Goal: Task Accomplishment & Management: Manage account settings

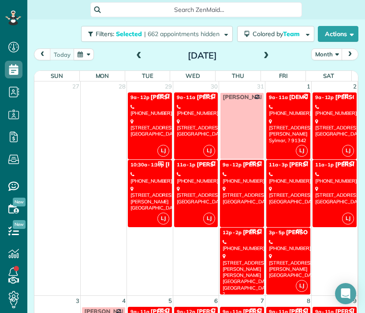
scroll to position [4, 4]
click at [255, 32] on span "Colored by Team" at bounding box center [277, 34] width 50 height 8
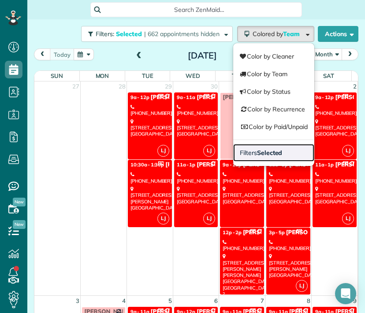
click at [258, 158] on link "Filters Selected" at bounding box center [273, 153] width 81 height 18
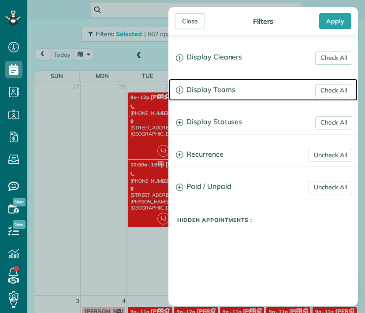
click at [217, 92] on h3 "Display Teams" at bounding box center [263, 90] width 188 height 22
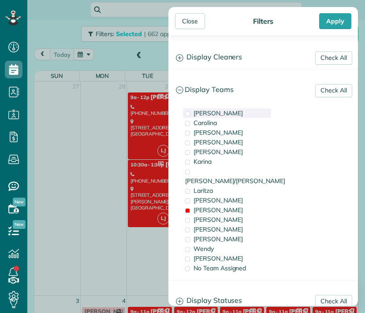
click at [214, 113] on div "[PERSON_NAME]" at bounding box center [227, 113] width 88 height 10
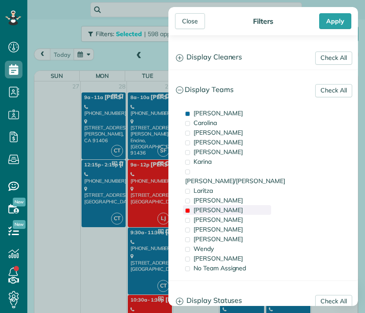
click at [203, 206] on span "[PERSON_NAME]" at bounding box center [217, 210] width 49 height 8
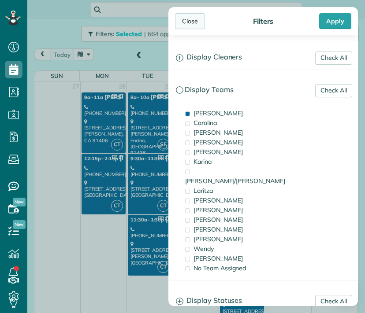
click at [192, 22] on div "Close" at bounding box center [190, 21] width 30 height 16
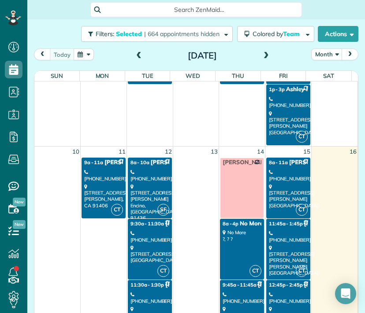
scroll to position [453, 0]
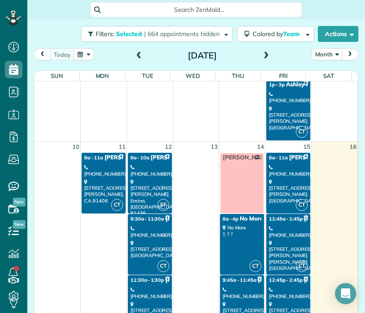
click at [140, 188] on div "4934 Collett Avenue Encino, CA 91436" at bounding box center [149, 198] width 39 height 38
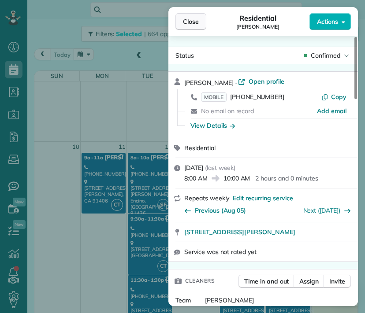
click at [199, 22] on button "Close" at bounding box center [190, 21] width 31 height 17
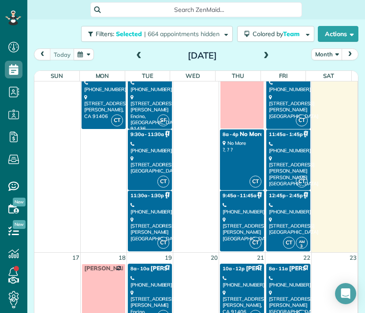
scroll to position [548, 0]
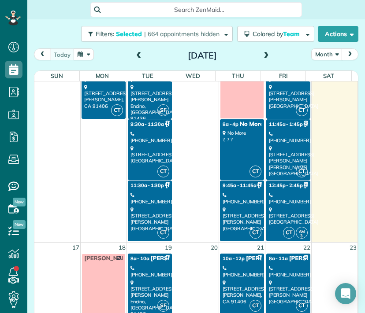
click at [144, 214] on div "8607 Melvin Avenue Northridge, CA 91324" at bounding box center [149, 218] width 39 height 25
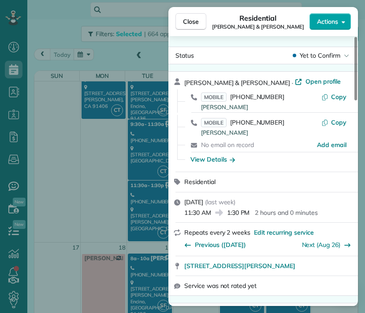
click at [328, 23] on span "Actions" at bounding box center [327, 21] width 21 height 9
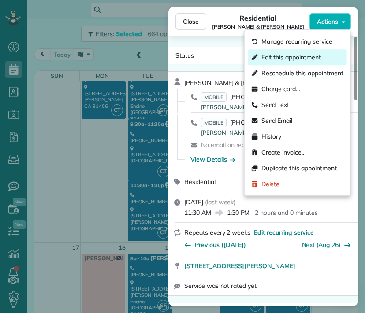
click at [318, 55] on span "Edit this appointment" at bounding box center [290, 57] width 59 height 9
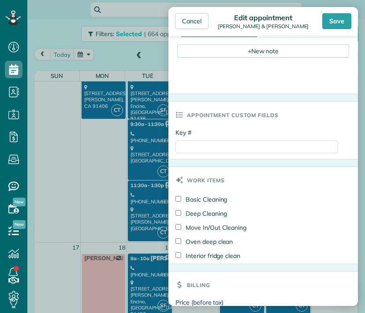
scroll to position [350, 0]
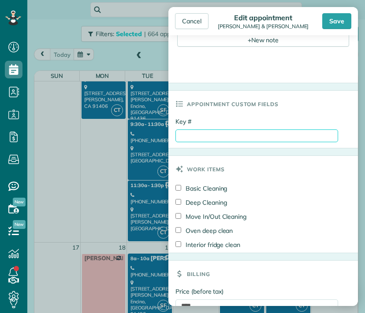
click at [209, 136] on input "Key #" at bounding box center [256, 135] width 162 height 13
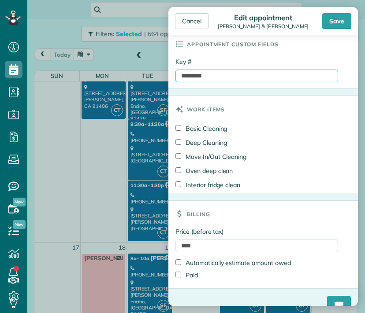
scroll to position [423, 0]
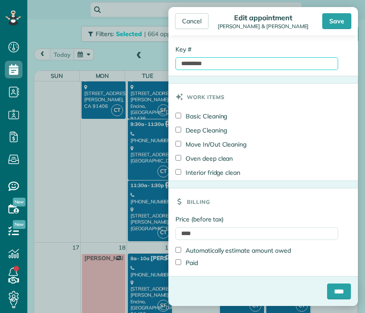
type input "*********"
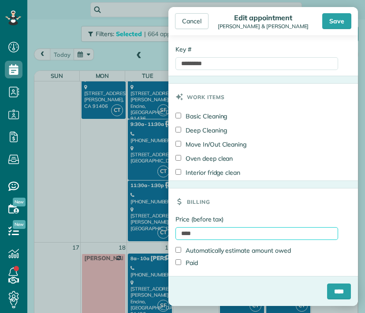
click at [199, 236] on input "****" at bounding box center [256, 233] width 162 height 13
type input "*"
click at [184, 234] on input "*****" at bounding box center [256, 233] width 162 height 13
type input "*****"
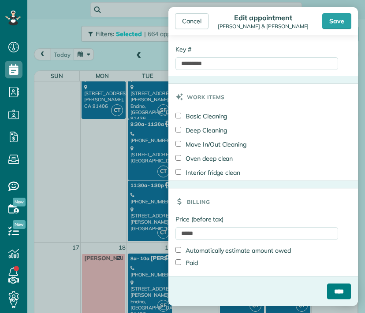
click at [327, 290] on input "****" at bounding box center [339, 292] width 24 height 16
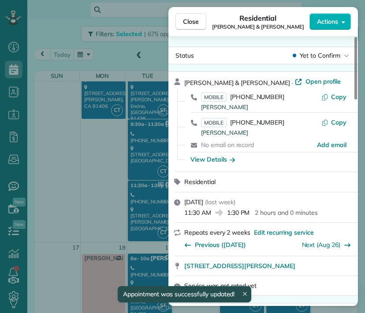
scroll to position [548, 0]
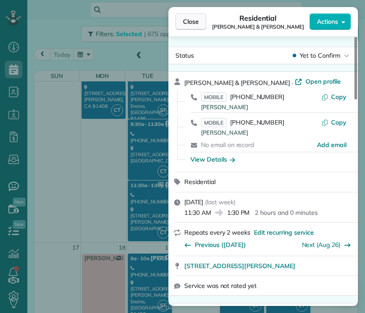
click at [195, 21] on span "Close" at bounding box center [191, 21] width 16 height 9
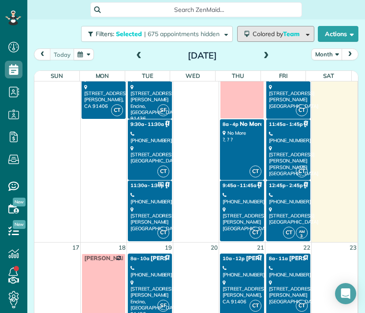
click at [271, 37] on span "Colored by Team" at bounding box center [277, 34] width 50 height 8
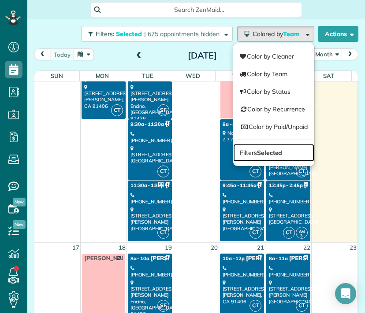
click at [257, 150] on strong "Selected" at bounding box center [270, 153] width 26 height 8
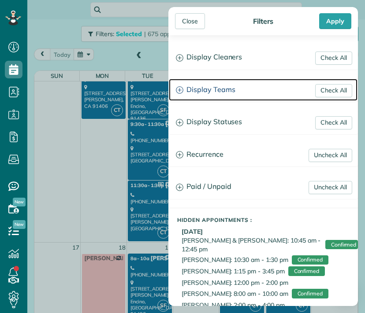
click at [224, 87] on h3 "Display Teams" at bounding box center [263, 90] width 188 height 22
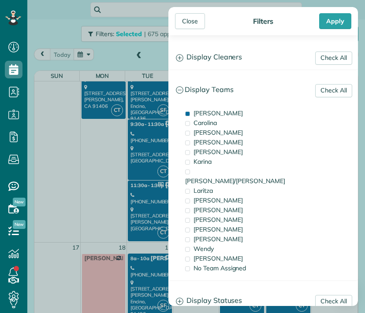
click at [217, 114] on div "[PERSON_NAME]" at bounding box center [227, 113] width 88 height 10
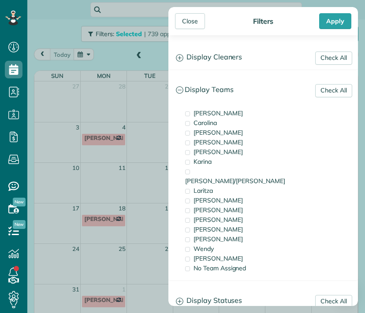
click at [211, 205] on div "[PERSON_NAME]" at bounding box center [227, 210] width 88 height 10
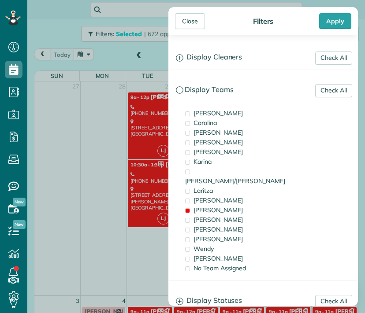
click at [185, 22] on div "Close" at bounding box center [190, 21] width 30 height 16
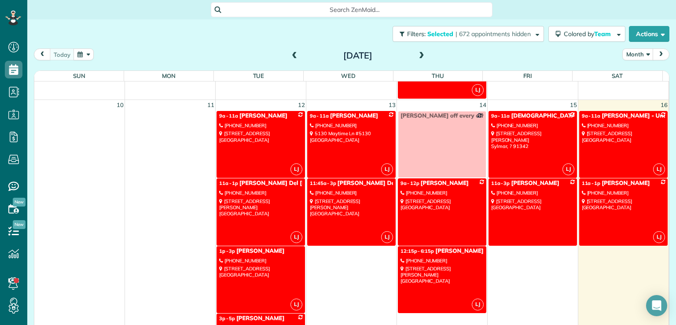
scroll to position [411, 0]
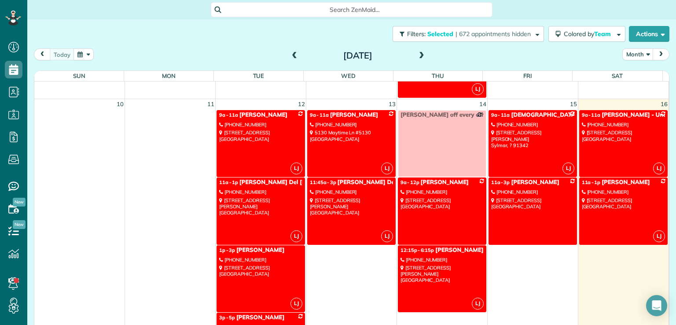
click at [265, 267] on div "655 South Hope Street #601 Los Angeles, CA 90017" at bounding box center [260, 271] width 83 height 13
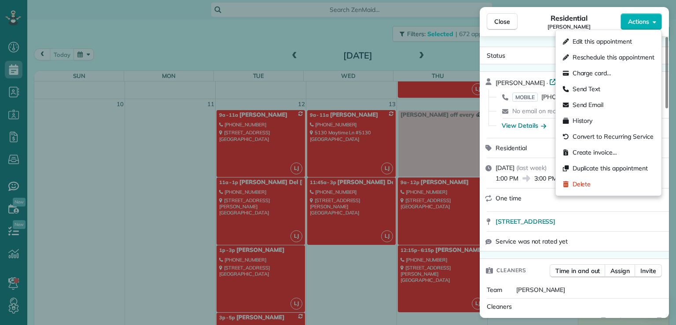
click at [364, 22] on span "Actions" at bounding box center [638, 21] width 21 height 9
click at [364, 41] on span "Edit this appointment" at bounding box center [602, 41] width 59 height 9
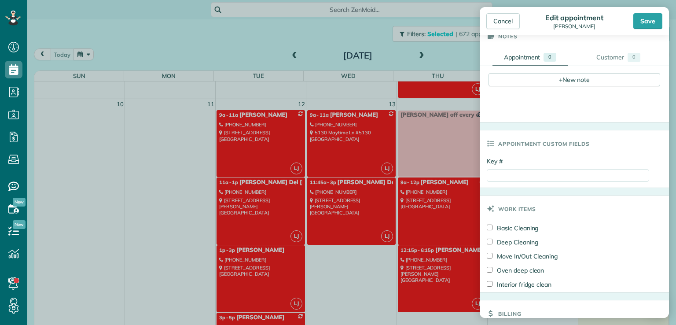
scroll to position [411, 0]
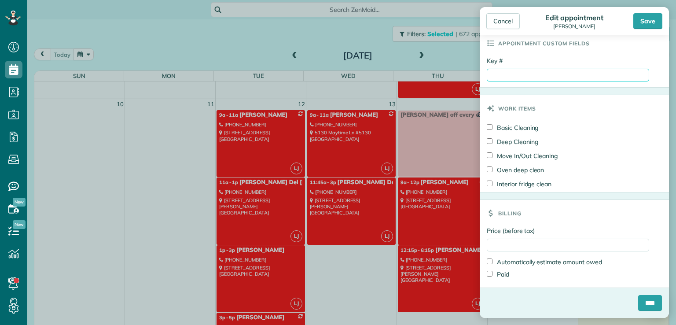
click at [364, 77] on input "Key #" at bounding box center [568, 75] width 162 height 13
type input "*********"
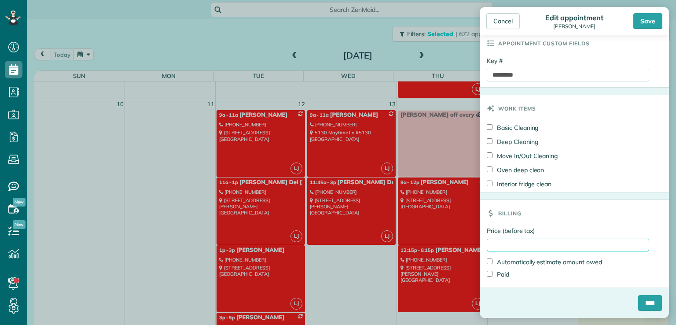
click at [364, 247] on input "Price (before tax)" at bounding box center [568, 245] width 162 height 13
type input "*****"
click at [364, 307] on input "****" at bounding box center [650, 303] width 24 height 16
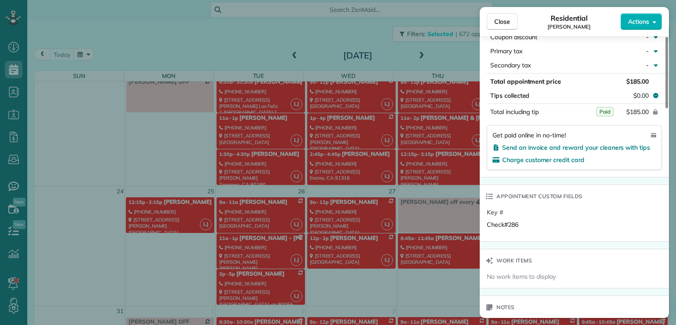
scroll to position [496, 0]
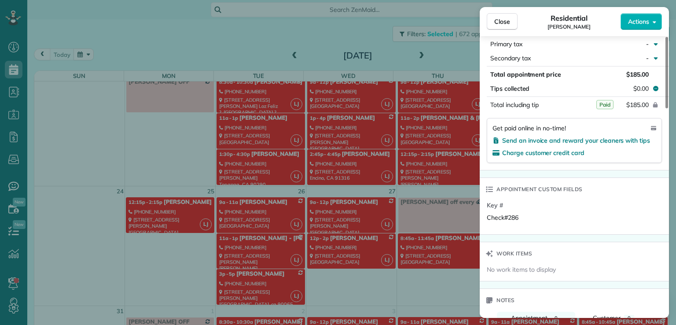
click at [364, 21] on span "Close" at bounding box center [502, 21] width 16 height 9
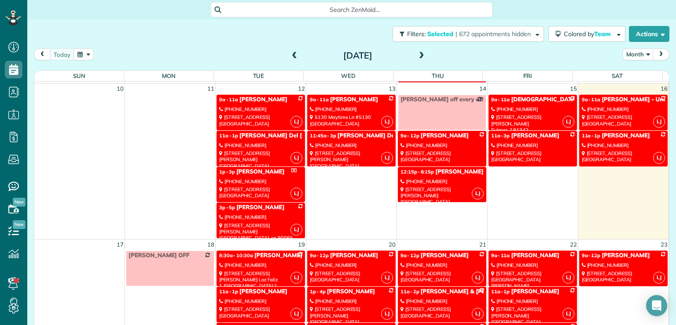
scroll to position [215, 0]
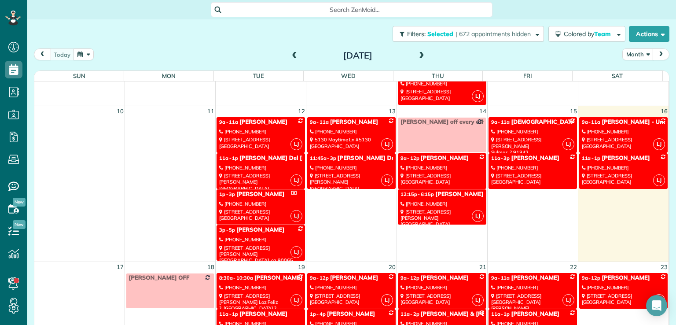
click at [273, 212] on div "655 South Hope Street #601 Los Angeles, CA 90017" at bounding box center [260, 215] width 83 height 13
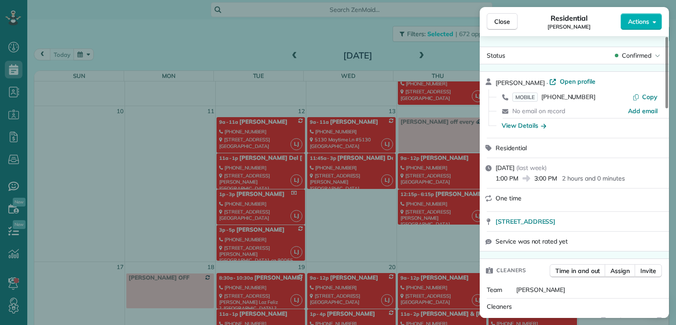
click at [364, 21] on span "Close" at bounding box center [502, 21] width 16 height 9
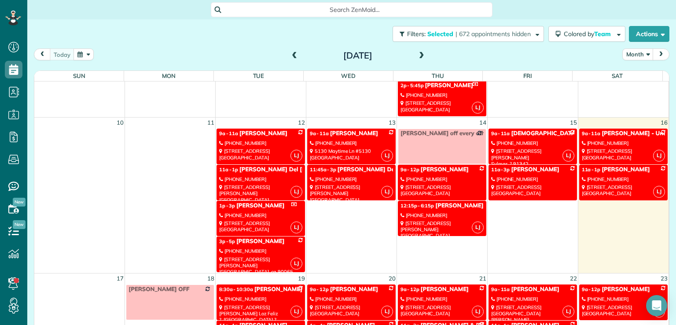
scroll to position [225, 0]
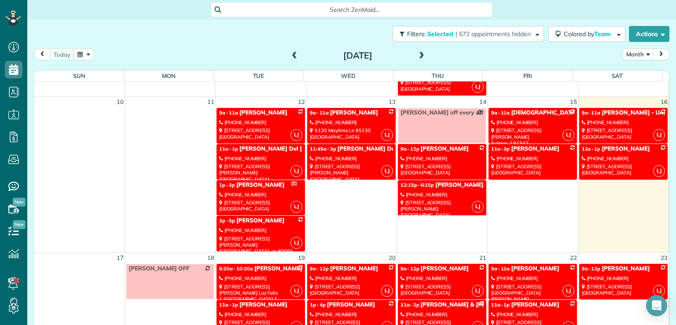
click at [259, 202] on div "655 South Hope Street #601 Los Angeles, CA 90017" at bounding box center [260, 205] width 83 height 13
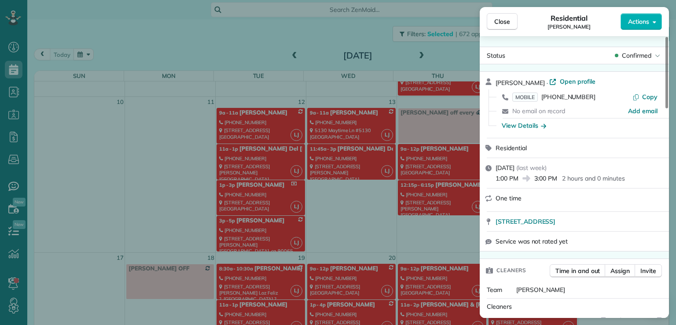
click at [364, 22] on span "Actions" at bounding box center [638, 21] width 21 height 9
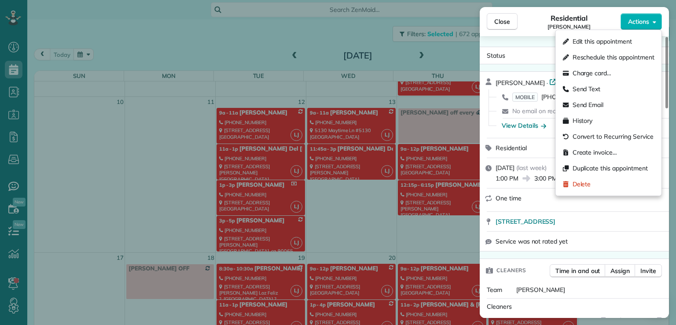
click at [364, 41] on span "Edit this appointment" at bounding box center [602, 41] width 59 height 9
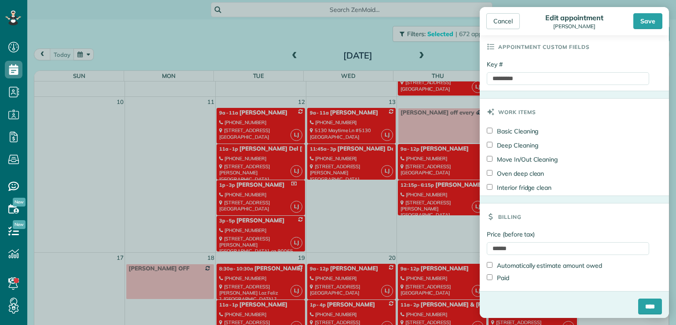
scroll to position [408, 0]
click at [364, 310] on input "****" at bounding box center [650, 306] width 24 height 16
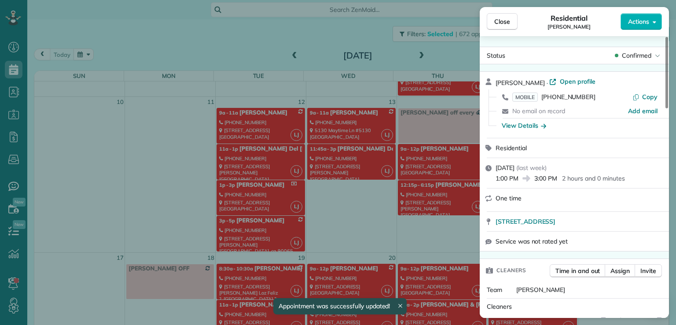
scroll to position [225, 0]
click at [364, 22] on button "Close" at bounding box center [502, 21] width 31 height 17
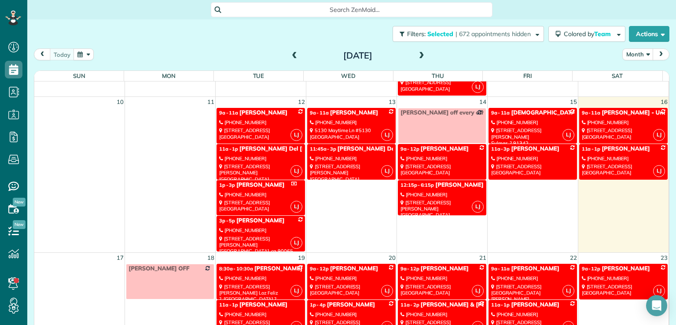
click at [271, 124] on div "[PHONE_NUMBER]" at bounding box center [260, 122] width 83 height 6
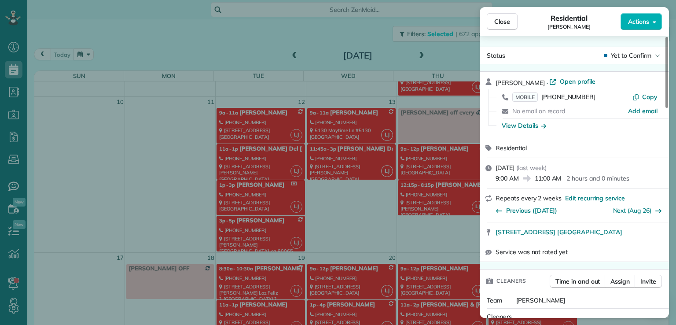
click at [364, 22] on span "Actions" at bounding box center [638, 21] width 21 height 9
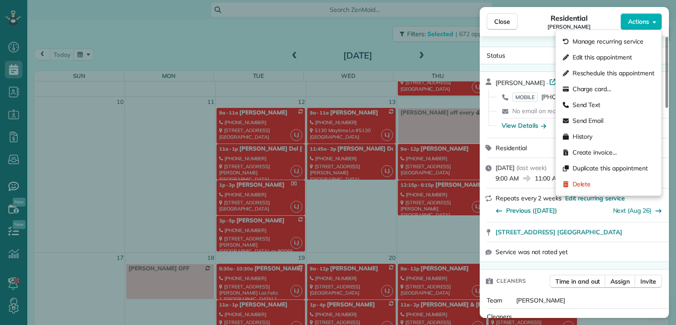
click at [364, 54] on span "Edit this appointment" at bounding box center [602, 57] width 59 height 9
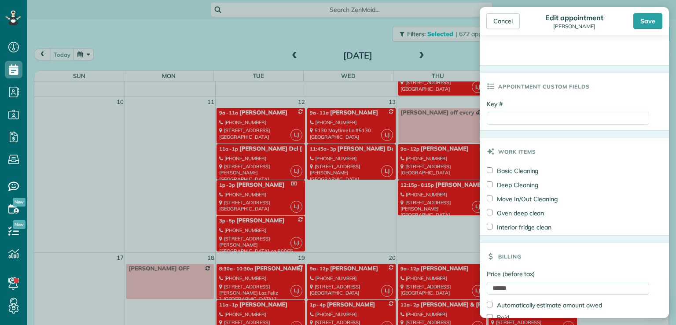
scroll to position [411, 0]
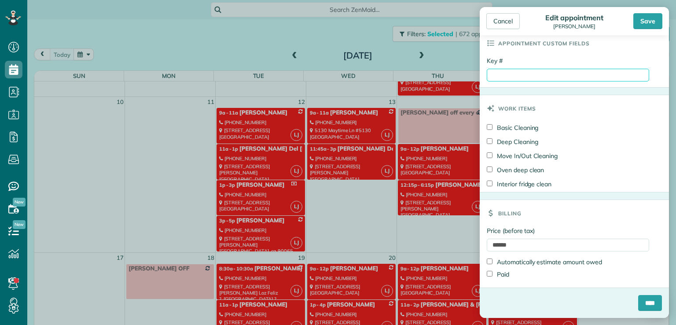
click at [364, 73] on input "Key #" at bounding box center [568, 75] width 162 height 13
type input "**********"
click at [364, 304] on input "****" at bounding box center [650, 303] width 24 height 16
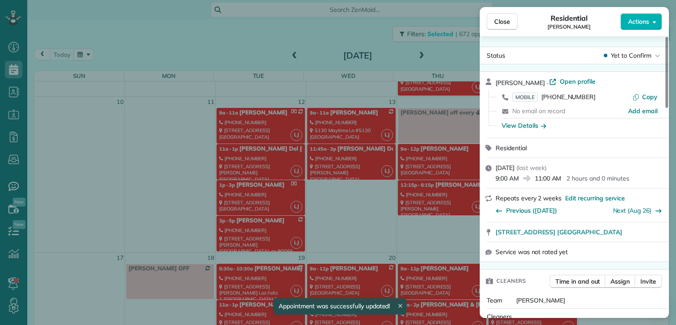
scroll to position [225, 0]
click at [364, 21] on span "Close" at bounding box center [502, 21] width 16 height 9
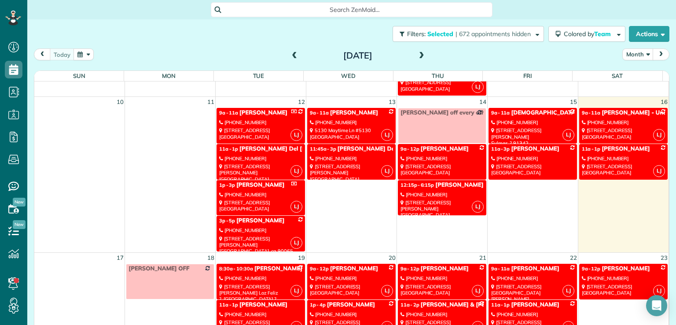
click at [364, 155] on div "[PHONE_NUMBER]" at bounding box center [623, 158] width 83 height 6
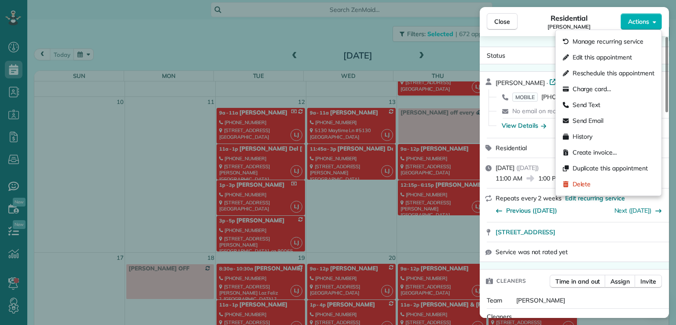
click at [364, 26] on span "Actions" at bounding box center [638, 21] width 21 height 9
click at [364, 57] on span "Edit this appointment" at bounding box center [602, 57] width 59 height 9
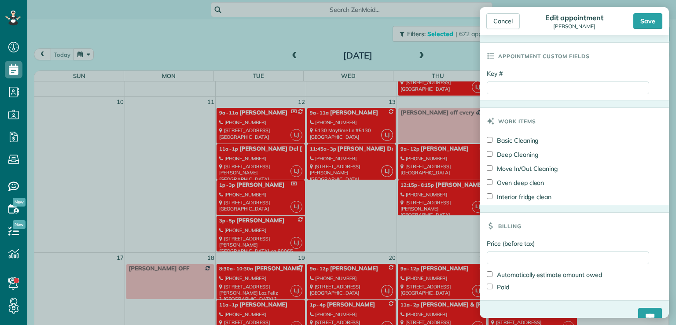
scroll to position [411, 0]
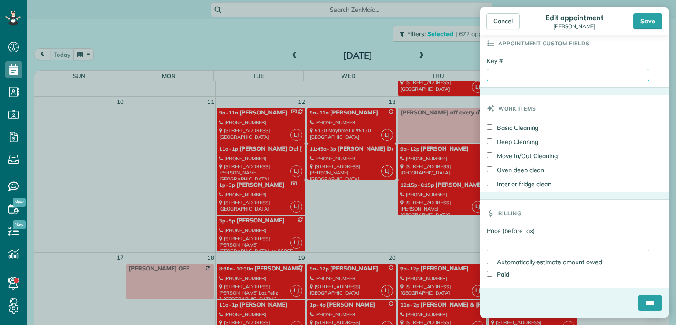
click at [364, 76] on input "Key #" at bounding box center [568, 75] width 162 height 13
type input "**********"
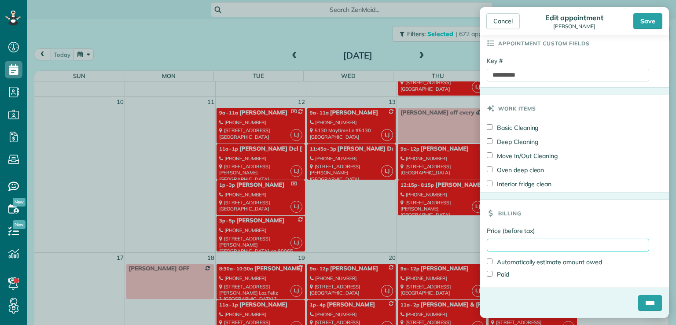
click at [364, 247] on input "Price (before tax)" at bounding box center [568, 245] width 162 height 13
type input "*****"
click at [364, 299] on input "****" at bounding box center [650, 303] width 24 height 16
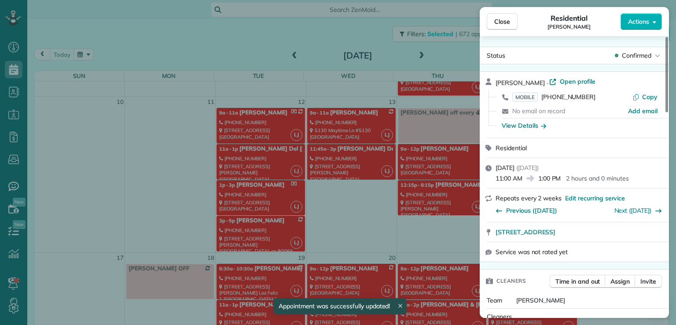
scroll to position [225, 0]
click at [364, 24] on span "Close" at bounding box center [502, 21] width 16 height 9
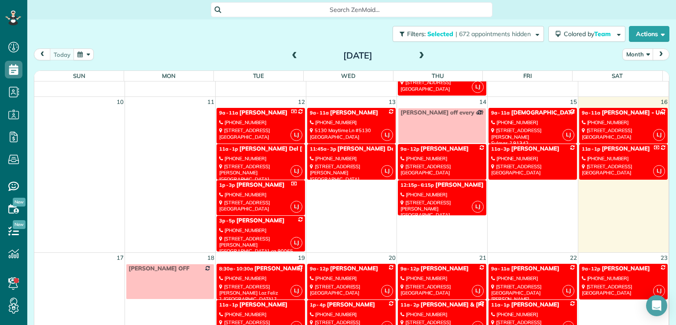
click at [344, 117] on link "LJ 9a - 11a Susan Schroeder (310) 699-6456 5130 Maytime Ln #5130 Culver City, C…" at bounding box center [351, 126] width 88 height 36
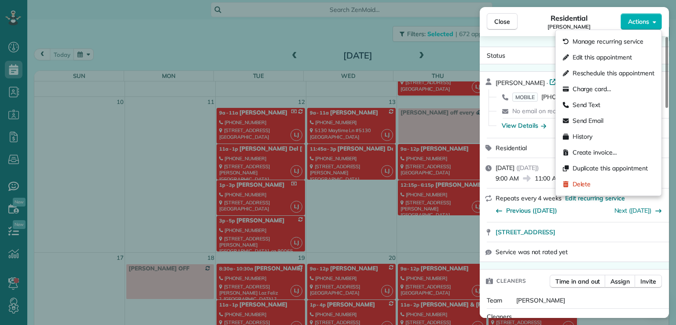
click at [364, 23] on span "Actions" at bounding box center [638, 21] width 21 height 9
click at [364, 52] on div "Edit this appointment" at bounding box center [609, 57] width 99 height 16
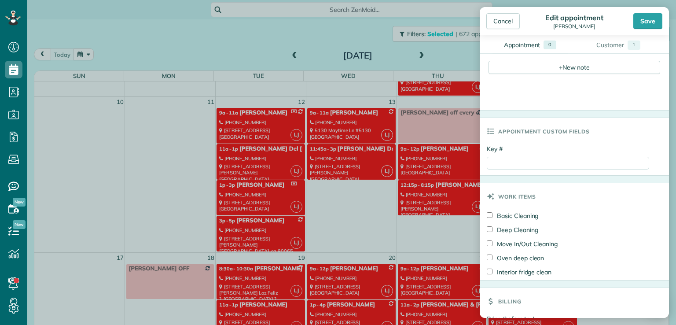
scroll to position [326, 0]
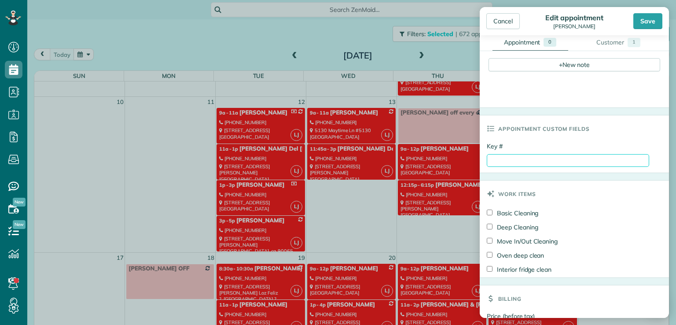
click at [364, 159] on input "Key #" at bounding box center [568, 160] width 162 height 13
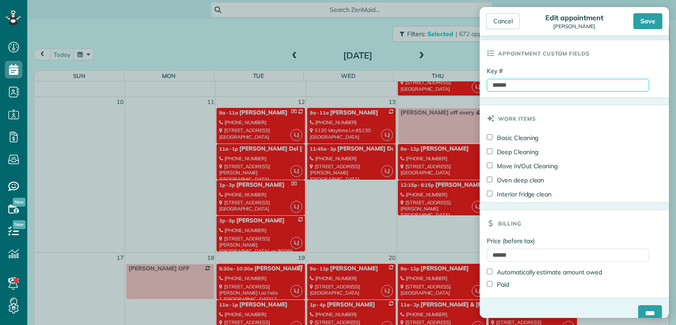
scroll to position [411, 0]
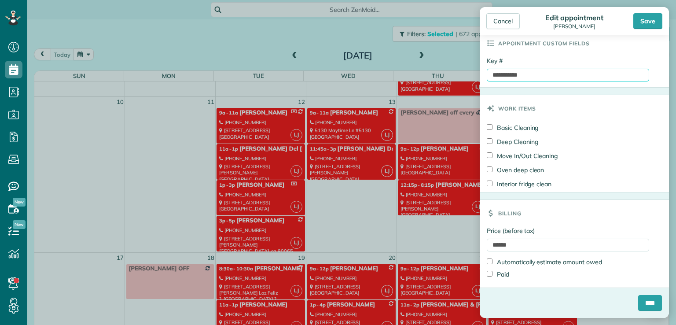
type input "**********"
click at [364, 303] on input "****" at bounding box center [650, 303] width 24 height 16
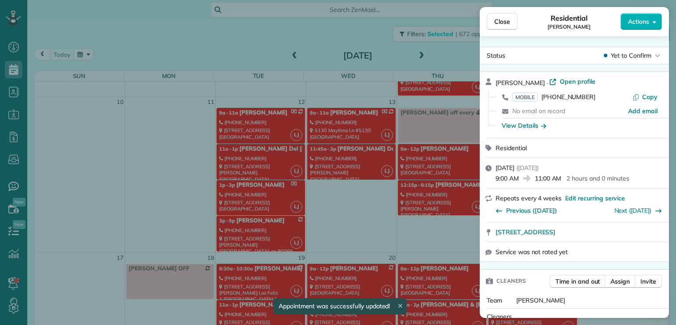
scroll to position [225, 0]
click at [364, 23] on span "Close" at bounding box center [502, 21] width 16 height 9
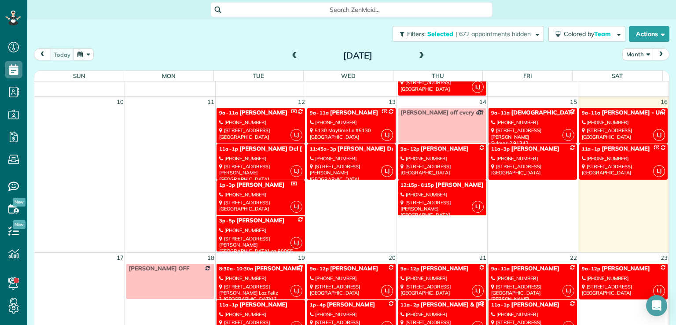
click at [364, 161] on link "LJ 11a - 1p Nara Gabuchian (818) 486-4414 901 Calle La Primavera Glendale, CA 9…" at bounding box center [623, 162] width 88 height 36
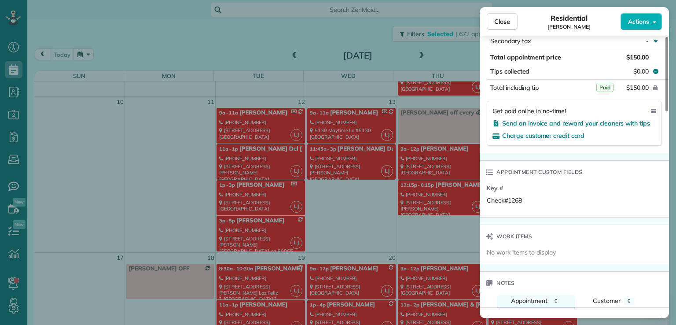
scroll to position [521, 0]
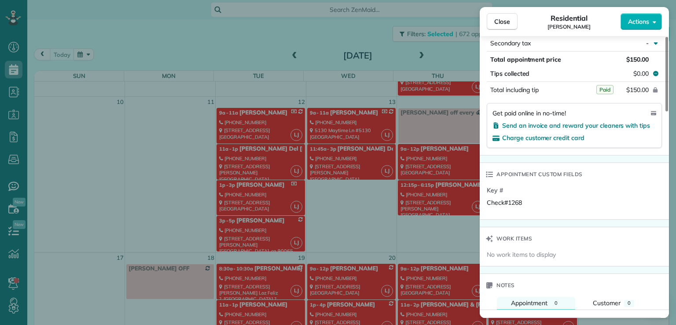
click at [364, 26] on button "Close" at bounding box center [502, 21] width 31 height 17
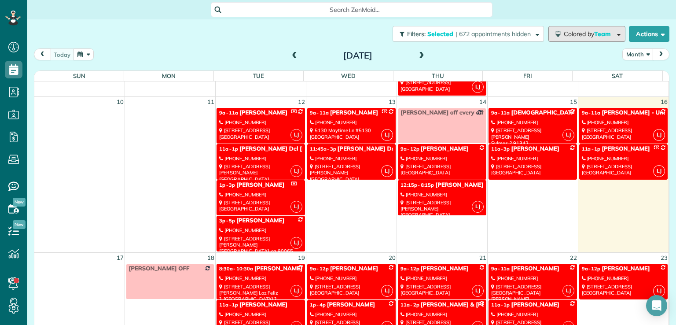
click at [364, 33] on span "Colored by Team" at bounding box center [589, 34] width 50 height 8
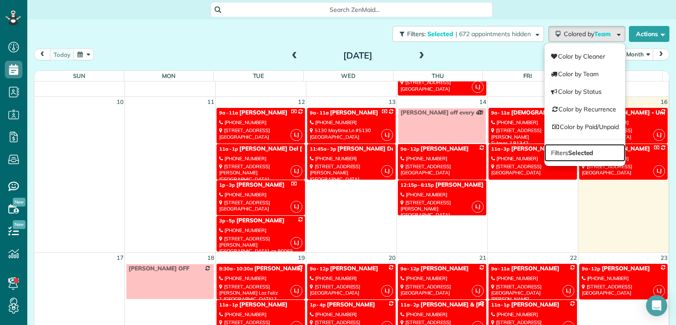
click at [364, 152] on strong "Selected" at bounding box center [581, 153] width 26 height 8
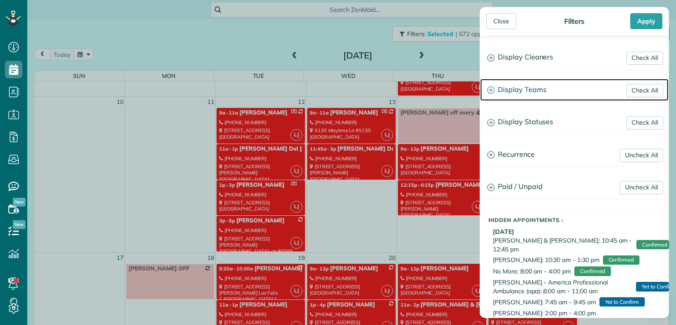
click at [364, 94] on h3 "Display Teams" at bounding box center [574, 90] width 188 height 22
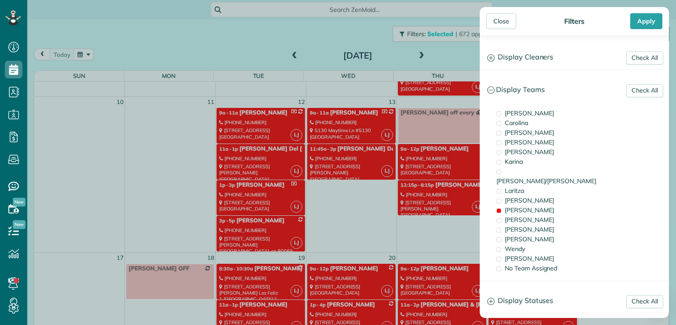
click at [364, 205] on div "[PERSON_NAME]" at bounding box center [538, 210] width 88 height 10
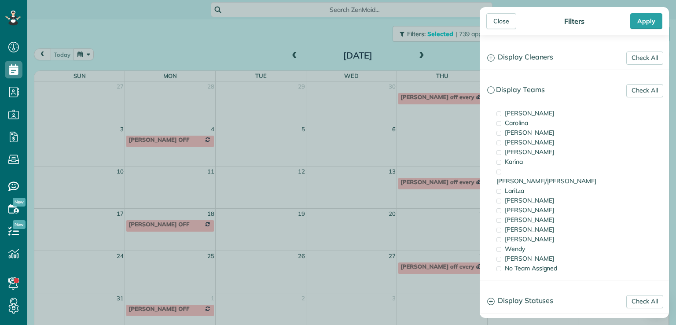
click at [364, 235] on span "[PERSON_NAME]" at bounding box center [529, 239] width 49 height 8
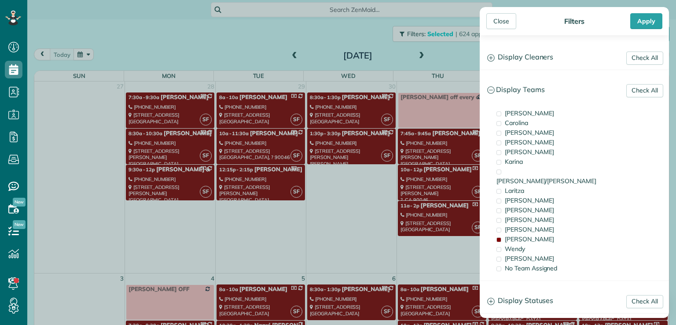
click at [364, 17] on div "Close" at bounding box center [501, 21] width 30 height 16
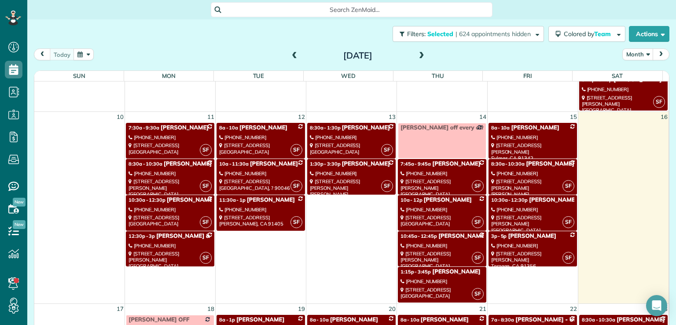
scroll to position [357, 0]
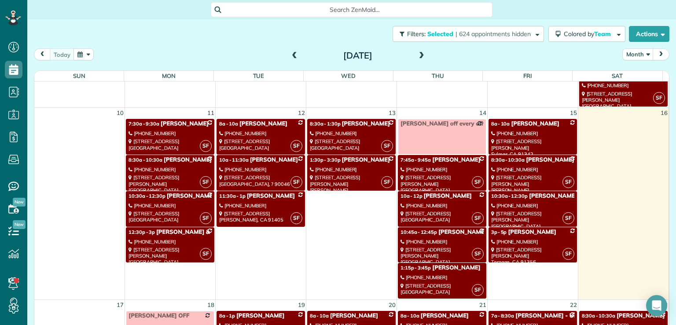
click at [178, 130] on div "[PHONE_NUMBER]" at bounding box center [170, 133] width 83 height 6
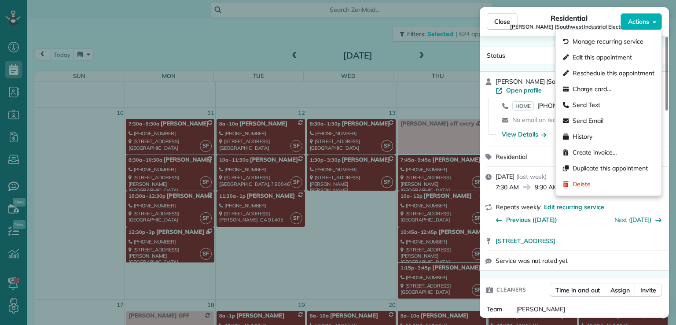
click at [364, 20] on span "Actions" at bounding box center [638, 21] width 21 height 9
click at [364, 58] on span "Edit this appointment" at bounding box center [602, 57] width 59 height 9
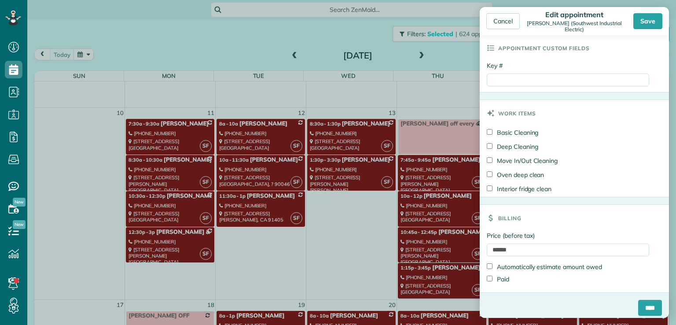
scroll to position [420, 0]
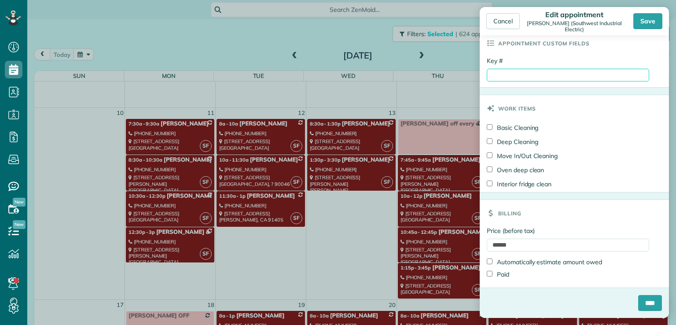
click at [364, 77] on input "Key #" at bounding box center [568, 75] width 162 height 13
type input "**********"
click at [364, 301] on input "****" at bounding box center [650, 303] width 24 height 16
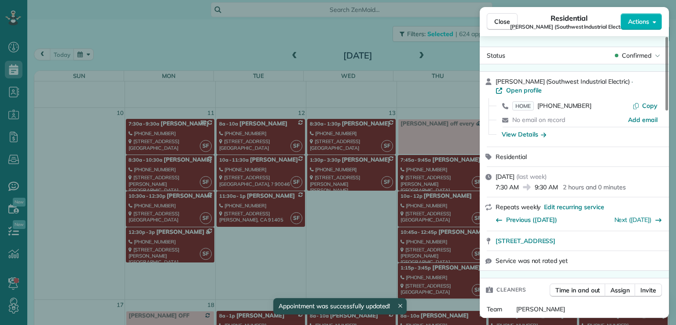
scroll to position [357, 0]
click at [364, 20] on span "Close" at bounding box center [502, 21] width 16 height 9
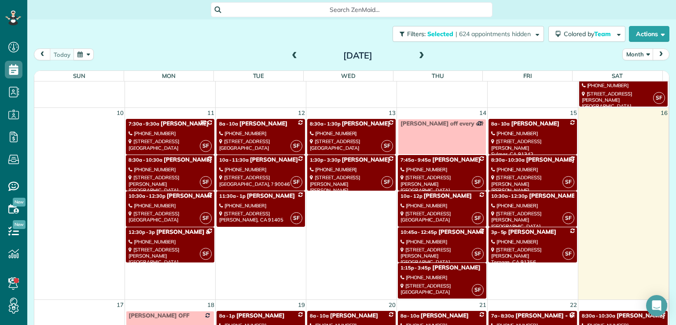
click at [364, 166] on div "[PHONE_NUMBER]" at bounding box center [532, 169] width 83 height 6
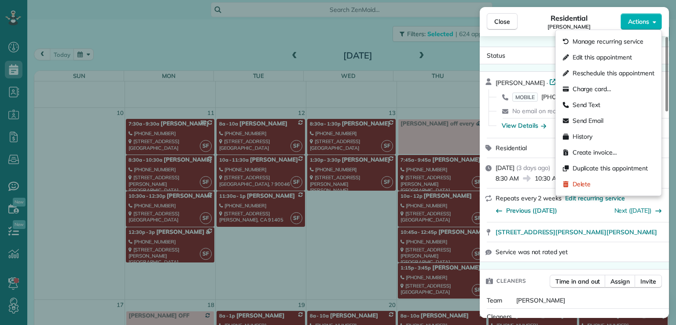
click at [364, 21] on span "Actions" at bounding box center [638, 21] width 21 height 9
click at [364, 60] on span "Edit this appointment" at bounding box center [602, 57] width 59 height 9
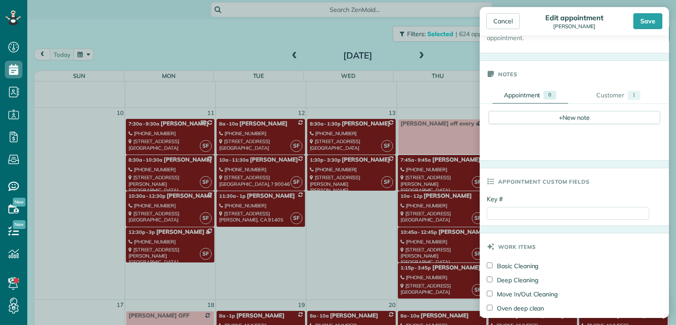
scroll to position [274, 0]
click at [364, 213] on input "Key #" at bounding box center [568, 212] width 162 height 13
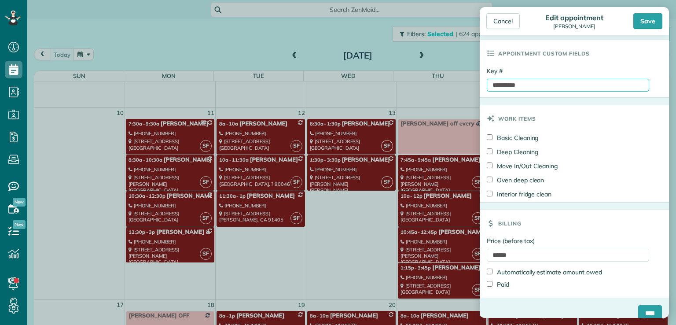
scroll to position [411, 0]
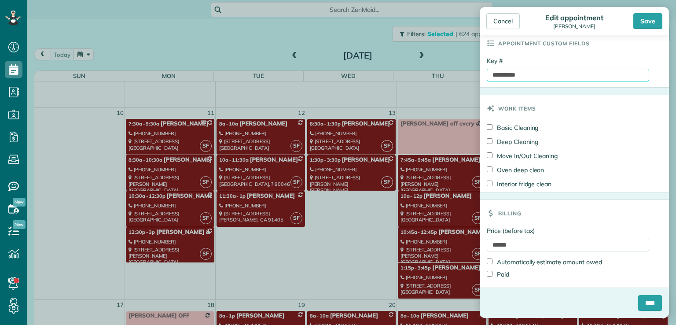
type input "**********"
click at [364, 303] on input "****" at bounding box center [650, 303] width 24 height 16
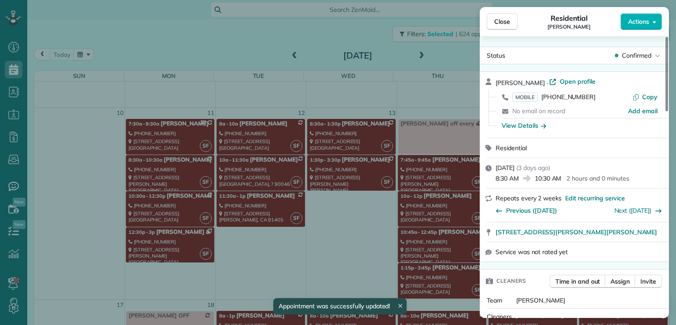
scroll to position [357, 0]
click at [364, 23] on span "Close" at bounding box center [502, 21] width 16 height 9
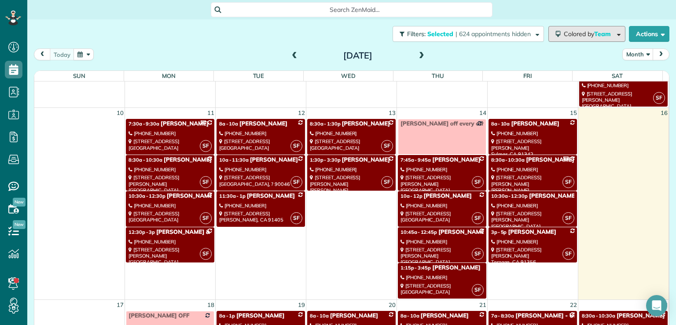
click at [364, 32] on span "Team" at bounding box center [603, 34] width 18 height 8
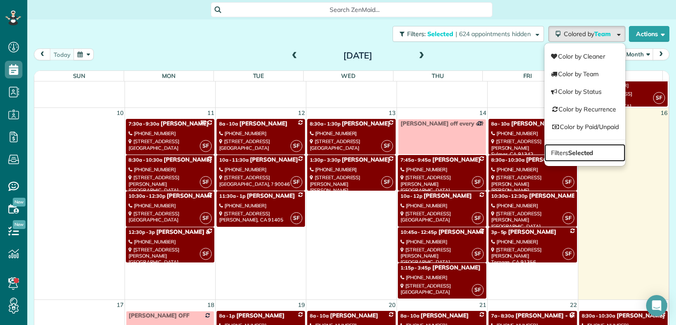
click at [364, 154] on link "Filters Selected" at bounding box center [585, 153] width 81 height 18
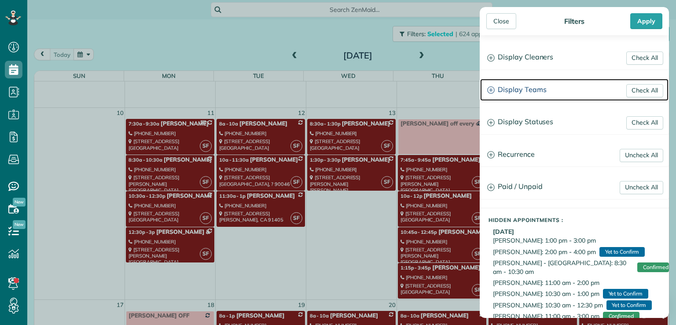
click at [364, 91] on h3 "Display Teams" at bounding box center [574, 90] width 188 height 22
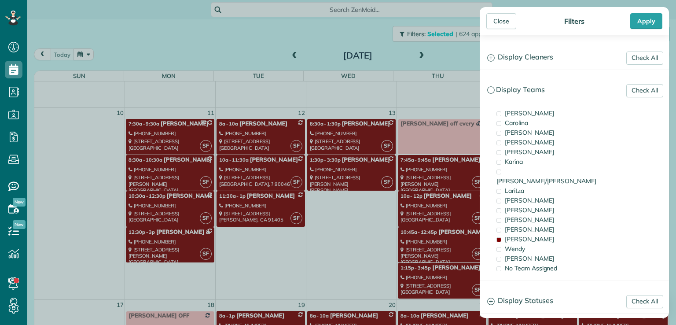
click at [364, 234] on div "[PERSON_NAME]" at bounding box center [538, 239] width 88 height 10
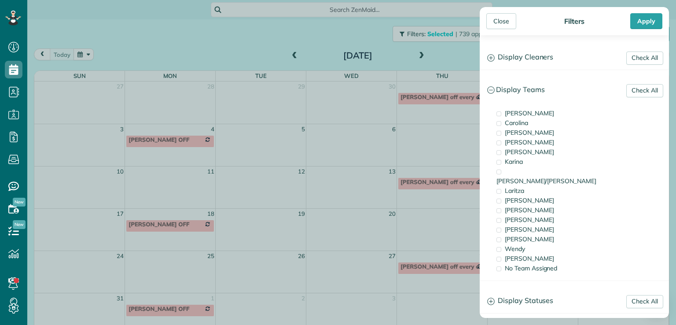
click at [364, 133] on div "[PERSON_NAME]" at bounding box center [538, 133] width 88 height 10
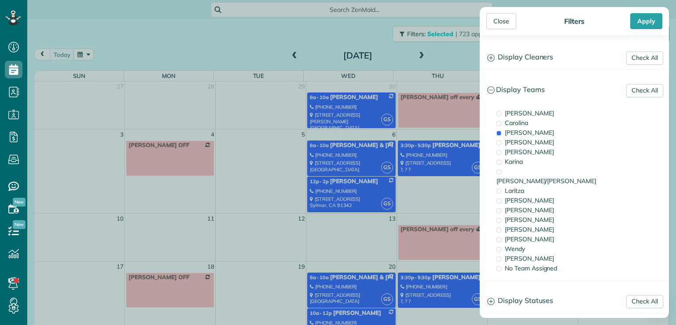
click at [364, 32] on div "Close Filters Apply" at bounding box center [574, 21] width 189 height 28
click at [364, 17] on div "Close" at bounding box center [501, 21] width 30 height 16
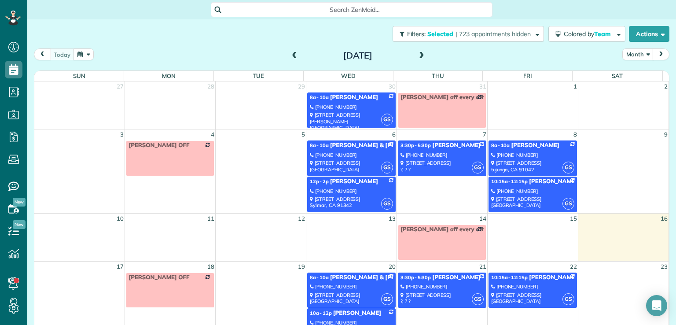
click at [290, 55] on span at bounding box center [295, 56] width 10 height 8
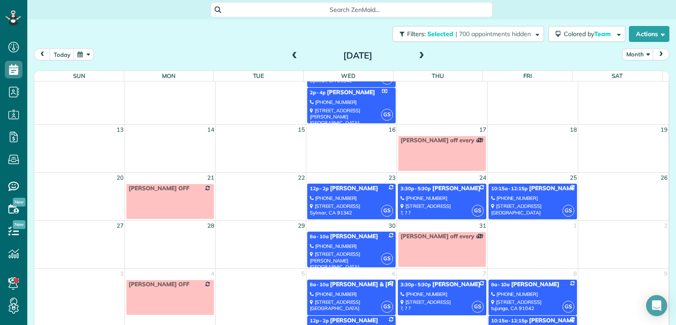
scroll to position [174, 0]
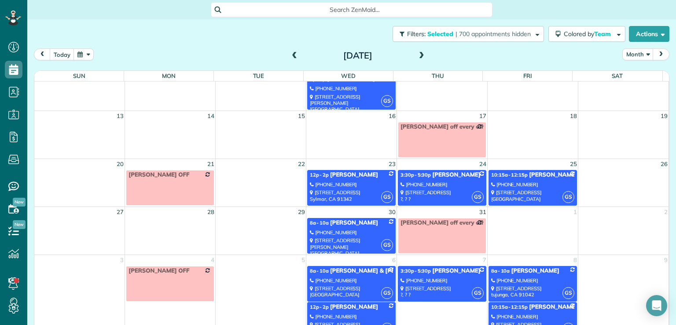
click at [357, 189] on div "11350 Foothill Blvd #26 Sylmar, CA 91342" at bounding box center [351, 195] width 83 height 13
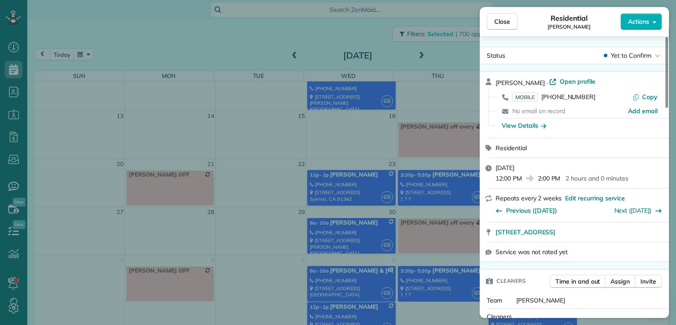
click at [364, 22] on span "Actions" at bounding box center [638, 21] width 21 height 9
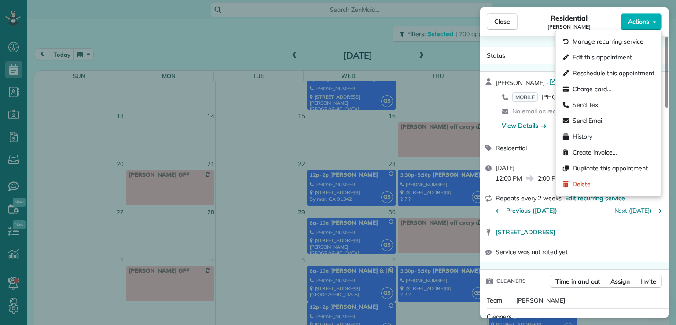
click at [364, 60] on span "Edit this appointment" at bounding box center [602, 57] width 59 height 9
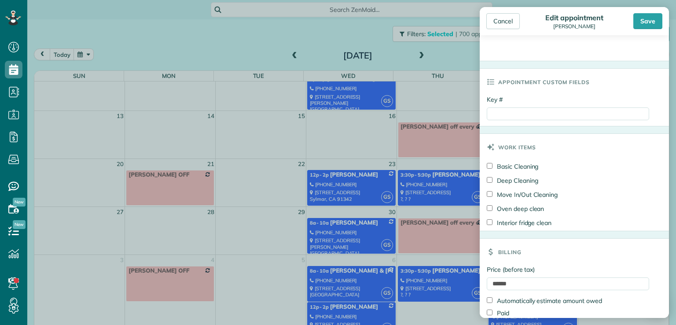
scroll to position [375, 0]
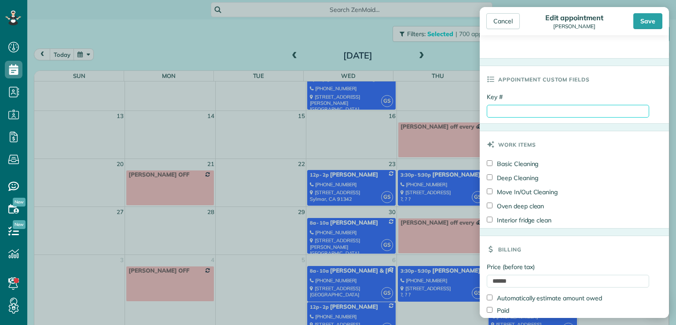
click at [364, 110] on input "Key #" at bounding box center [568, 111] width 162 height 13
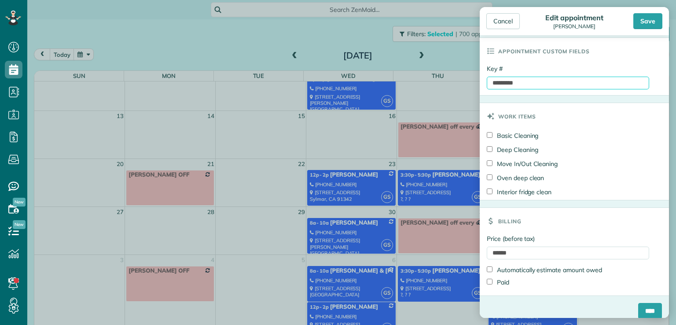
scroll to position [411, 0]
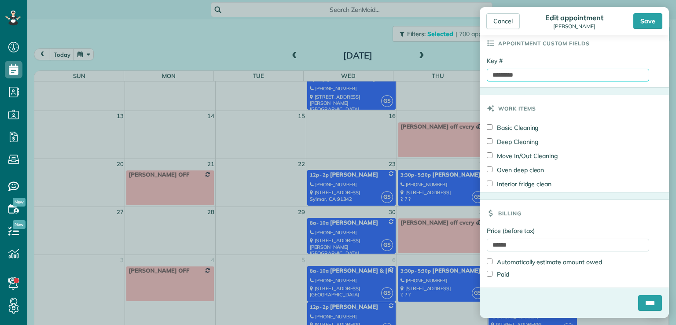
type input "*********"
click at [364, 304] on input "****" at bounding box center [650, 303] width 24 height 16
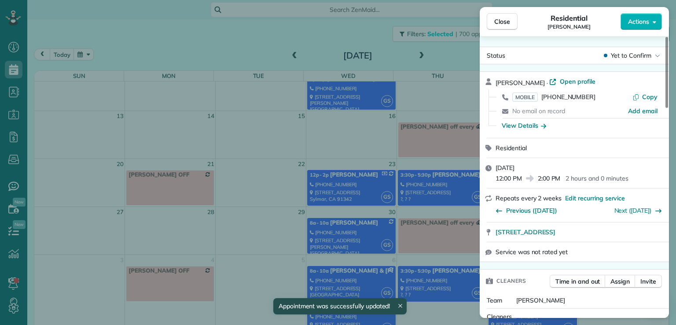
scroll to position [174, 0]
click at [364, 23] on span "Close" at bounding box center [502, 21] width 16 height 9
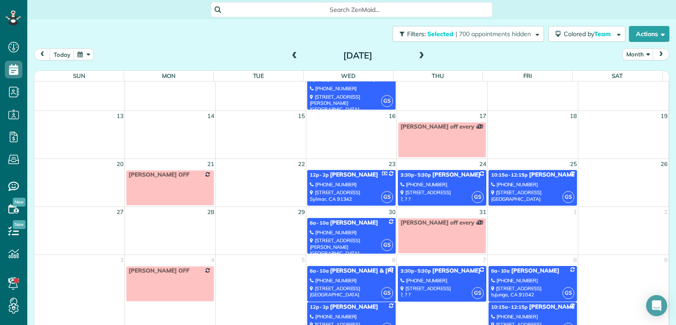
click at [364, 189] on div "4361 Tujunga BlvdStudio City ?, ? ?" at bounding box center [442, 195] width 83 height 13
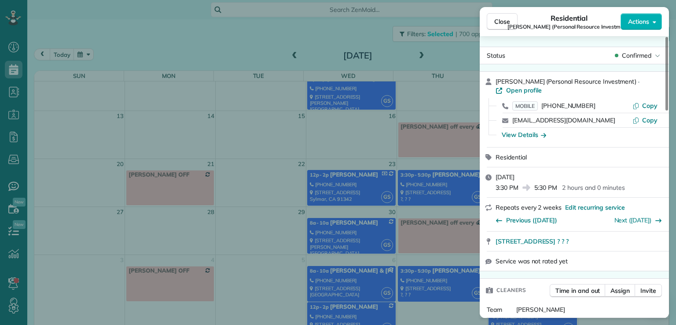
click at [364, 24] on span "Actions" at bounding box center [638, 21] width 21 height 9
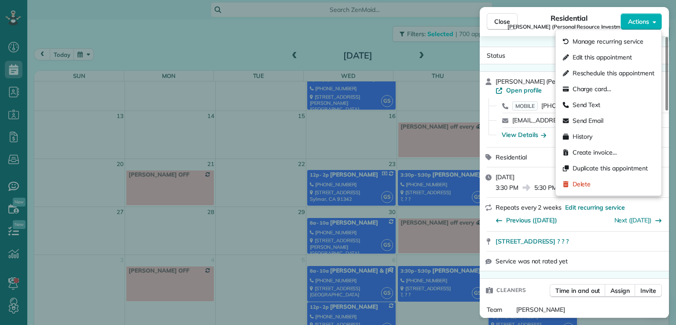
click at [364, 60] on span "Edit this appointment" at bounding box center [602, 57] width 59 height 9
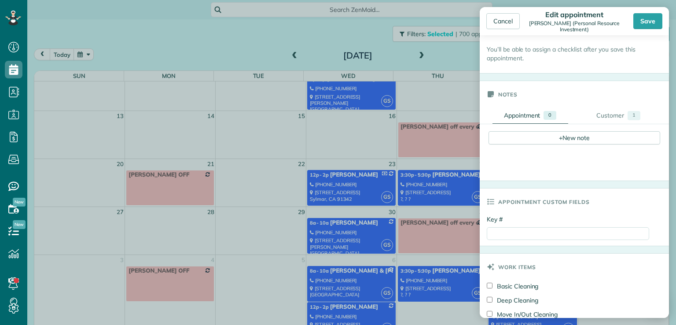
scroll to position [264, 0]
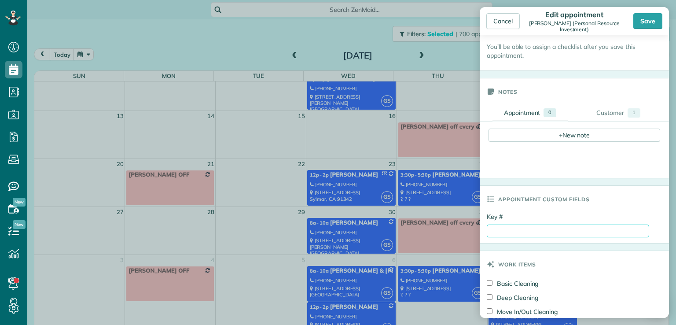
click at [364, 228] on input "Key #" at bounding box center [568, 231] width 162 height 13
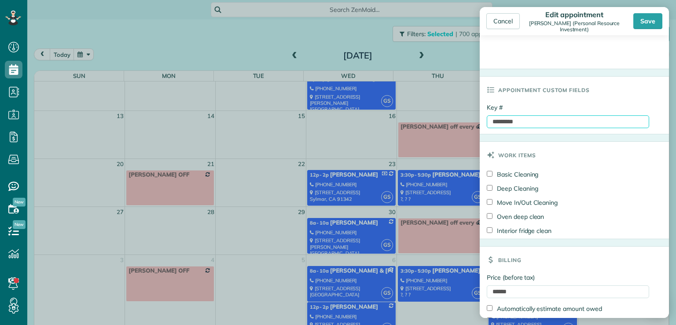
scroll to position [420, 0]
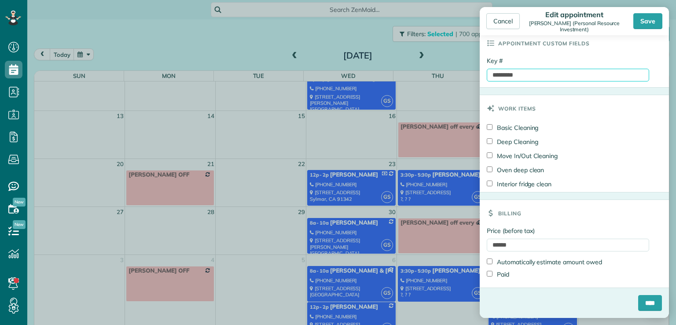
type input "*********"
click at [364, 304] on input "****" at bounding box center [650, 303] width 24 height 16
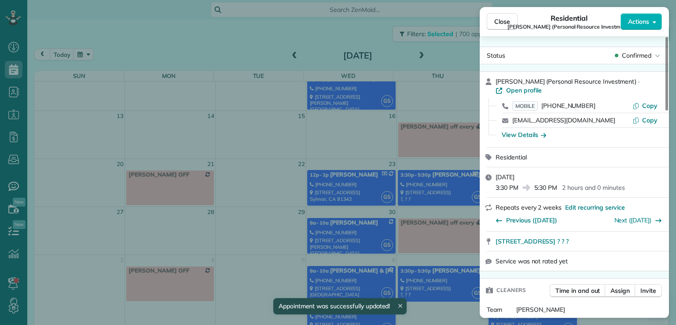
scroll to position [174, 0]
click at [364, 23] on span "Close" at bounding box center [502, 21] width 16 height 9
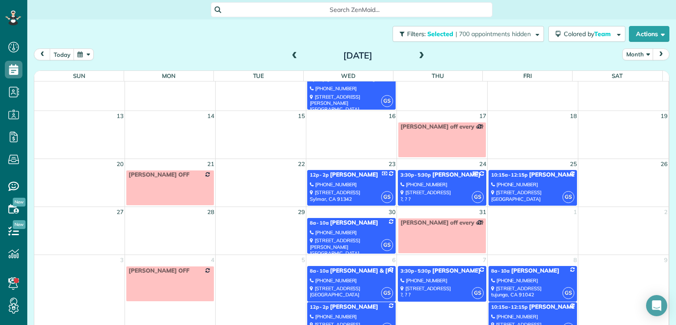
click at [364, 186] on div "(818) 913-1984" at bounding box center [532, 184] width 83 height 6
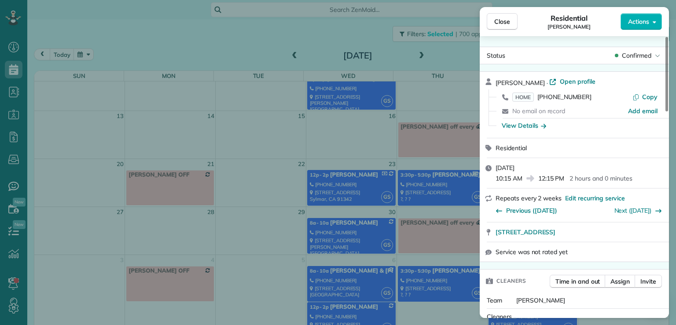
click at [364, 23] on span "Actions" at bounding box center [638, 21] width 21 height 9
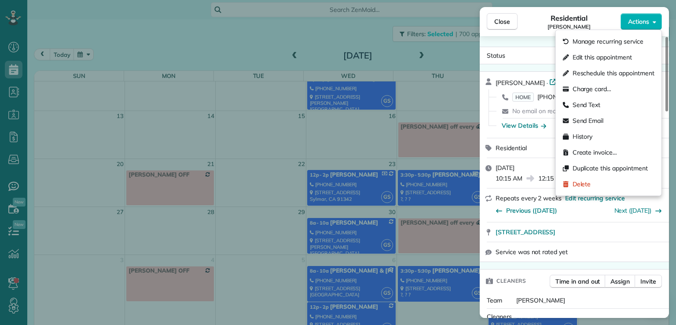
click at [364, 60] on span "Edit this appointment" at bounding box center [602, 57] width 59 height 9
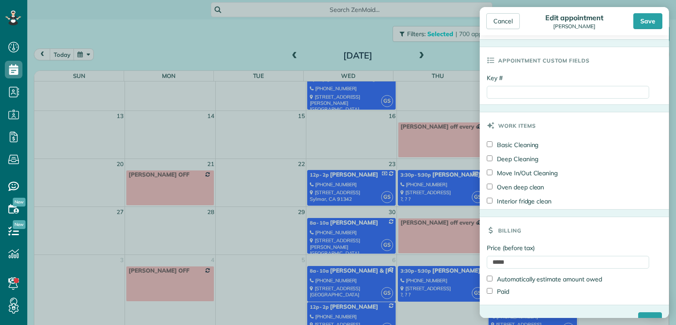
scroll to position [411, 0]
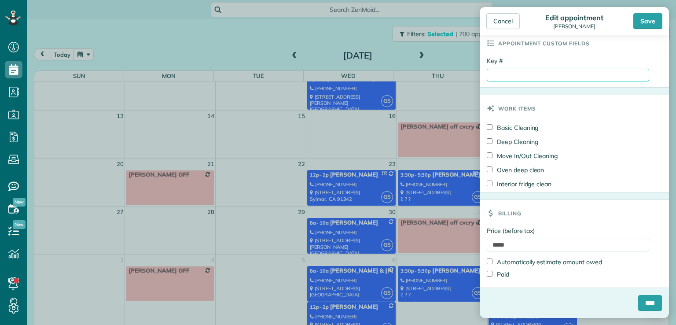
click at [364, 74] on input "Key #" at bounding box center [568, 75] width 162 height 13
type input "**********"
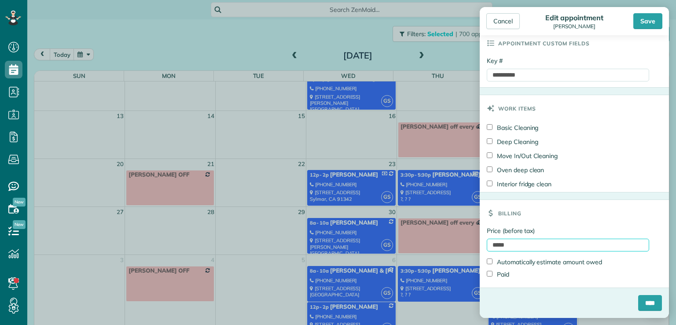
click at [364, 245] on input "*****" at bounding box center [568, 245] width 162 height 13
type input "*******"
click at [364, 302] on input "****" at bounding box center [650, 303] width 24 height 16
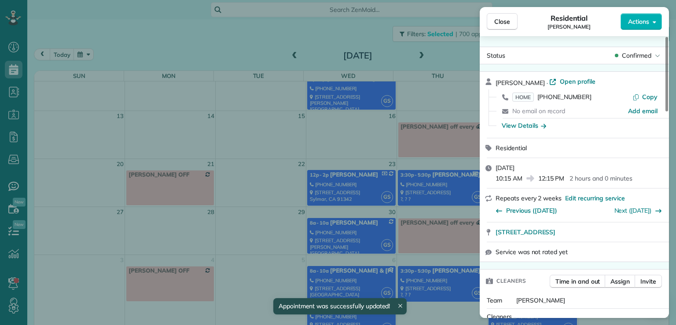
scroll to position [174, 0]
click at [364, 27] on button "Close" at bounding box center [502, 21] width 31 height 17
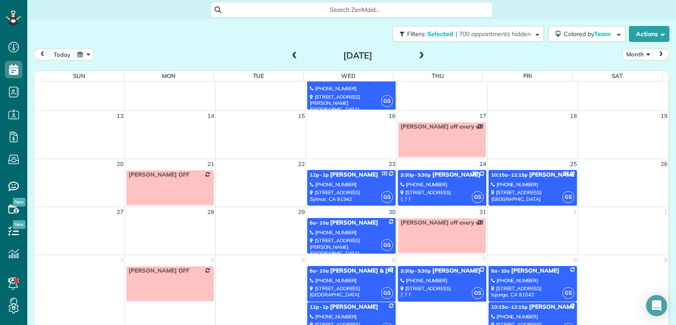
scroll to position [11, 0]
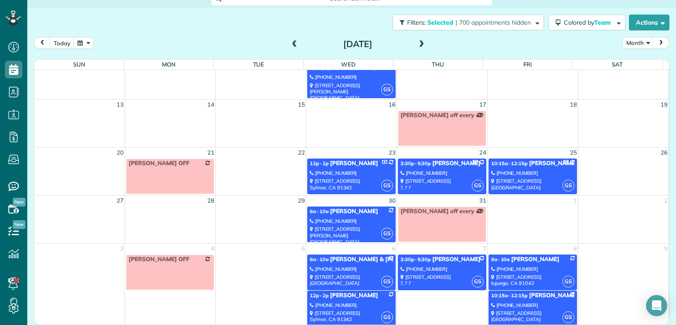
click at [364, 43] on span at bounding box center [422, 45] width 10 height 8
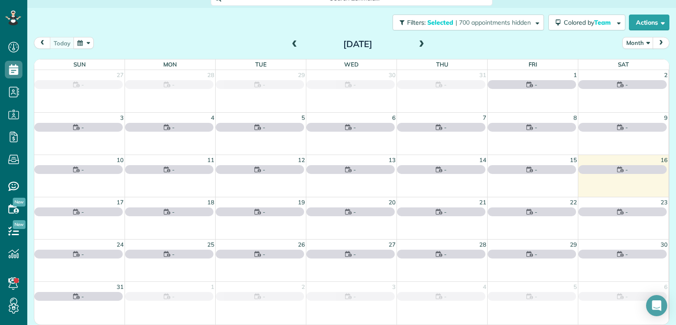
scroll to position [0, 0]
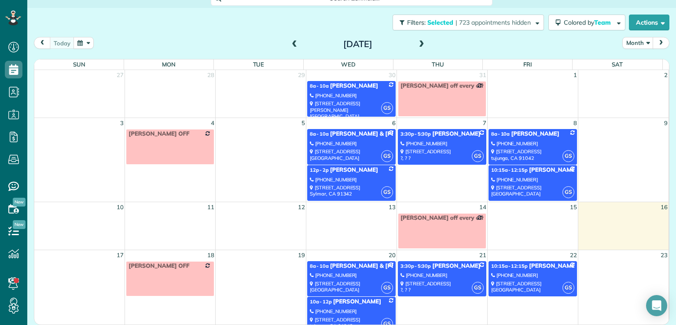
click at [346, 97] on div "(818) 415-1745" at bounding box center [351, 95] width 83 height 6
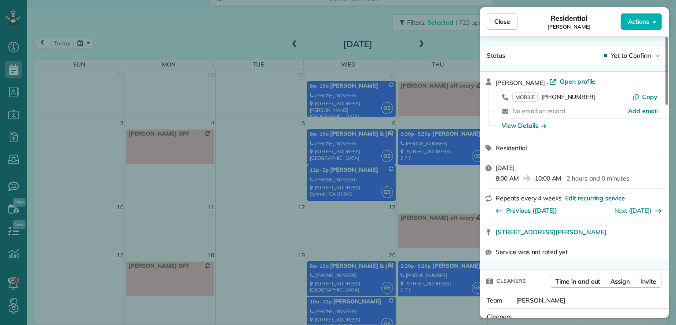
click at [364, 21] on span "Actions" at bounding box center [638, 21] width 21 height 9
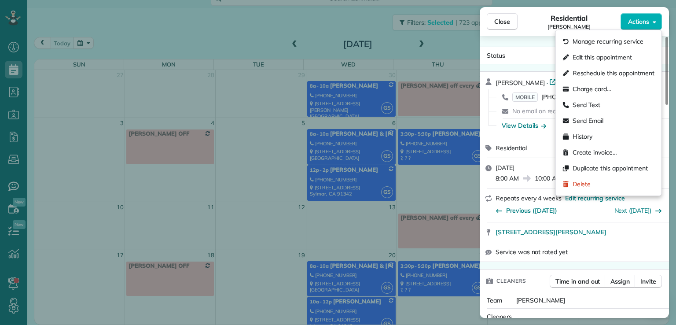
click at [364, 55] on span "Edit this appointment" at bounding box center [602, 57] width 59 height 9
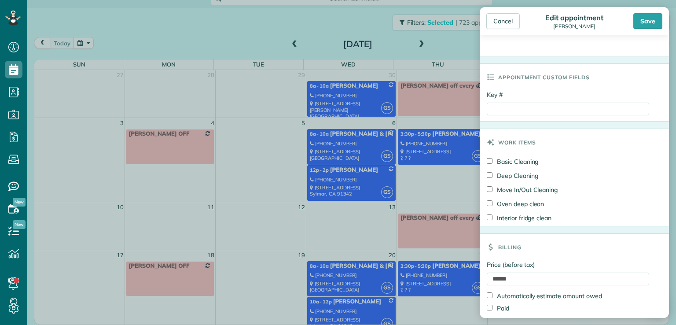
scroll to position [479, 0]
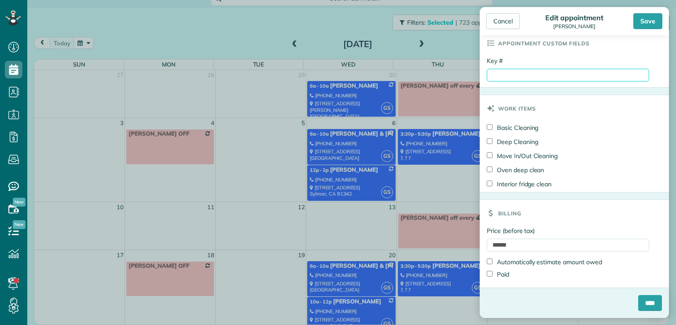
click at [364, 74] on input "Key #" at bounding box center [568, 75] width 162 height 13
type input "**********"
click at [364, 309] on input "****" at bounding box center [650, 303] width 24 height 16
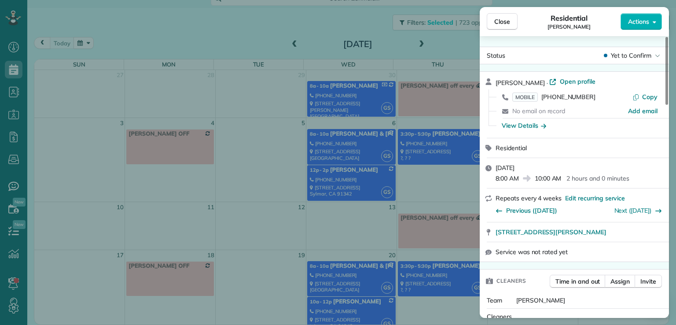
click at [364, 19] on span "Close" at bounding box center [502, 21] width 16 height 9
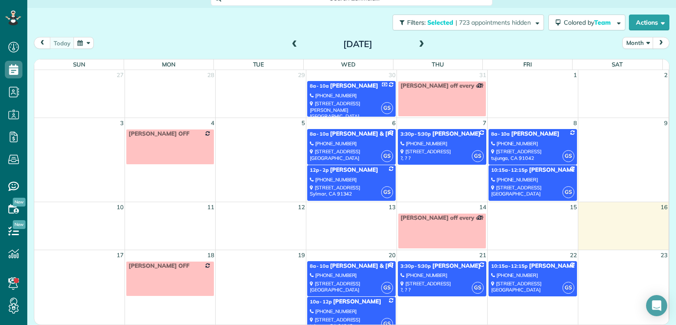
click at [364, 145] on div "(818) 429-9111" at bounding box center [532, 143] width 83 height 6
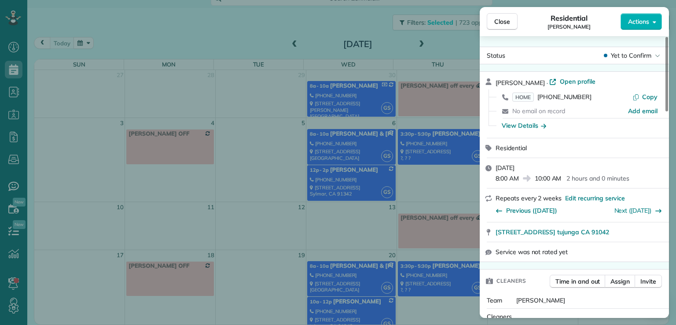
click at [364, 23] on span "Actions" at bounding box center [638, 21] width 21 height 9
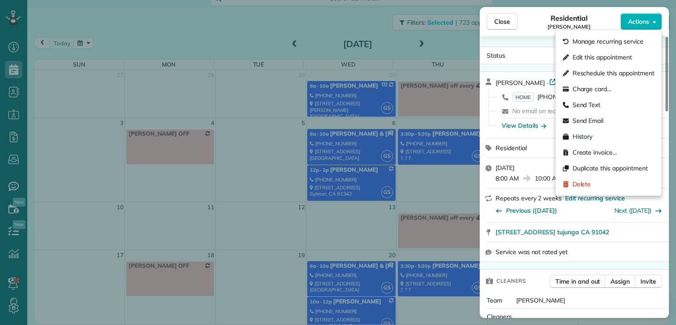
click at [364, 56] on span "Edit this appointment" at bounding box center [602, 57] width 59 height 9
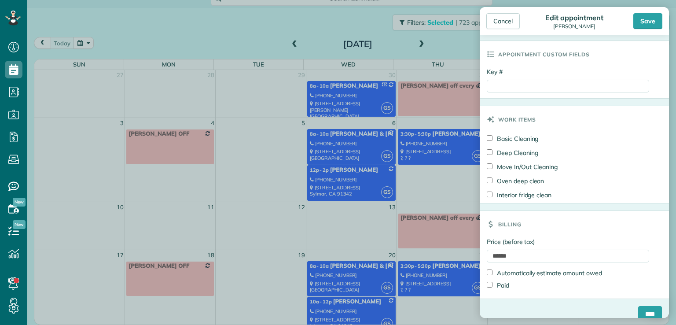
scroll to position [411, 0]
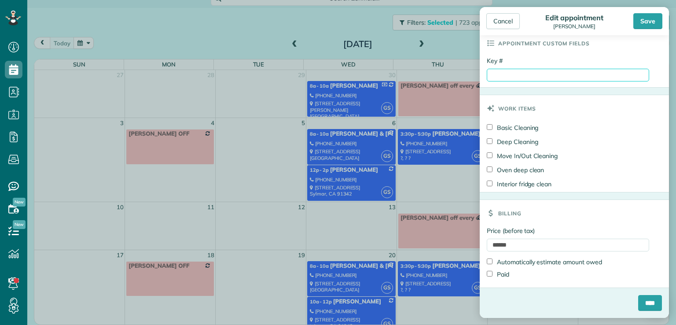
click at [364, 74] on input "Key #" at bounding box center [568, 75] width 162 height 13
click at [364, 74] on input "******" at bounding box center [568, 75] width 162 height 13
type input "**********"
click at [364, 305] on input "****" at bounding box center [650, 303] width 24 height 16
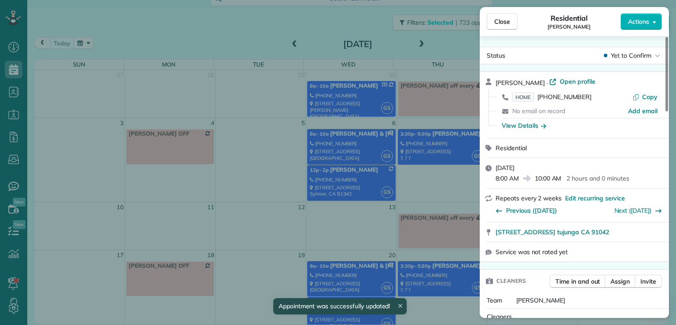
click at [364, 23] on span "Close" at bounding box center [502, 21] width 16 height 9
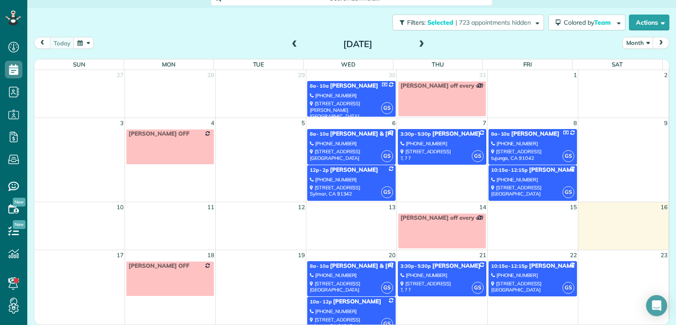
click at [364, 185] on div "2815 hermosita Dr. Glendale, CA 91208" at bounding box center [532, 190] width 83 height 13
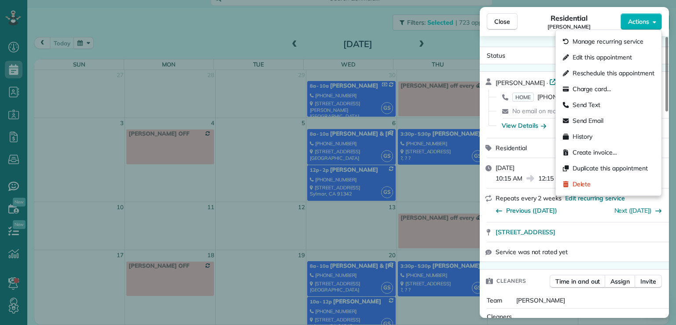
click at [364, 23] on span "Actions" at bounding box center [638, 21] width 21 height 9
click at [364, 60] on span "Edit this appointment" at bounding box center [602, 57] width 59 height 9
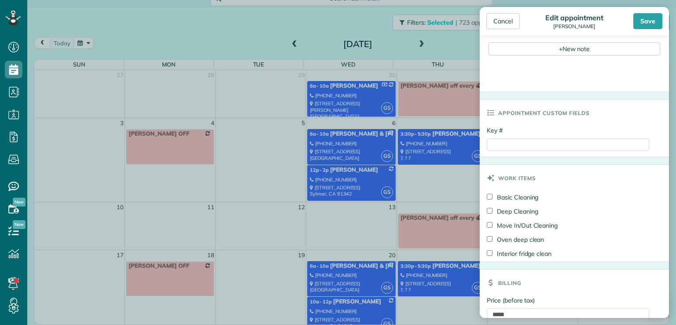
scroll to position [411, 0]
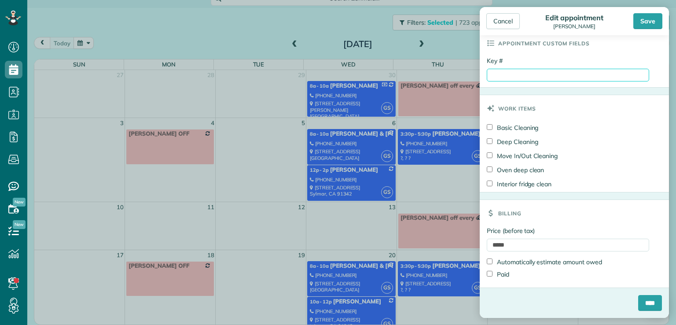
click at [364, 75] on input "Key #" at bounding box center [568, 75] width 162 height 13
type input "**********"
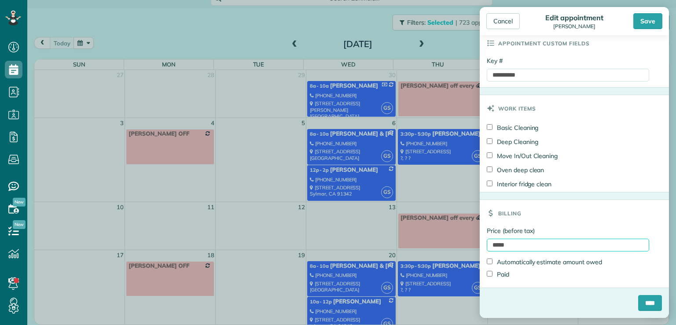
click at [364, 246] on input "*****" at bounding box center [568, 245] width 162 height 13
click at [364, 245] on input "*****" at bounding box center [568, 245] width 162 height 13
type input "*******"
click at [364, 306] on input "****" at bounding box center [650, 303] width 24 height 16
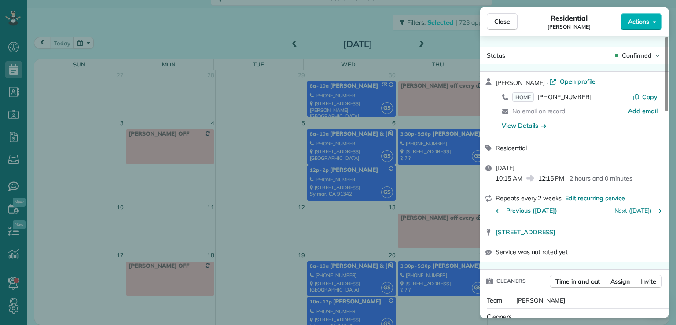
click at [364, 25] on span "Close" at bounding box center [502, 21] width 16 height 9
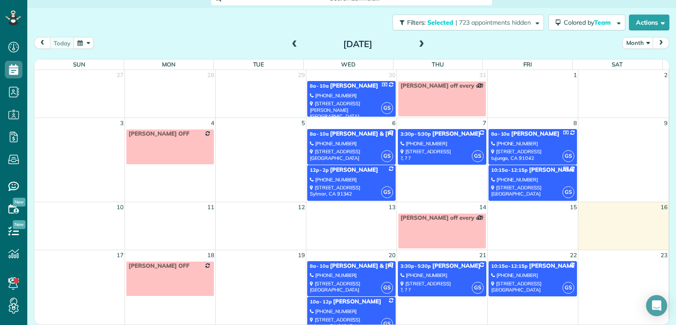
click at [364, 149] on div "2073 montecito dr. glendale, CA 91208" at bounding box center [351, 154] width 83 height 13
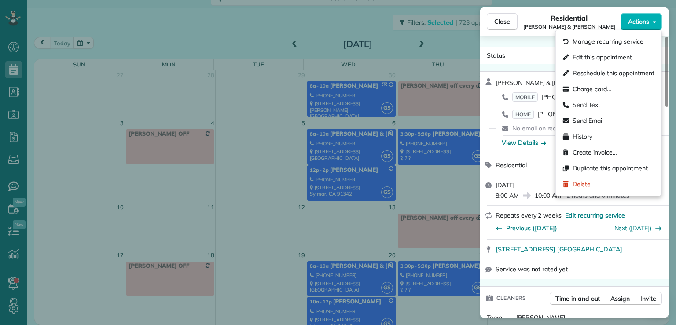
click at [364, 23] on span "Actions" at bounding box center [638, 21] width 21 height 9
click at [364, 59] on span "Edit this appointment" at bounding box center [602, 57] width 59 height 9
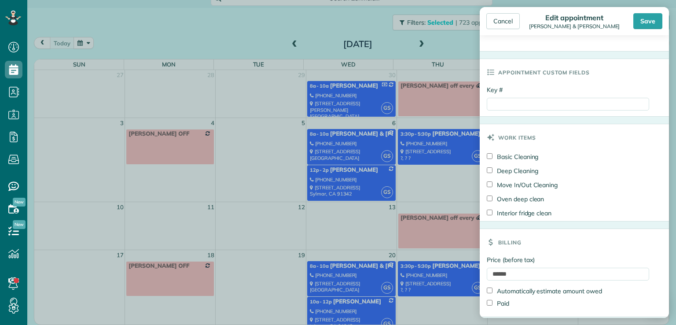
scroll to position [411, 0]
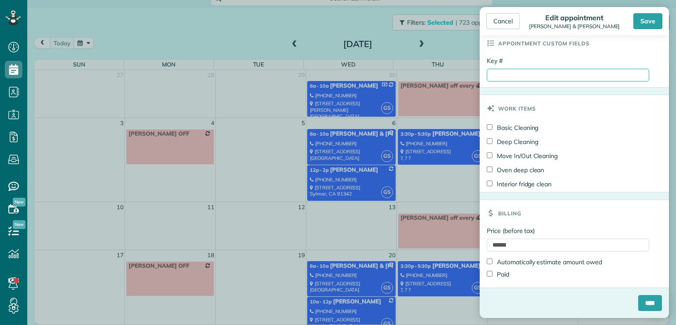
click at [364, 74] on input "Key #" at bounding box center [568, 75] width 162 height 13
type input "**********"
click at [364, 305] on input "****" at bounding box center [650, 303] width 24 height 16
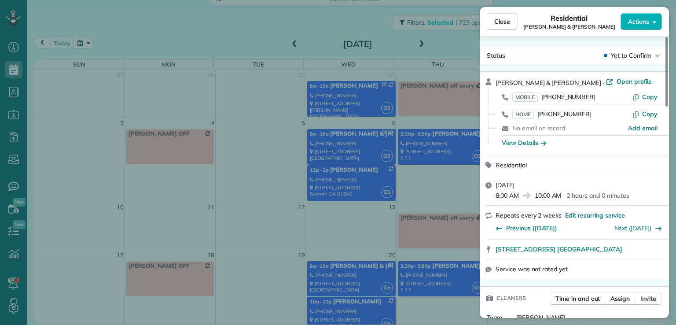
click at [364, 19] on span "Close" at bounding box center [502, 21] width 16 height 9
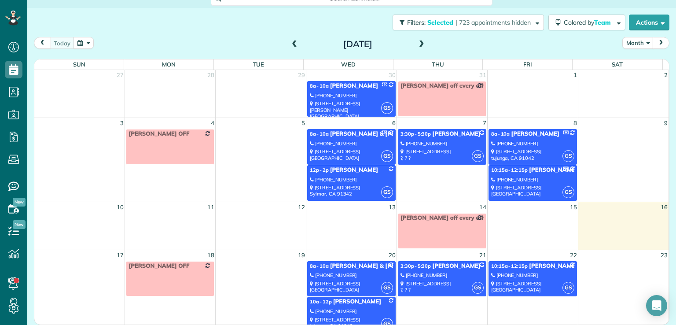
click at [364, 146] on div "(818) 760-3333" at bounding box center [442, 143] width 83 height 6
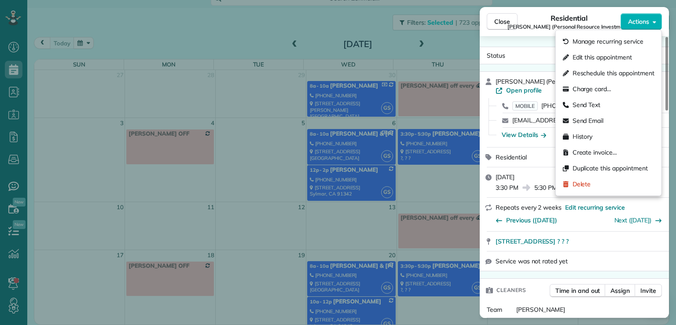
click at [364, 24] on span "Actions" at bounding box center [638, 21] width 21 height 9
click at [364, 56] on span "Edit this appointment" at bounding box center [602, 57] width 59 height 9
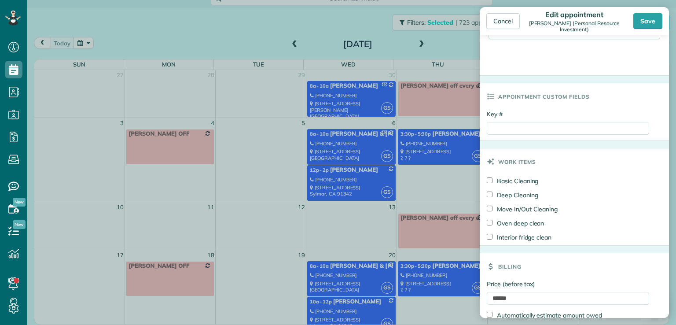
scroll to position [420, 0]
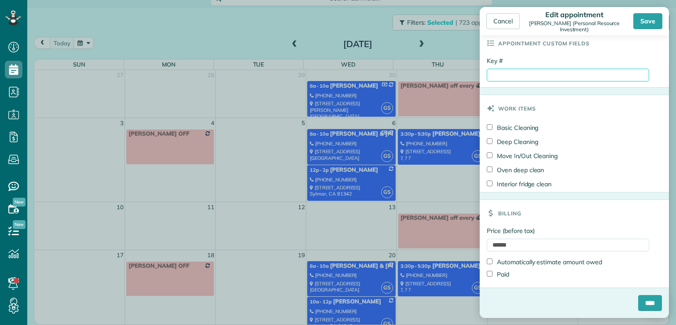
click at [364, 76] on input "Key #" at bounding box center [568, 75] width 162 height 13
type input "*********"
click at [364, 308] on input "****" at bounding box center [650, 303] width 24 height 16
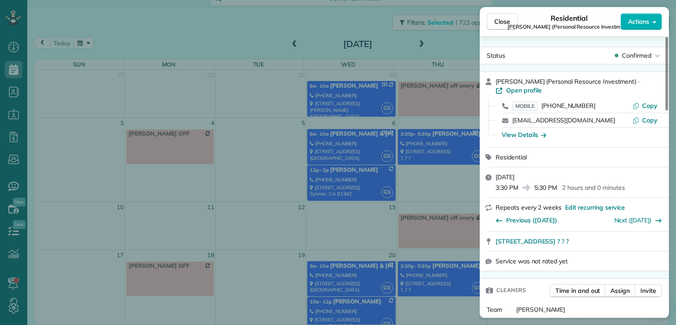
click at [364, 22] on span "Close" at bounding box center [502, 21] width 16 height 9
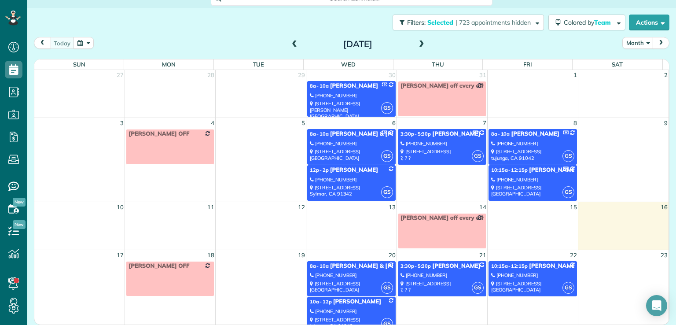
click at [350, 181] on div "(818) 298-6167" at bounding box center [351, 180] width 83 height 6
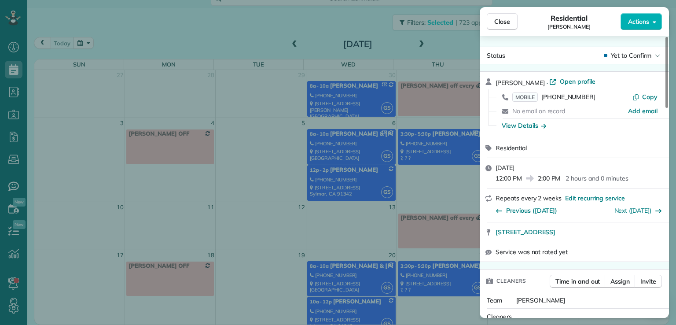
click at [364, 26] on button "Actions" at bounding box center [641, 21] width 41 height 17
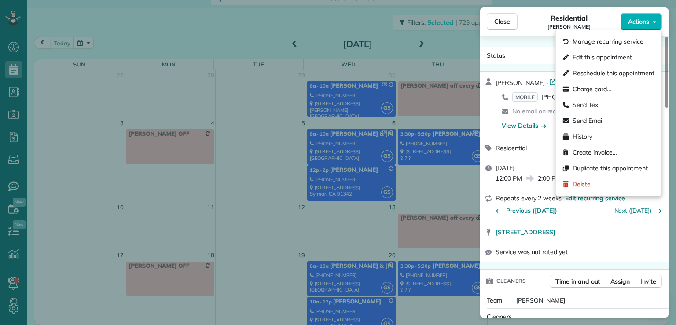
click at [364, 58] on span "Edit this appointment" at bounding box center [602, 57] width 59 height 9
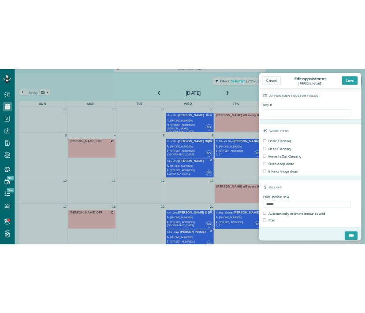
scroll to position [411, 0]
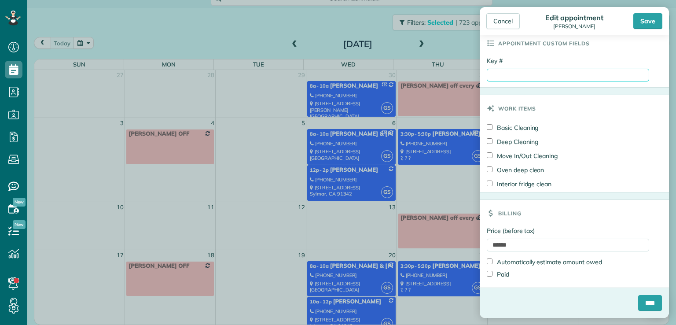
click at [364, 76] on input "Key #" at bounding box center [568, 75] width 162 height 13
type input "*********"
click at [364, 306] on input "****" at bounding box center [650, 303] width 24 height 16
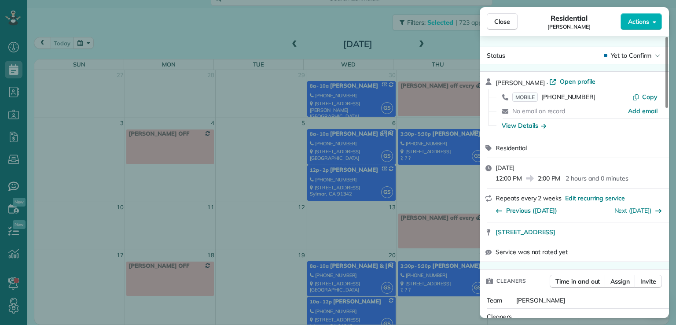
click at [364, 173] on div "Close Residential Jessica Speas Actions Status Yet to Confirm Jessica Speas · O…" at bounding box center [338, 162] width 676 height 325
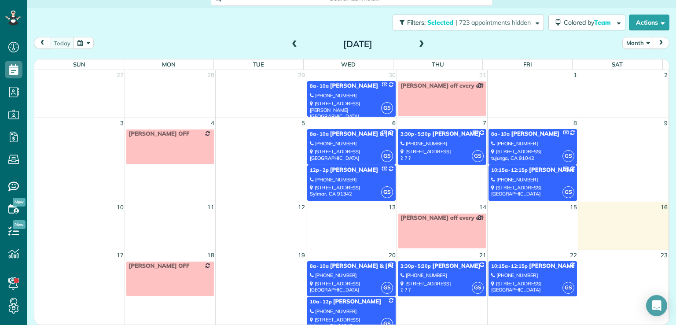
click at [364, 173] on div "12p - 2p Jessica Speas" at bounding box center [351, 169] width 83 height 7
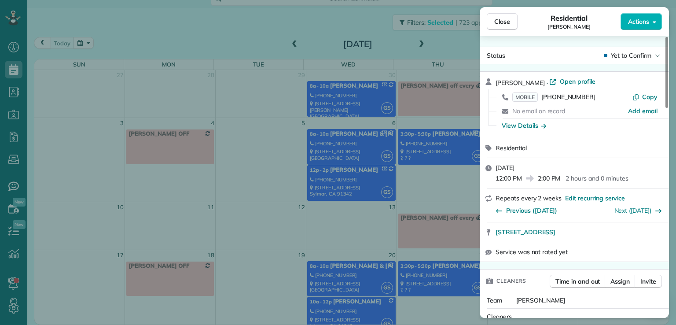
click at [364, 27] on button "Close" at bounding box center [502, 21] width 31 height 17
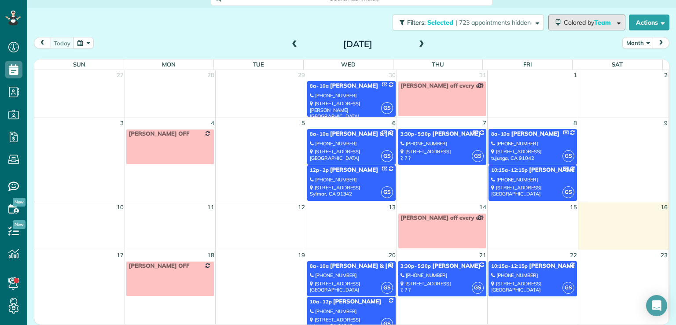
click at [364, 22] on span "Colored by Team" at bounding box center [589, 22] width 50 height 8
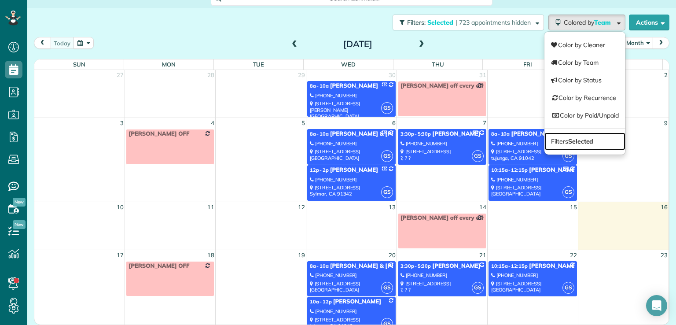
click at [364, 144] on link "Filters Selected" at bounding box center [585, 142] width 81 height 18
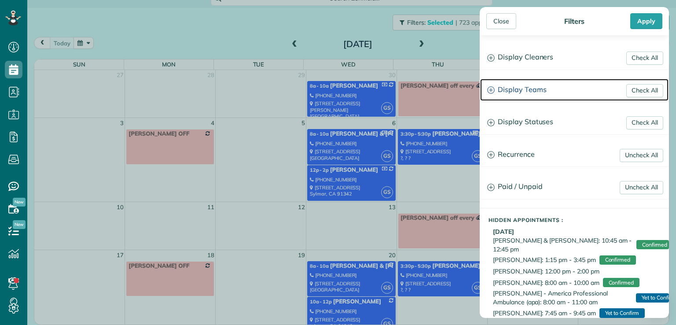
click at [364, 92] on h3 "Display Teams" at bounding box center [574, 90] width 188 height 22
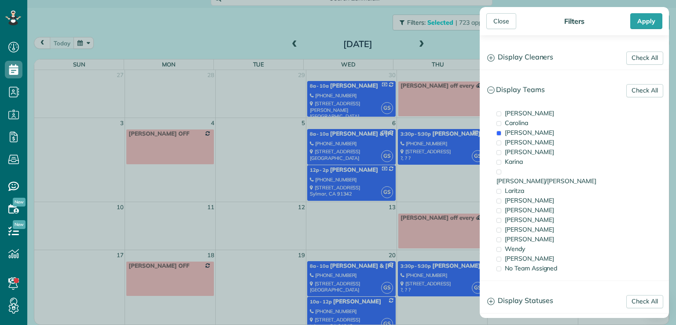
click at [364, 111] on span "[PERSON_NAME]" at bounding box center [529, 113] width 49 height 8
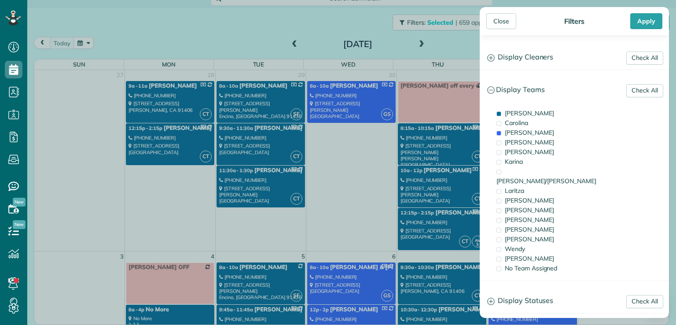
click at [364, 133] on span "[PERSON_NAME]" at bounding box center [529, 133] width 49 height 8
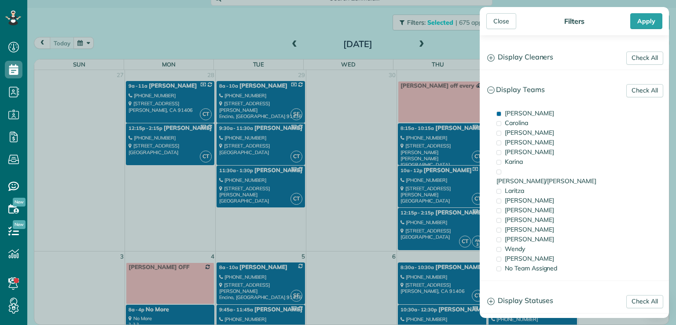
click at [364, 25] on div "Close" at bounding box center [501, 21] width 30 height 16
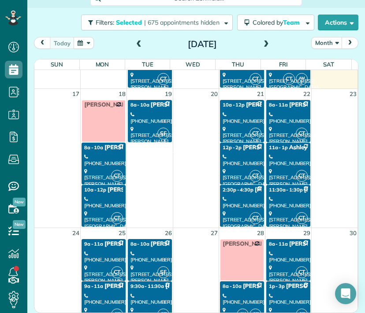
scroll to position [484, 0]
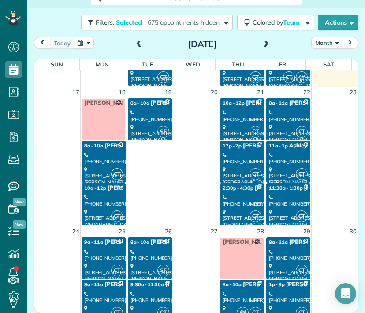
click at [100, 152] on div "(818) 430-8076" at bounding box center [103, 158] width 39 height 13
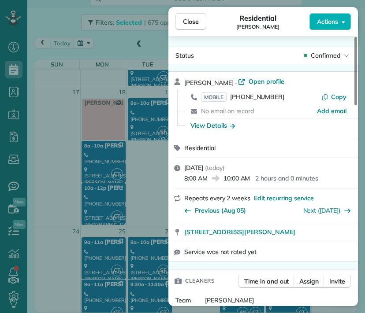
click at [91, 198] on div "Close Residential Amy Graham Actions Status Confirmed Amy Graham · Open profile…" at bounding box center [182, 156] width 365 height 313
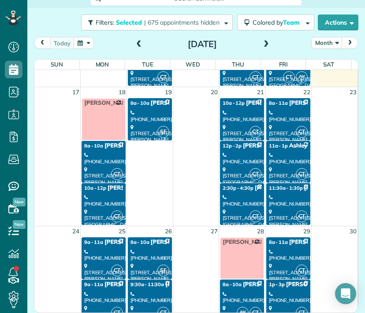
click at [92, 200] on div "(818) 400-6071" at bounding box center [103, 200] width 39 height 13
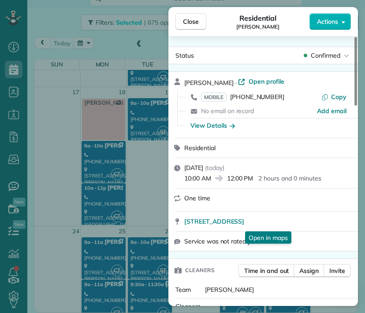
click at [244, 224] on span "1112 North Berendo Street Los Angeles CA 90029" at bounding box center [214, 221] width 60 height 9
click at [196, 16] on button "Close" at bounding box center [190, 21] width 31 height 17
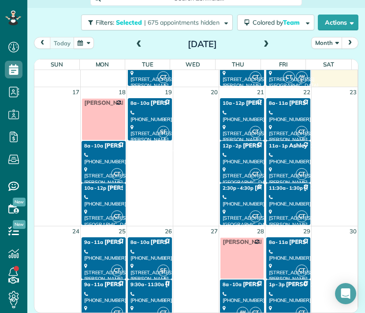
click at [144, 118] on div "(310) 902-2054" at bounding box center [149, 116] width 39 height 13
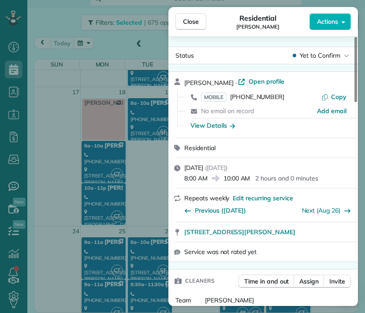
click at [195, 22] on span "Close" at bounding box center [191, 21] width 16 height 9
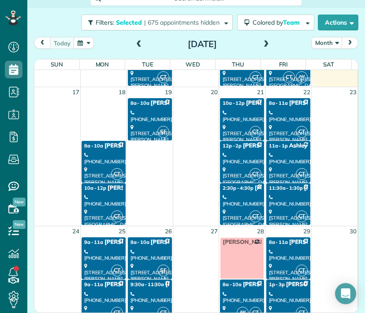
drag, startPoint x: 88, startPoint y: 129, endPoint x: -280, endPoint y: 181, distance: 370.8
click at [0, 181] on html "Dashboard Scheduling Calendar View List View Dispatch View - Weekly scheduling …" at bounding box center [182, 156] width 365 height 313
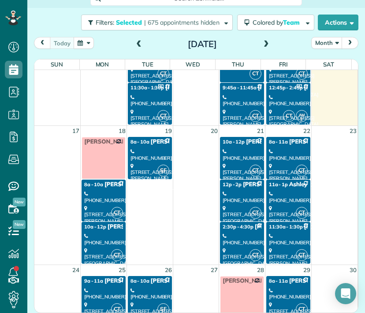
scroll to position [449, 0]
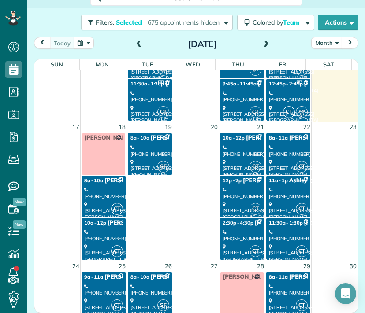
click at [231, 155] on link "CT 10a - 12p Raffi Kalaydjian - Under Car Plus (310) 466-4751 7032 Valjean Aven…" at bounding box center [242, 154] width 44 height 42
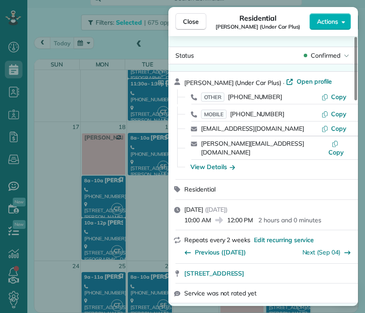
click at [189, 18] on span "Close" at bounding box center [191, 21] width 16 height 9
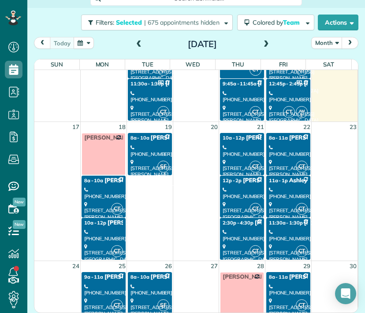
click at [232, 187] on div "[PHONE_NUMBER]" at bounding box center [241, 193] width 39 height 13
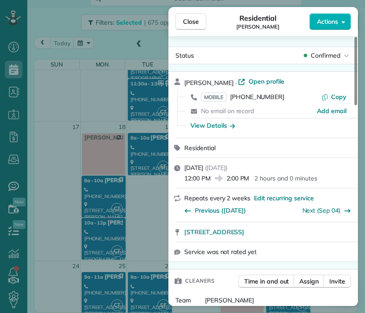
click at [193, 22] on span "Close" at bounding box center [191, 21] width 16 height 9
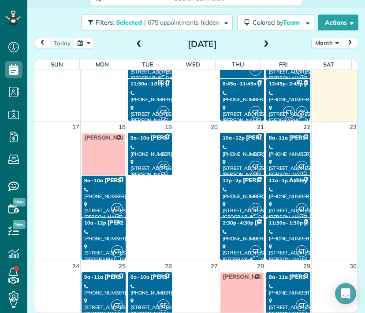
click at [239, 235] on div "(213) 798-0305" at bounding box center [241, 235] width 39 height 13
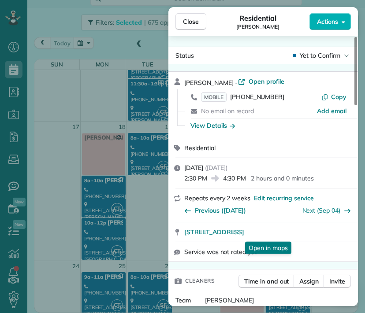
click at [192, 24] on span "Close" at bounding box center [191, 21] width 16 height 9
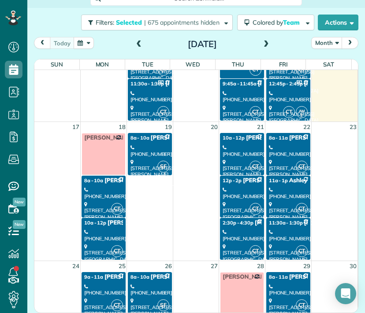
click at [233, 225] on link "CT 2:30p - 4:30p Danielle Ondarza (213) 798-0305 1857 Los Encinos Avenue Glenda…" at bounding box center [242, 239] width 44 height 42
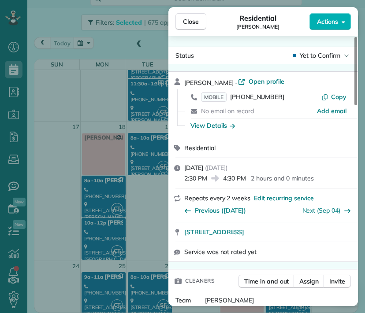
click at [194, 23] on span "Close" at bounding box center [191, 21] width 16 height 9
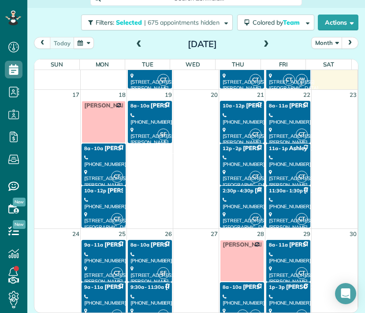
scroll to position [482, 0]
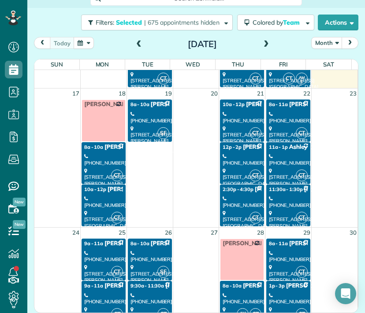
click at [232, 200] on div "(213) 798-0305" at bounding box center [241, 201] width 39 height 13
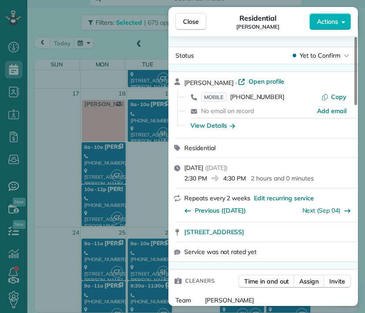
click at [190, 18] on span "Close" at bounding box center [191, 21] width 16 height 9
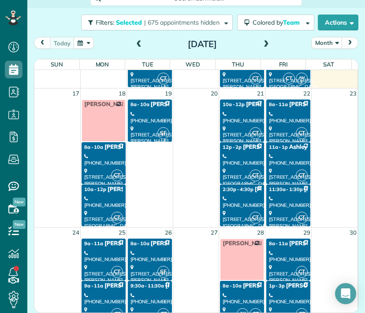
click at [284, 107] on link "CT 8a - 11a Debra Emmons (310) 418-7892 3656 Stoner Avenue Los Angeles, CA 90066" at bounding box center [288, 120] width 44 height 42
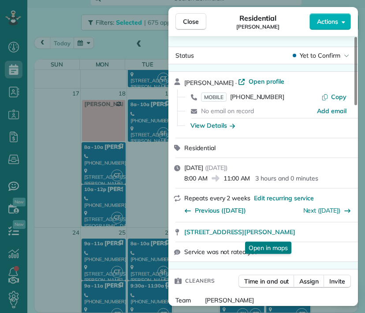
click at [252, 231] on span "3656 Stoner Avenue Los Angeles CA 90066" at bounding box center [239, 232] width 111 height 9
click at [193, 22] on span "Close" at bounding box center [191, 21] width 16 height 9
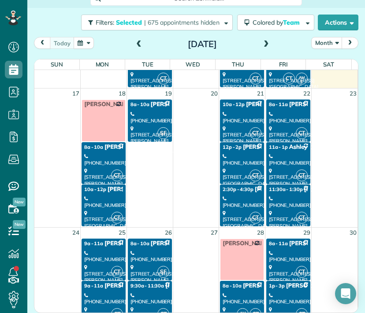
click at [289, 146] on span "Ashley Ranchaw" at bounding box center [312, 147] width 46 height 7
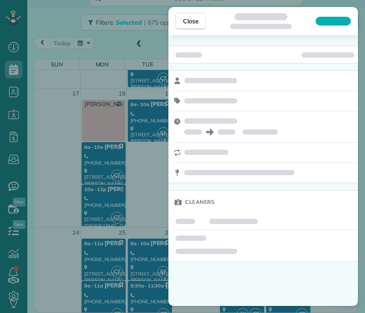
click at [279, 146] on div at bounding box center [262, 153] width 189 height 20
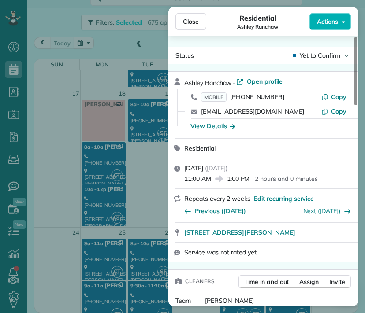
click at [190, 18] on span "Close" at bounding box center [191, 21] width 16 height 9
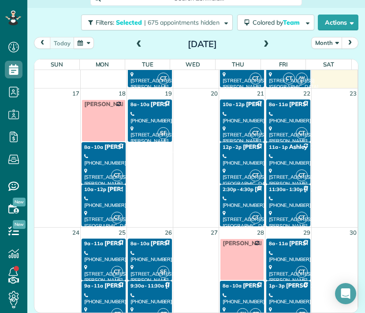
click at [272, 195] on div "(347) 742-3440" at bounding box center [288, 201] width 39 height 13
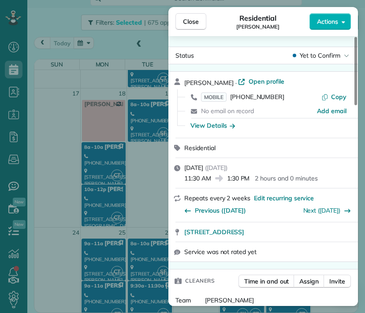
click at [194, 22] on span "Close" at bounding box center [191, 21] width 16 height 9
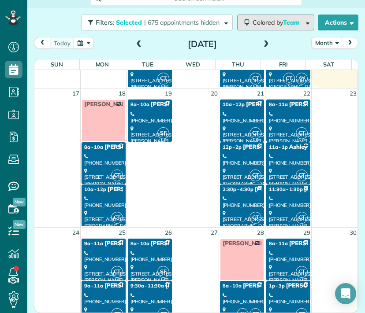
click at [257, 24] on span "Colored by Team" at bounding box center [277, 22] width 50 height 8
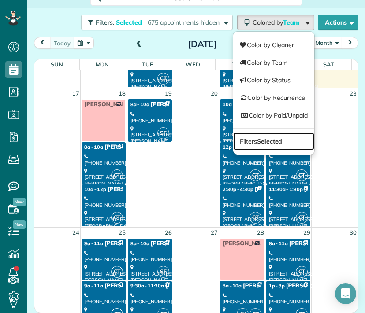
click at [257, 141] on strong "Selected" at bounding box center [270, 141] width 26 height 8
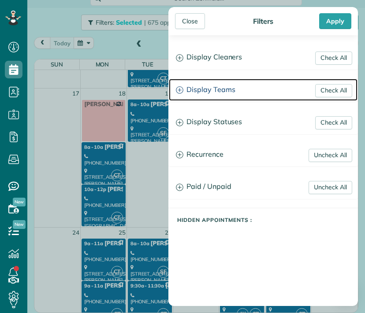
click at [206, 90] on h3 "Display Teams" at bounding box center [263, 90] width 188 height 22
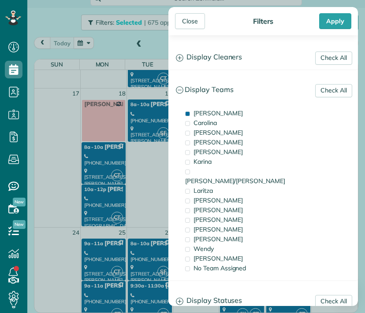
click at [206, 111] on span "[PERSON_NAME]" at bounding box center [217, 113] width 49 height 8
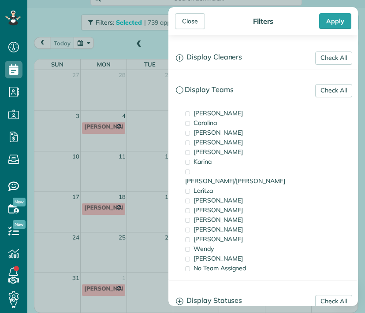
click at [208, 121] on span "Carolina" at bounding box center [204, 123] width 23 height 8
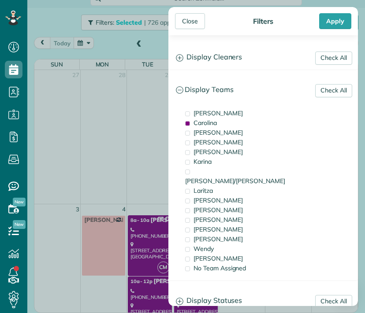
click at [190, 25] on div "Close" at bounding box center [190, 21] width 30 height 16
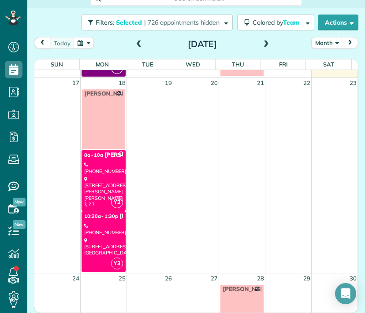
scroll to position [456, 0]
click at [111, 196] on span "Y3" at bounding box center [117, 202] width 12 height 12
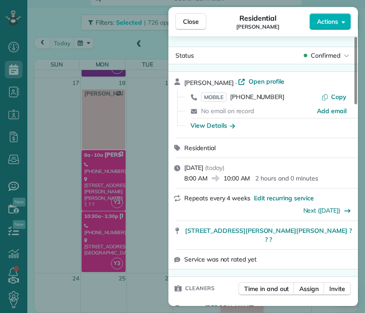
click at [103, 229] on div "Close Residential [PERSON_NAME] Actions Status Confirmed [PERSON_NAME] · Open p…" at bounding box center [182, 156] width 365 height 313
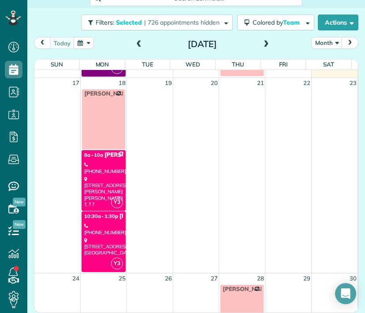
click at [107, 244] on div "4257 Raynol Street Montetito Heights, CA 90032" at bounding box center [103, 246] width 39 height 19
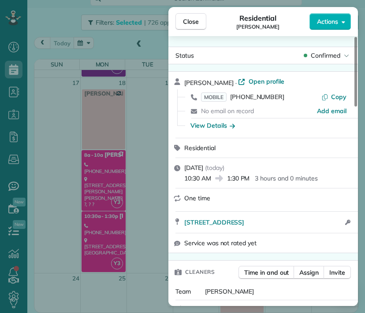
click at [188, 18] on span "Close" at bounding box center [191, 21] width 16 height 9
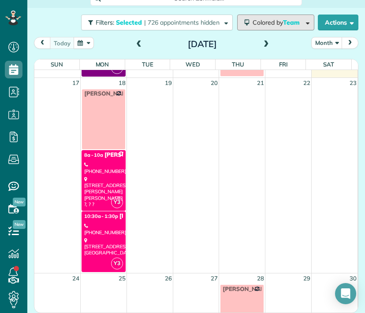
click at [270, 26] on button "Colored by Team" at bounding box center [275, 23] width 77 height 16
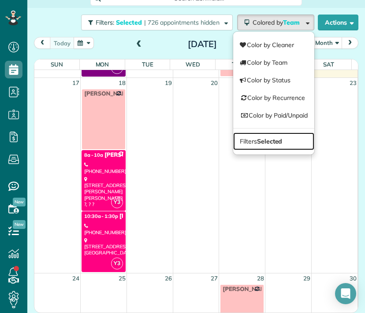
click at [271, 137] on strong "Selected" at bounding box center [270, 141] width 26 height 8
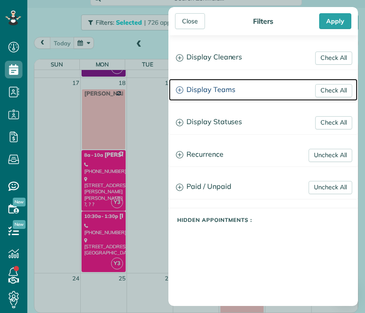
click at [229, 93] on h3 "Display Teams" at bounding box center [263, 90] width 188 height 22
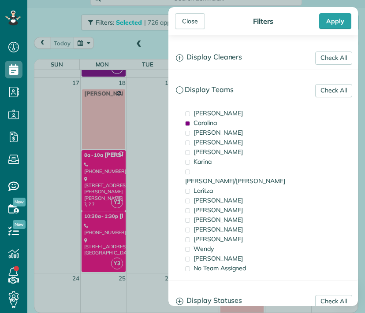
click at [218, 122] on div "Carolina" at bounding box center [227, 123] width 88 height 10
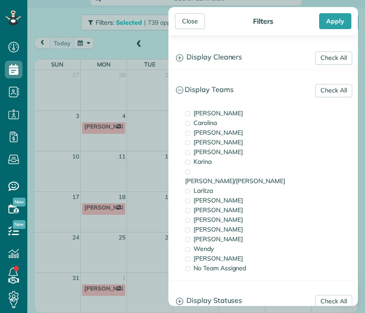
click at [218, 129] on div "[PERSON_NAME]" at bounding box center [227, 133] width 88 height 10
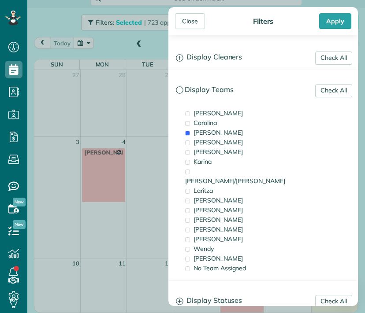
click at [189, 24] on div "Close" at bounding box center [190, 21] width 30 height 16
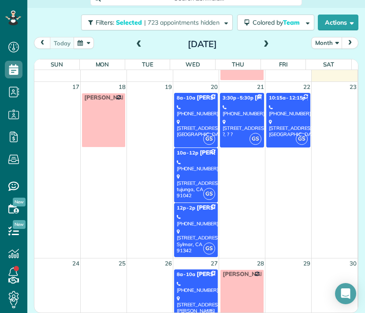
scroll to position [244, 0]
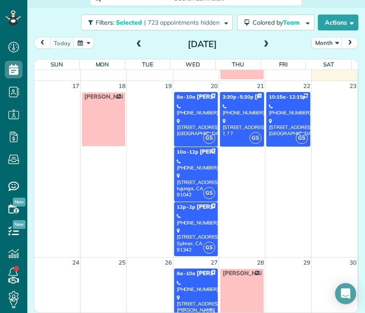
click at [186, 166] on div "(818) 429-9111" at bounding box center [196, 164] width 39 height 13
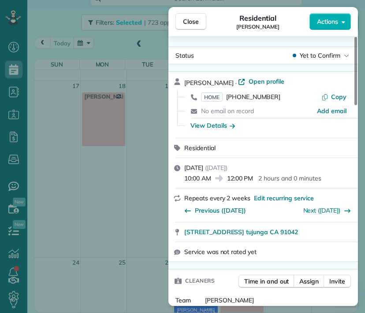
click at [187, 20] on span "Close" at bounding box center [191, 21] width 16 height 9
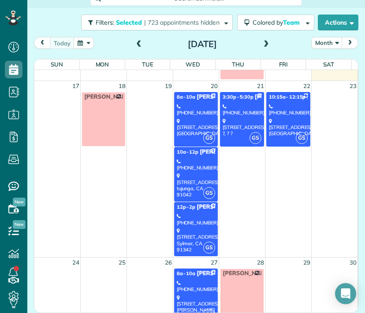
click at [194, 210] on link "GS 12p - 2p Jessica Speas (818) 298-6167 11350 Foothill Blvd #26 Sylmar, CA 913…" at bounding box center [196, 229] width 44 height 55
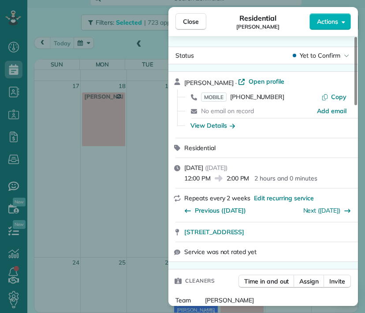
click at [198, 21] on span "Close" at bounding box center [191, 21] width 16 height 9
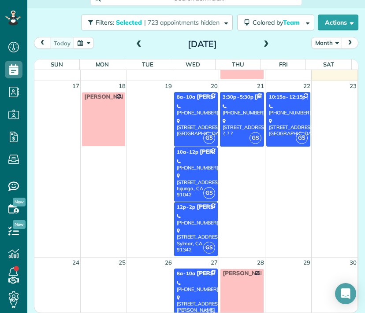
click at [222, 131] on div "4361 Tujunga BlvdStudio City ?, ? ?" at bounding box center [241, 127] width 39 height 19
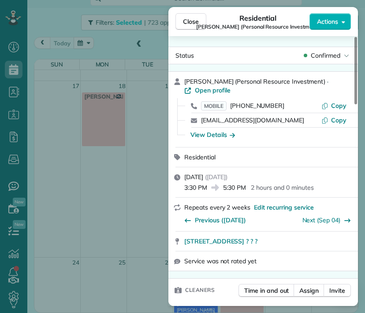
click at [187, 22] on span "Close" at bounding box center [191, 21] width 16 height 9
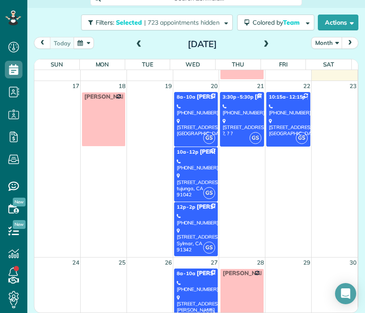
click at [280, 112] on div "(818) 913-1984" at bounding box center [288, 109] width 39 height 13
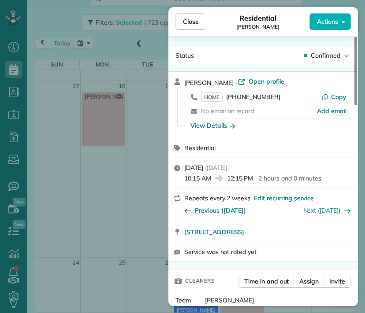
click at [190, 20] on span "Close" at bounding box center [191, 21] width 16 height 9
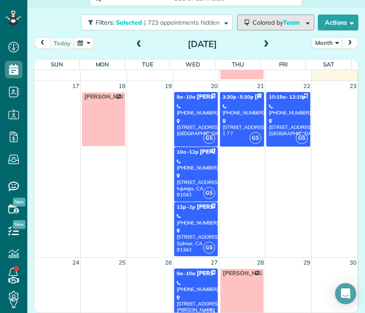
click at [268, 20] on span "Colored by Team" at bounding box center [277, 22] width 50 height 8
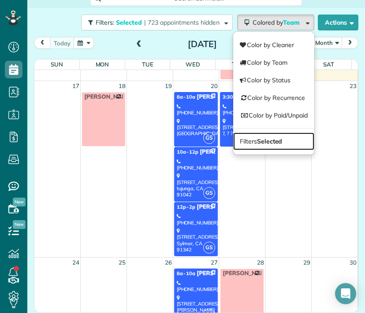
click at [267, 140] on strong "Selected" at bounding box center [270, 141] width 26 height 8
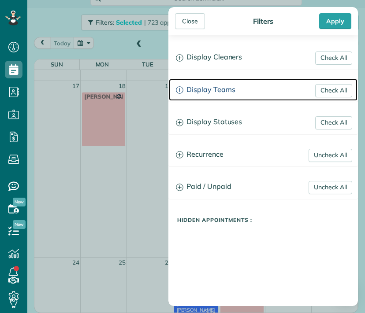
click at [221, 83] on h3 "Display Teams" at bounding box center [263, 90] width 188 height 22
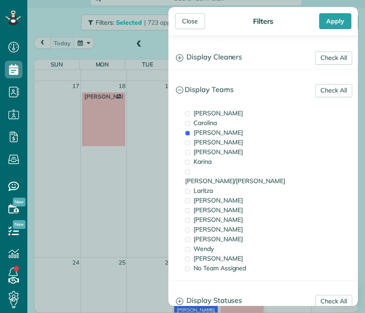
click at [215, 133] on div "[PERSON_NAME]" at bounding box center [227, 133] width 88 height 10
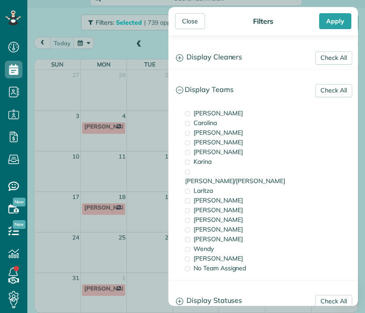
click at [213, 161] on div "Karina" at bounding box center [227, 162] width 88 height 10
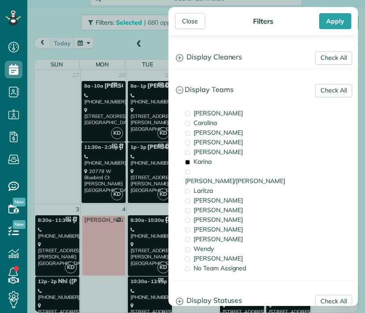
click at [190, 23] on div "Close" at bounding box center [190, 21] width 30 height 16
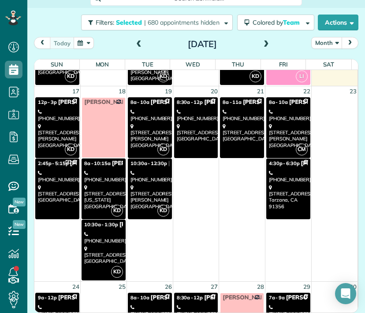
scroll to position [572, 0]
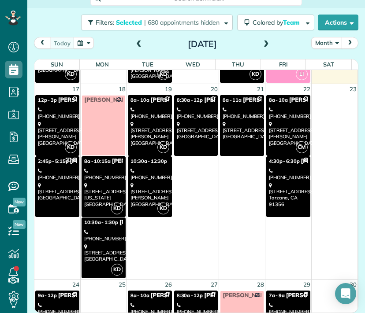
click at [62, 121] on div "[STREET_ADDRESS][PERSON_NAME]" at bounding box center [57, 133] width 39 height 25
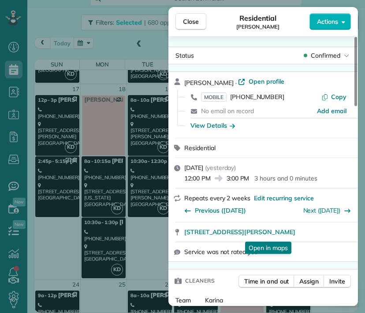
click at [241, 229] on span "[STREET_ADDRESS][PERSON_NAME]" at bounding box center [239, 232] width 111 height 9
click at [191, 21] on span "Close" at bounding box center [191, 21] width 16 height 9
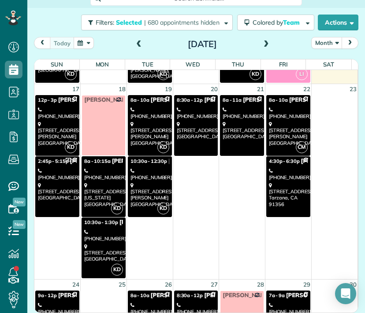
click at [55, 182] on div "11544 Moorpark Street #1 Studio City, CA 91602" at bounding box center [57, 191] width 39 height 19
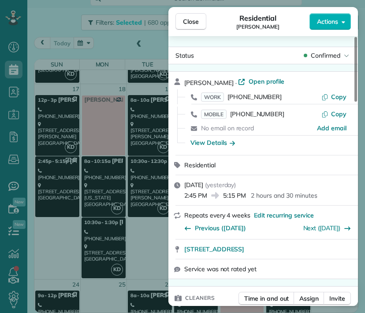
click at [188, 19] on span "Close" at bounding box center [191, 21] width 16 height 9
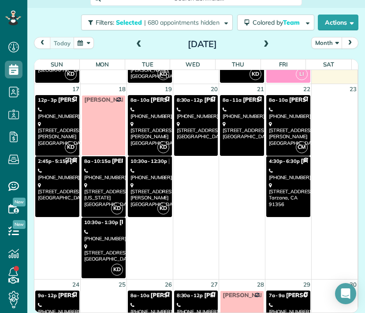
click at [95, 169] on div "[PHONE_NUMBER]" at bounding box center [103, 174] width 39 height 13
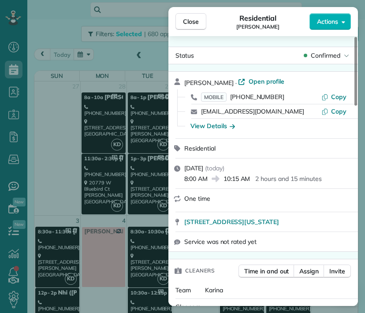
scroll to position [572, 0]
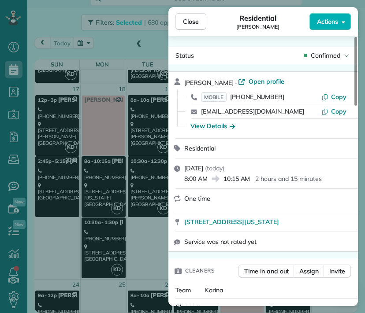
click at [99, 233] on div "Close Residential [PERSON_NAME] Actions Status Confirmed [PERSON_NAME] · Open p…" at bounding box center [182, 156] width 365 height 313
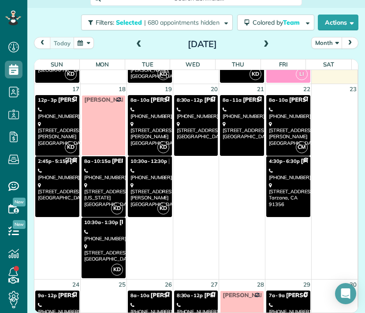
click at [93, 251] on div "[STREET_ADDRESS]" at bounding box center [103, 252] width 39 height 19
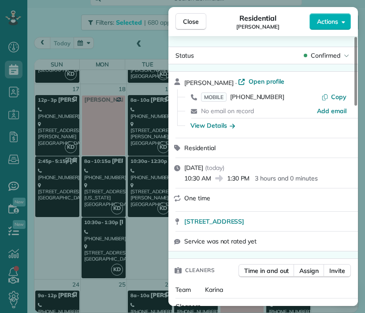
click at [244, 224] on span "[STREET_ADDRESS]" at bounding box center [214, 221] width 60 height 9
click at [189, 21] on span "Close" at bounding box center [191, 21] width 16 height 9
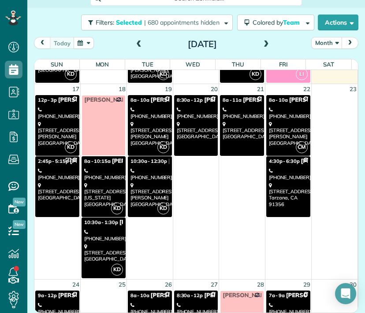
click at [160, 113] on div "[PHONE_NUMBER]" at bounding box center [149, 113] width 39 height 13
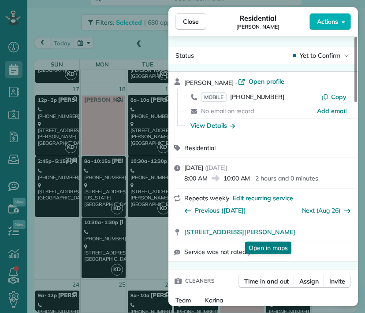
click at [140, 173] on div "Close Residential [PERSON_NAME] Actions Status Yet to Confirm [PERSON_NAME] · O…" at bounding box center [182, 156] width 365 height 313
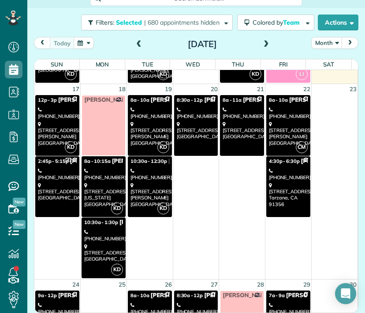
click at [146, 192] on div "[STREET_ADDRESS][PERSON_NAME]" at bounding box center [149, 194] width 39 height 25
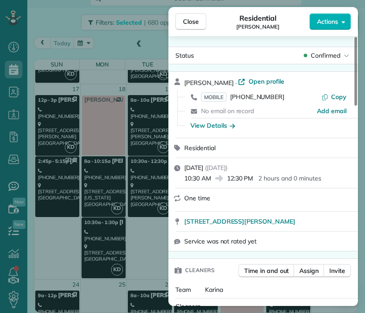
click at [199, 24] on button "Close" at bounding box center [190, 21] width 31 height 17
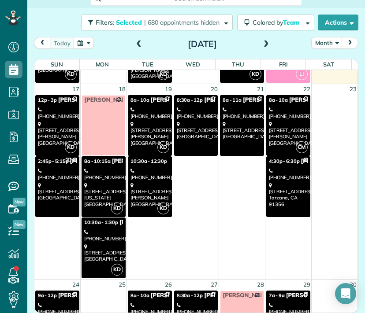
click at [202, 107] on div "[PHONE_NUMBER]" at bounding box center [196, 113] width 39 height 13
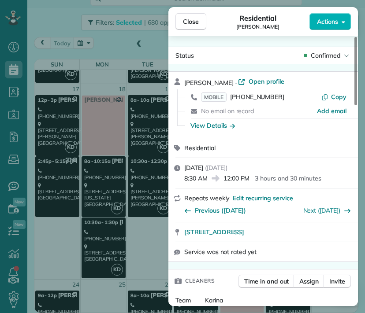
click at [194, 18] on span "Close" at bounding box center [191, 21] width 16 height 9
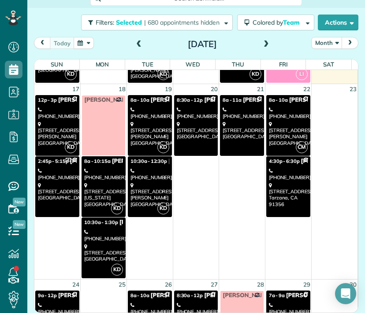
click at [224, 121] on div "[STREET_ADDRESS]" at bounding box center [241, 130] width 39 height 19
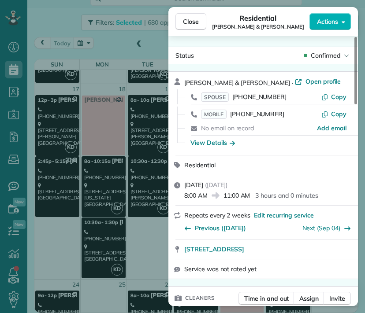
click at [197, 29] on button "Close" at bounding box center [190, 21] width 31 height 17
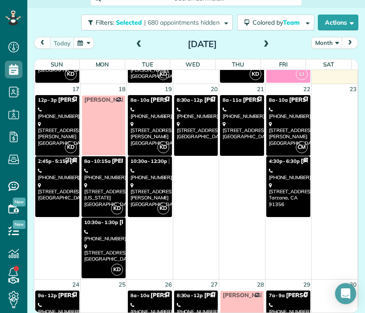
click at [222, 121] on div "[STREET_ADDRESS]" at bounding box center [241, 130] width 39 height 19
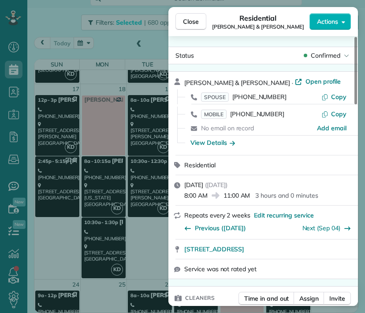
click at [199, 16] on button "Close" at bounding box center [190, 21] width 31 height 17
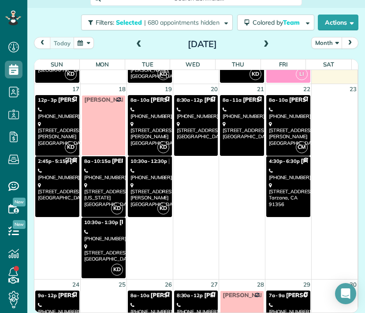
click at [281, 121] on div "[STREET_ADDRESS][PERSON_NAME]" at bounding box center [288, 133] width 39 height 25
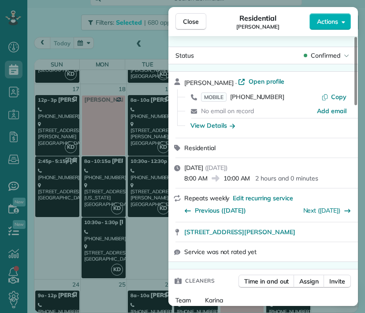
click at [196, 23] on span "Close" at bounding box center [191, 21] width 16 height 9
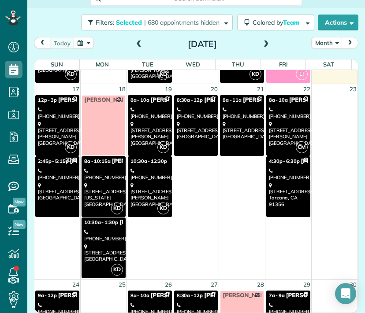
click at [276, 173] on div "[PHONE_NUMBER]" at bounding box center [288, 174] width 39 height 13
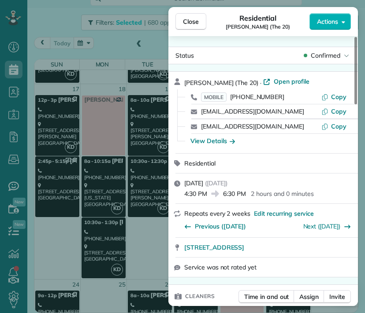
click at [182, 20] on button "Close" at bounding box center [190, 21] width 31 height 17
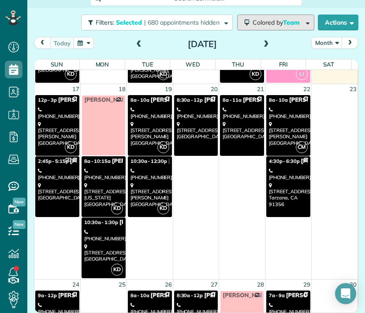
click at [272, 29] on button "Colored by Team" at bounding box center [275, 23] width 77 height 16
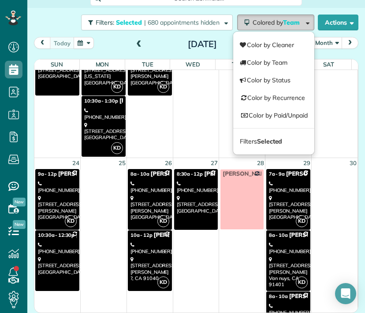
scroll to position [696, 0]
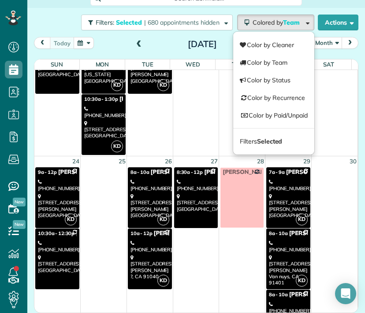
click at [64, 197] on div "[STREET_ADDRESS][PERSON_NAME]" at bounding box center [57, 205] width 39 height 25
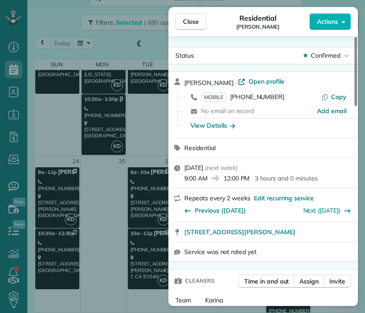
click at [268, 234] on span "[STREET_ADDRESS][PERSON_NAME]" at bounding box center [239, 232] width 111 height 9
click at [192, 22] on span "Close" at bounding box center [191, 21] width 16 height 9
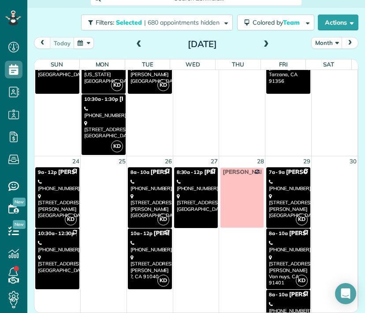
click at [54, 254] on div "[STREET_ADDRESS]" at bounding box center [57, 263] width 39 height 19
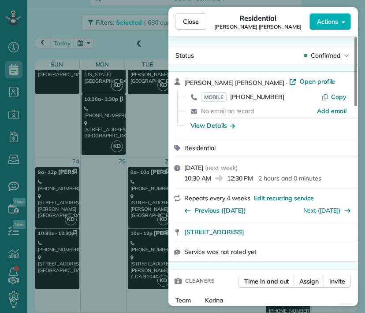
click at [244, 236] on span "[STREET_ADDRESS]" at bounding box center [214, 232] width 60 height 9
click at [191, 16] on button "Close" at bounding box center [190, 21] width 31 height 17
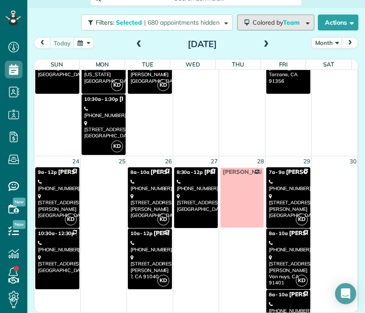
click at [262, 18] on span "Colored by Team" at bounding box center [277, 22] width 50 height 8
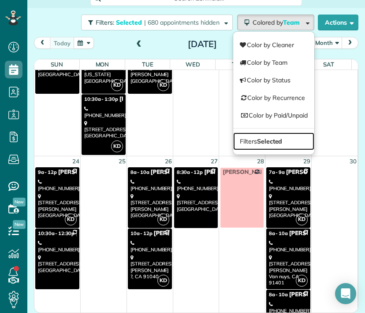
click at [268, 137] on strong "Selected" at bounding box center [270, 141] width 26 height 8
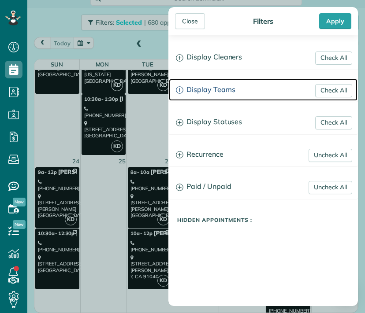
click at [213, 89] on h3 "Display Teams" at bounding box center [263, 90] width 188 height 22
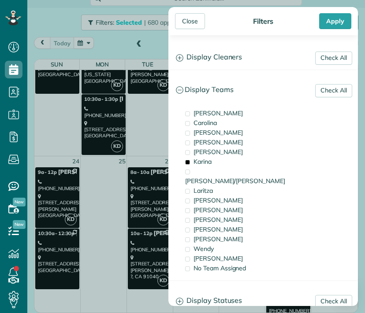
click at [204, 162] on span "Karina" at bounding box center [202, 162] width 18 height 8
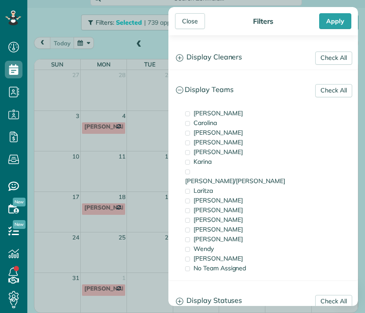
click at [208, 177] on span "[PERSON_NAME]/[PERSON_NAME]" at bounding box center [235, 181] width 100 height 8
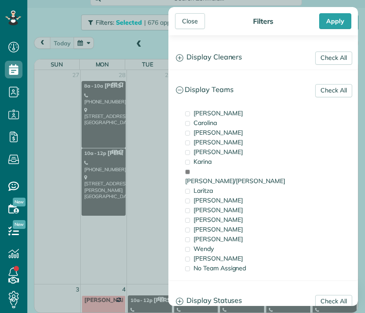
click at [184, 22] on div "Close" at bounding box center [190, 21] width 30 height 16
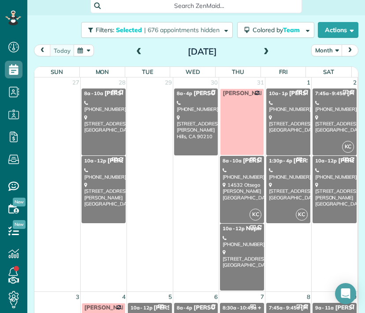
scroll to position [11, 0]
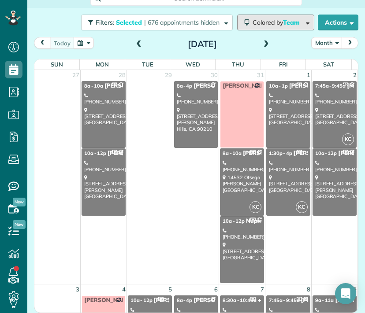
click at [259, 20] on span "Colored by Team" at bounding box center [277, 22] width 50 height 8
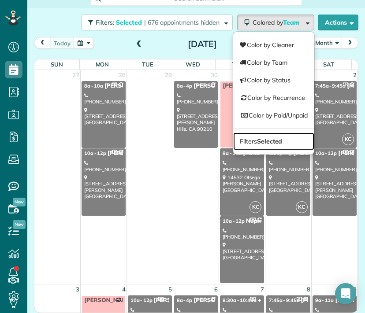
click at [278, 141] on link "Filters Selected" at bounding box center [273, 142] width 81 height 18
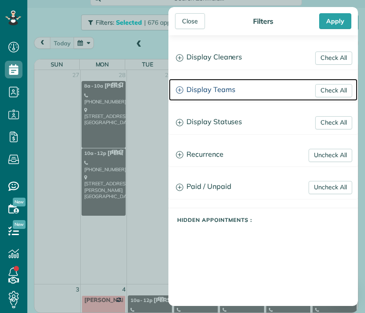
click at [224, 90] on h3 "Display Teams" at bounding box center [263, 90] width 188 height 22
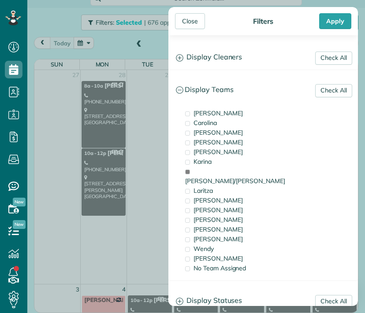
click at [203, 161] on span "Karina" at bounding box center [202, 162] width 18 height 8
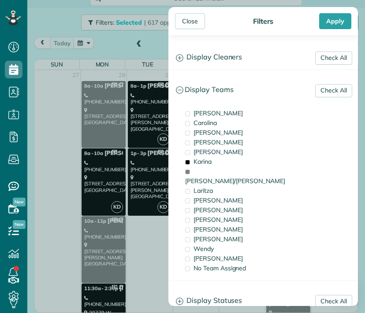
click at [230, 173] on div "[PERSON_NAME]/[PERSON_NAME]" at bounding box center [227, 175] width 88 height 19
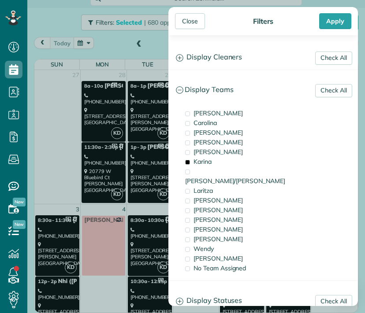
click at [194, 25] on div "Close" at bounding box center [190, 21] width 30 height 16
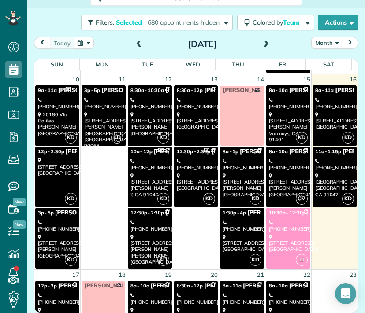
scroll to position [390, 0]
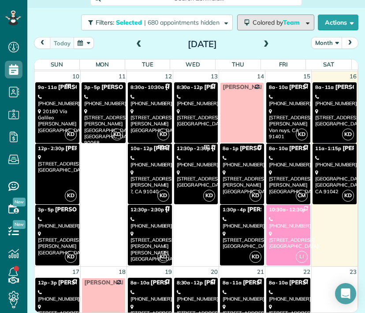
click at [269, 25] on span "Colored by Team" at bounding box center [277, 22] width 50 height 8
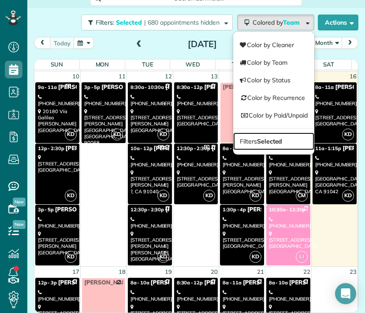
click at [266, 141] on strong "Selected" at bounding box center [270, 141] width 26 height 8
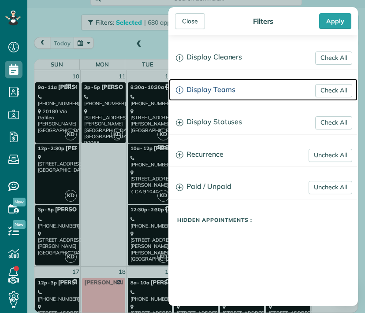
click at [227, 88] on h3 "Display Teams" at bounding box center [263, 90] width 188 height 22
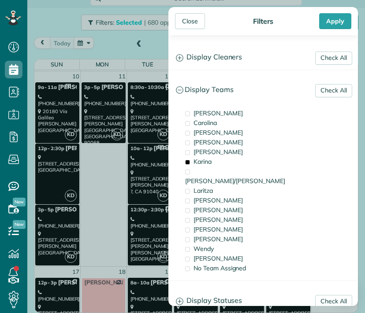
click at [204, 162] on span "Karina" at bounding box center [202, 162] width 18 height 8
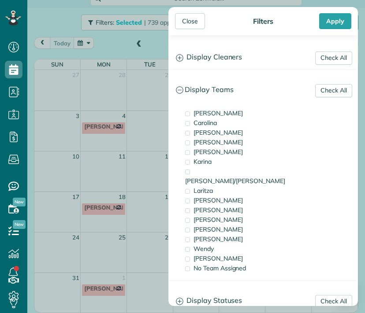
scroll to position [0, 0]
click at [224, 177] on span "[PERSON_NAME]/[PERSON_NAME]" at bounding box center [235, 181] width 100 height 8
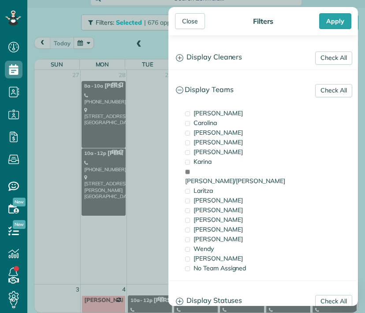
click at [191, 26] on div "Close" at bounding box center [190, 21] width 30 height 16
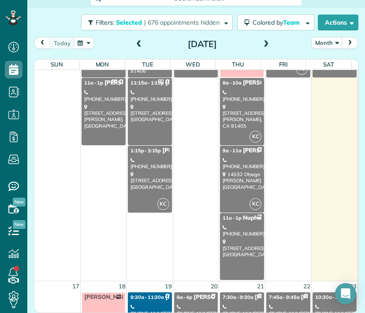
scroll to position [500, 0]
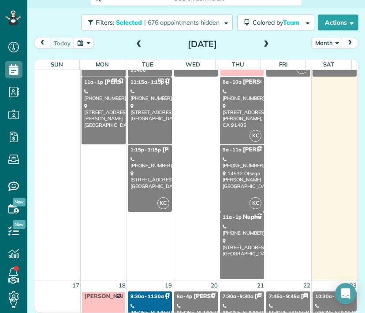
click at [236, 246] on div "[STREET_ADDRESS]" at bounding box center [241, 247] width 39 height 19
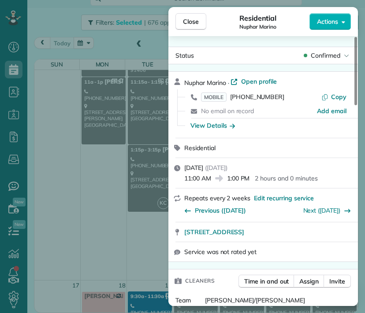
click at [329, 23] on span "Actions" at bounding box center [327, 21] width 21 height 9
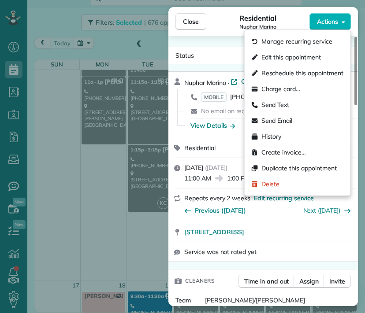
click at [310, 57] on span "Edit this appointment" at bounding box center [290, 57] width 59 height 9
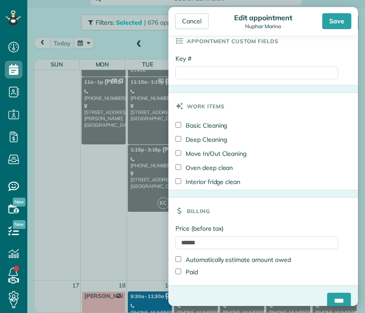
scroll to position [424, 0]
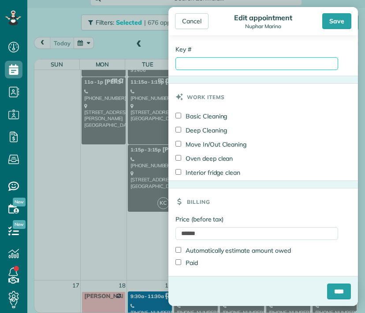
click at [215, 63] on input "Key #" at bounding box center [256, 63] width 162 height 13
type input "****"
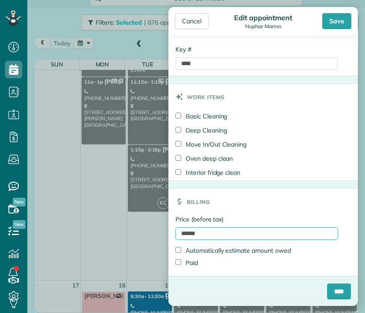
click at [191, 234] on input "******" at bounding box center [256, 233] width 162 height 13
type input "*******"
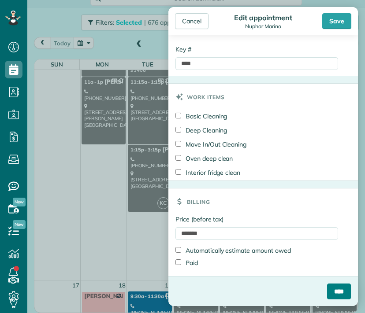
click at [328, 295] on input "****" at bounding box center [339, 292] width 24 height 16
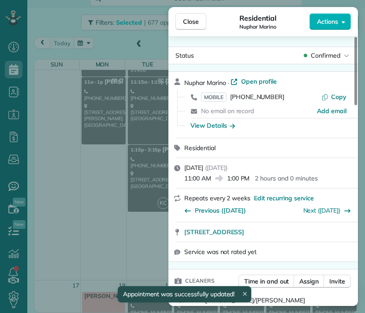
scroll to position [500, 0]
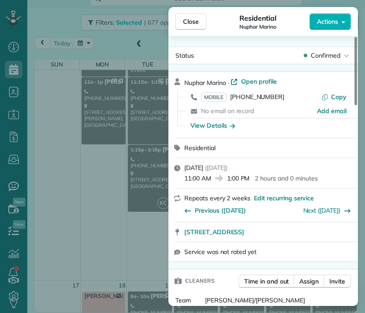
click at [199, 15] on button "Close" at bounding box center [190, 21] width 31 height 17
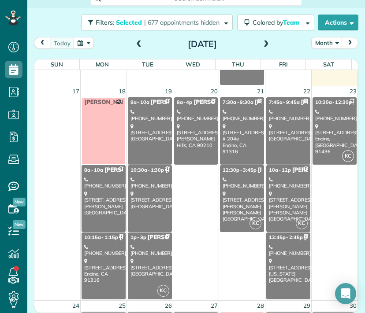
scroll to position [707, 0]
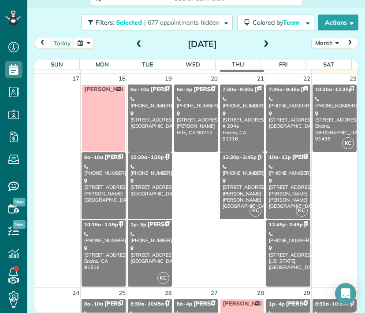
click at [101, 182] on div "[STREET_ADDRESS][PERSON_NAME]" at bounding box center [103, 190] width 39 height 25
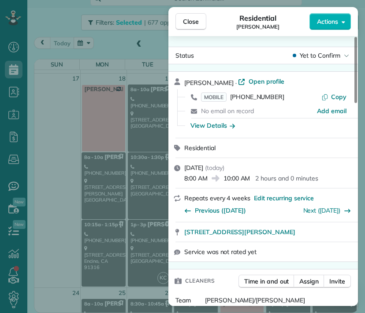
click at [295, 230] on span "[STREET_ADDRESS][PERSON_NAME]" at bounding box center [239, 232] width 111 height 9
click at [185, 23] on span "Close" at bounding box center [191, 21] width 16 height 9
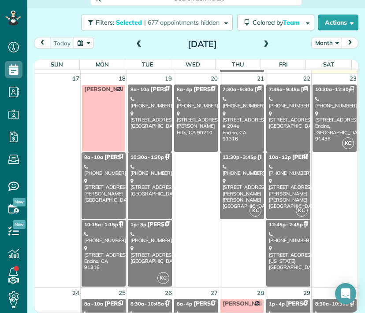
click at [95, 233] on div "[PHONE_NUMBER]" at bounding box center [103, 237] width 39 height 13
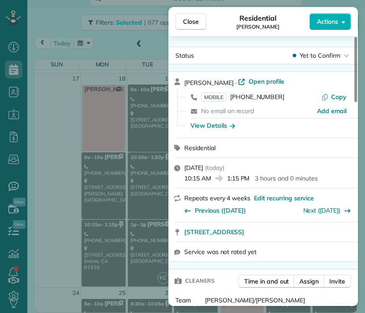
click at [132, 110] on div "Close Residential [PERSON_NAME] Actions Status Yet to Confirm [PERSON_NAME] · O…" at bounding box center [182, 156] width 365 height 313
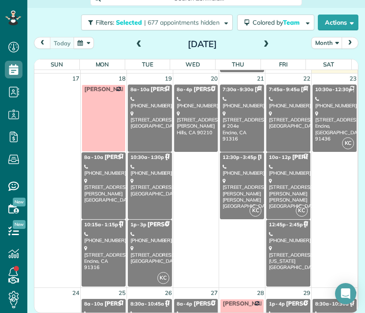
click at [140, 129] on div "[STREET_ADDRESS]" at bounding box center [149, 119] width 39 height 19
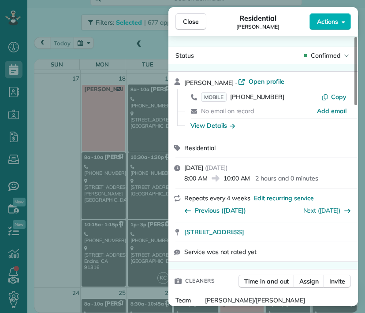
click at [190, 25] on span "Close" at bounding box center [191, 21] width 16 height 9
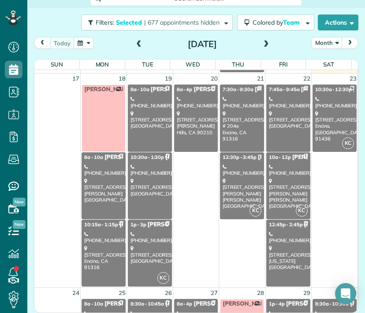
click at [147, 178] on div "[STREET_ADDRESS]" at bounding box center [149, 187] width 39 height 19
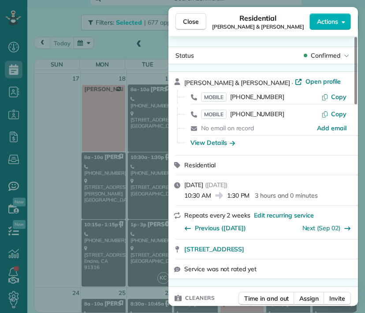
click at [196, 18] on span "Close" at bounding box center [191, 21] width 16 height 9
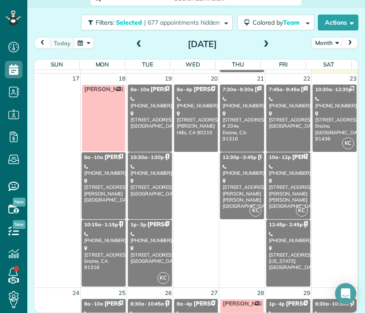
click at [143, 245] on div "[STREET_ADDRESS]" at bounding box center [149, 254] width 39 height 19
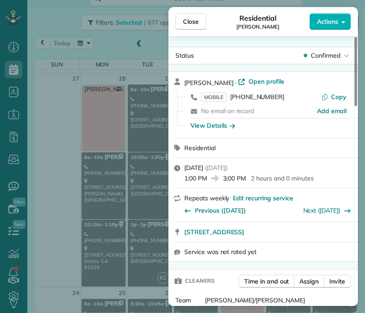
click at [191, 18] on span "Close" at bounding box center [191, 21] width 16 height 9
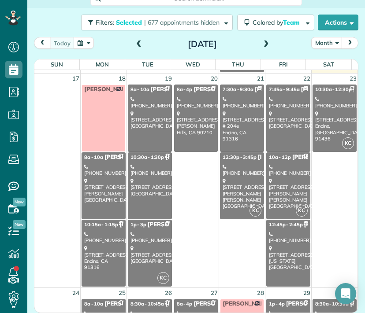
click at [183, 124] on div "[STREET_ADDRESS]" at bounding box center [196, 122] width 39 height 25
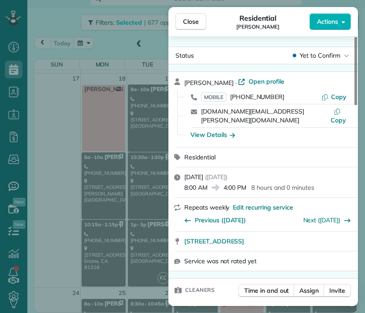
click at [188, 22] on span "Close" at bounding box center [191, 21] width 16 height 9
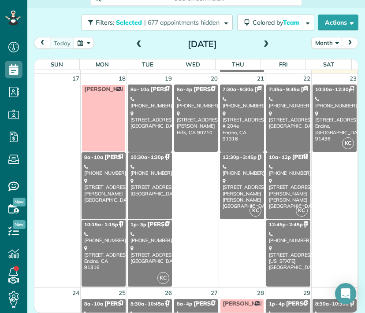
click at [233, 115] on div "[STREET_ADDRESS] # [GEOGRAPHIC_DATA]" at bounding box center [241, 125] width 39 height 31
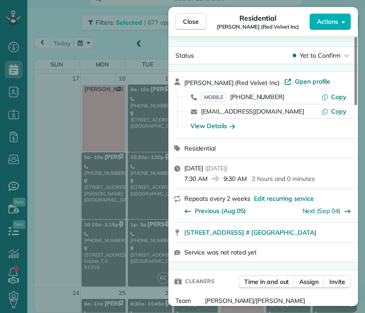
click at [199, 21] on button "Close" at bounding box center [190, 21] width 31 height 17
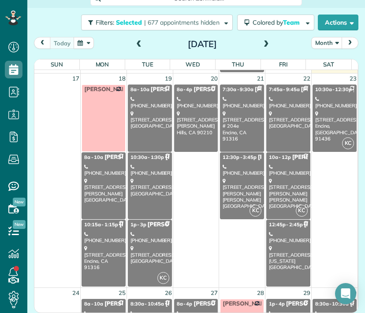
click at [240, 172] on div "[PHONE_NUMBER]" at bounding box center [241, 170] width 39 height 13
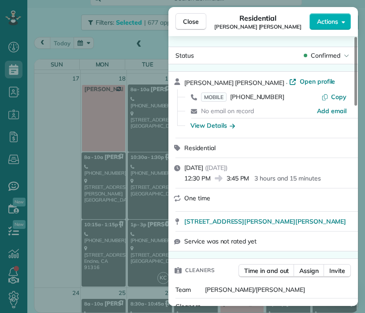
click at [198, 14] on button "Close" at bounding box center [190, 21] width 31 height 17
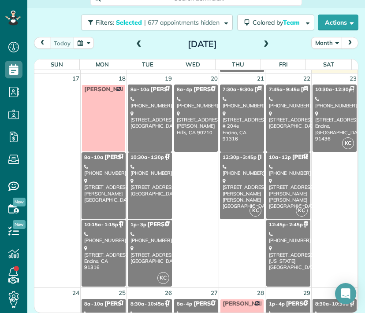
click at [278, 114] on div "[STREET_ADDRESS]" at bounding box center [288, 119] width 39 height 19
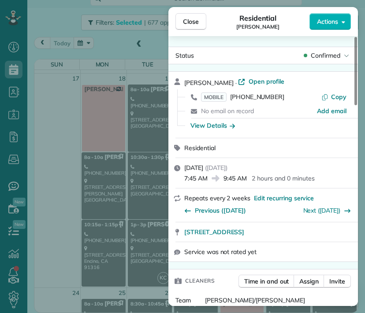
click at [196, 22] on span "Close" at bounding box center [191, 21] width 16 height 9
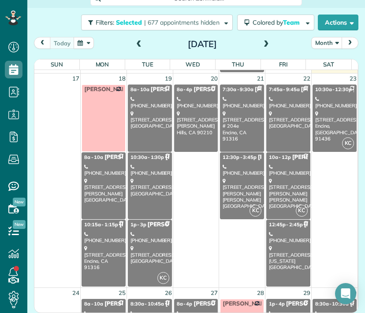
click at [278, 180] on div "[STREET_ADDRESS][PERSON_NAME][PERSON_NAME]" at bounding box center [288, 193] width 39 height 31
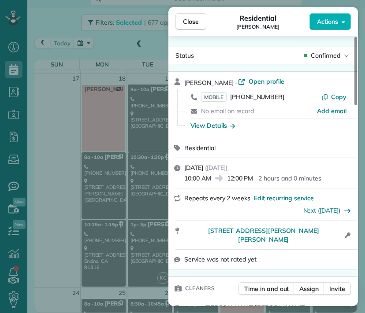
click at [181, 17] on button "Close" at bounding box center [190, 21] width 31 height 17
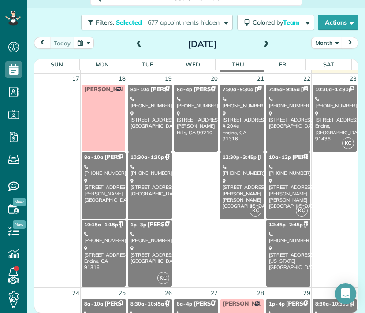
scroll to position [700, 0]
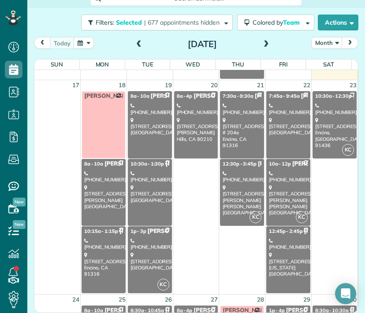
drag, startPoint x: 288, startPoint y: 88, endPoint x: 312, endPoint y: 114, distance: 35.2
click at [301, 103] on table "Sun Mon Tue Wed Thu Fri Sat 27 28 29 30 31 1 2 8a - 10a [PERSON_NAME] (415) 519…" at bounding box center [195, 186] width 323 height 254
click at [278, 228] on span "12:45p - 2:45p" at bounding box center [285, 231] width 33 height 6
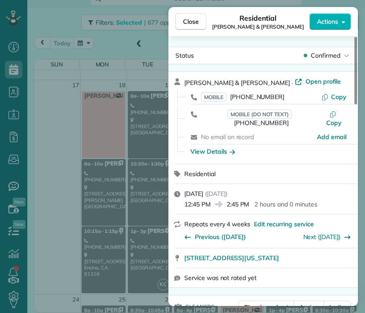
click at [199, 18] on button "Close" at bounding box center [190, 21] width 31 height 17
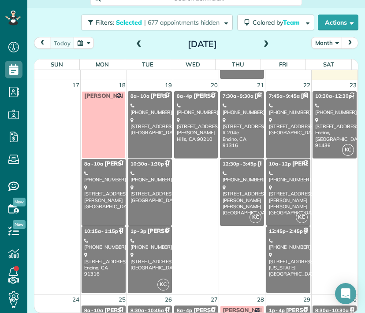
click at [327, 97] on div "10:30a - 12:30p [PERSON_NAME]" at bounding box center [334, 95] width 39 height 7
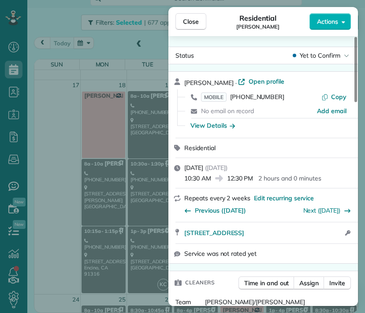
click at [187, 15] on button "Close" at bounding box center [190, 21] width 31 height 17
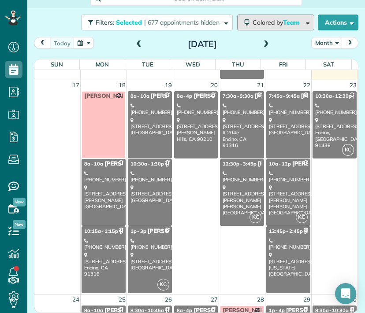
click at [265, 20] on span "Colored by Team" at bounding box center [277, 22] width 50 height 8
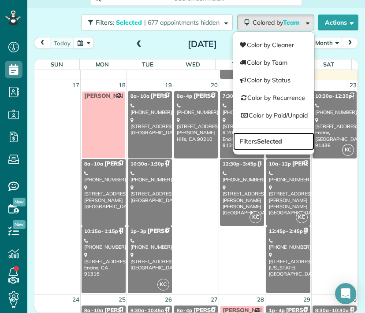
click at [270, 137] on strong "Selected" at bounding box center [270, 141] width 26 height 8
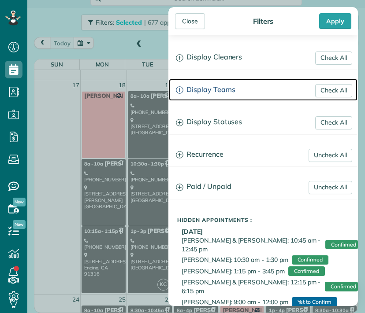
click at [228, 88] on h3 "Display Teams" at bounding box center [263, 90] width 188 height 22
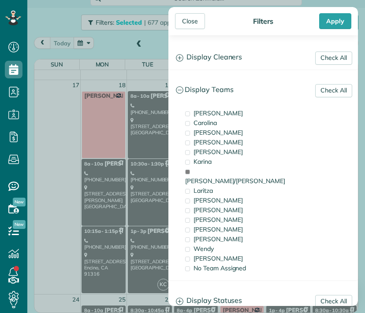
click at [217, 177] on span "[PERSON_NAME]/[PERSON_NAME]" at bounding box center [235, 181] width 100 height 8
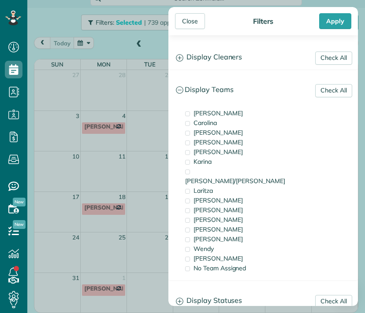
click at [217, 186] on div "Laritza" at bounding box center [227, 191] width 88 height 10
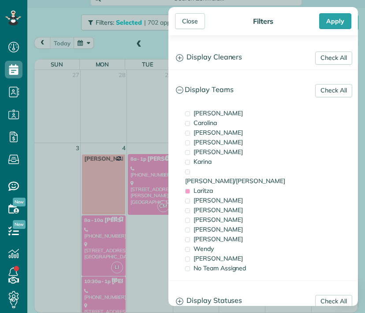
click at [194, 18] on div "Close" at bounding box center [190, 21] width 30 height 16
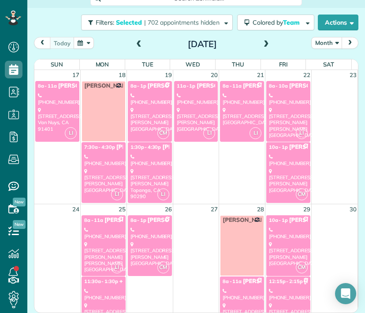
scroll to position [465, 0]
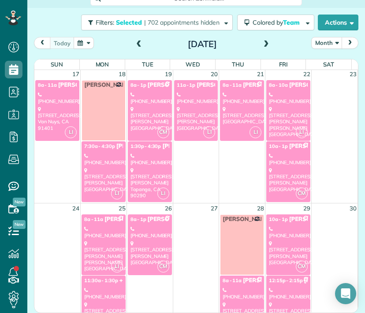
click at [108, 174] on div "[STREET_ADDRESS][PERSON_NAME]" at bounding box center [103, 179] width 39 height 25
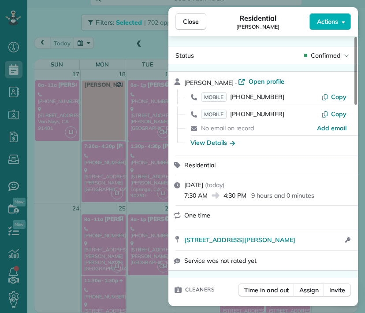
click at [154, 99] on div "Close Residential [PERSON_NAME] Actions Status Confirmed [PERSON_NAME] · Open p…" at bounding box center [182, 156] width 365 height 313
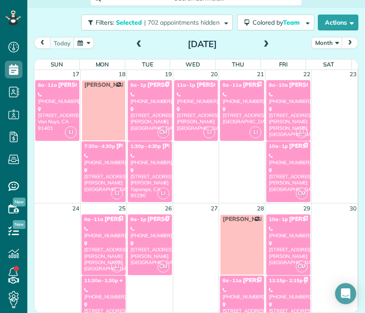
click at [155, 100] on div "[PHONE_NUMBER]" at bounding box center [149, 98] width 39 height 13
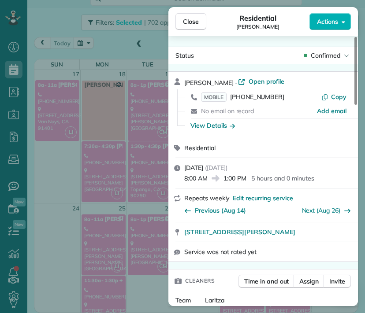
click at [191, 19] on span "Close" at bounding box center [191, 21] width 16 height 9
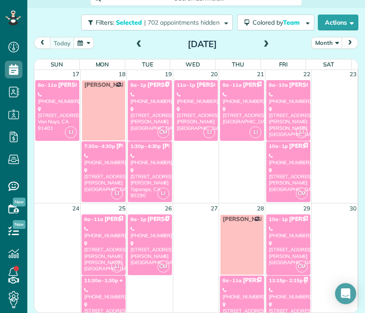
click at [146, 154] on div "[PHONE_NUMBER]" at bounding box center [149, 159] width 39 height 13
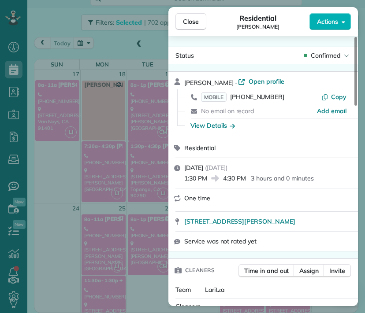
click at [185, 29] on button "Close" at bounding box center [190, 21] width 31 height 17
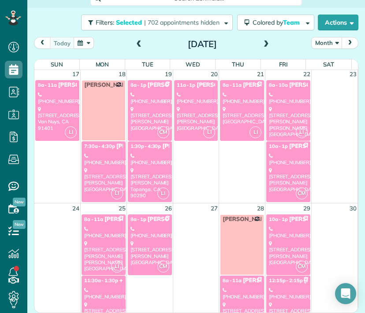
click at [177, 111] on div "[STREET_ADDRESS][PERSON_NAME]" at bounding box center [196, 118] width 39 height 25
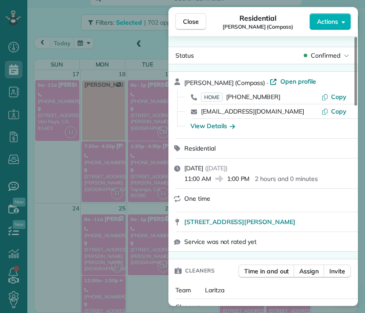
click at [280, 226] on span "[STREET_ADDRESS][PERSON_NAME]" at bounding box center [239, 221] width 111 height 9
click at [195, 22] on span "Close" at bounding box center [191, 21] width 16 height 9
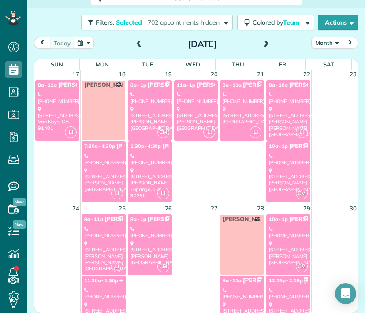
click at [232, 96] on div "[PHONE_NUMBER]" at bounding box center [241, 98] width 39 height 13
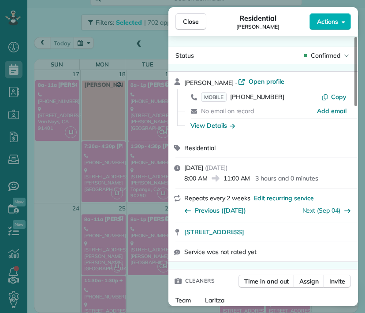
click at [202, 23] on button "Close" at bounding box center [190, 21] width 31 height 17
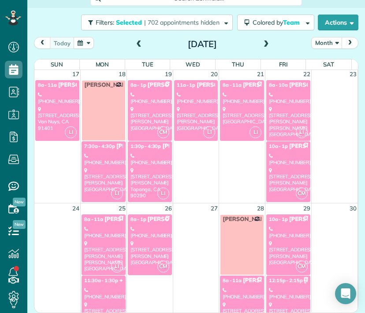
click at [273, 106] on div "[STREET_ADDRESS][PERSON_NAME][PERSON_NAME]" at bounding box center [288, 121] width 39 height 31
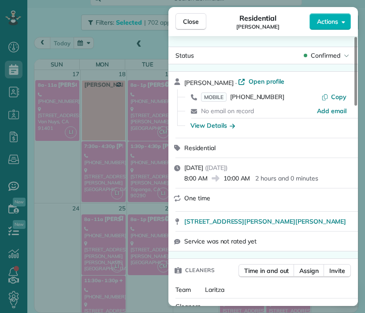
click at [197, 22] on span "Close" at bounding box center [191, 21] width 16 height 9
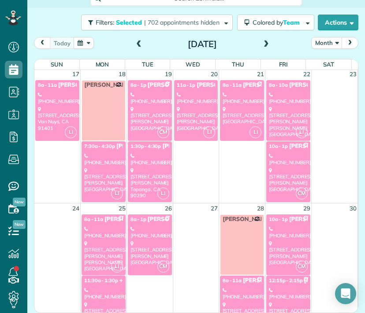
click at [276, 160] on div "[PHONE_NUMBER]" at bounding box center [288, 159] width 39 height 13
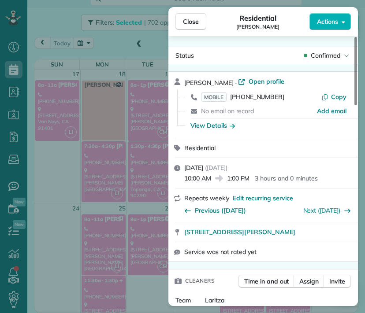
click at [190, 21] on span "Close" at bounding box center [191, 21] width 16 height 9
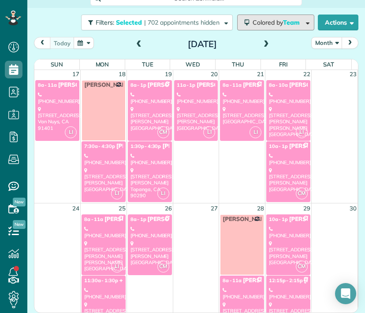
click at [263, 23] on span "Colored by Team" at bounding box center [277, 22] width 50 height 8
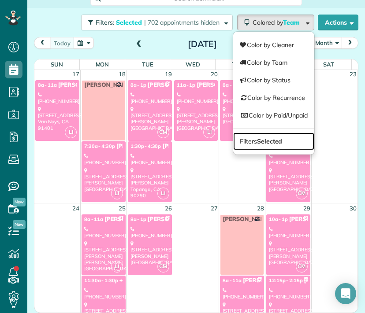
click at [264, 140] on strong "Selected" at bounding box center [270, 141] width 26 height 8
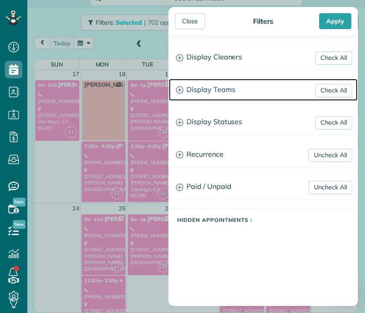
click at [210, 87] on h3 "Display Teams" at bounding box center [263, 90] width 188 height 22
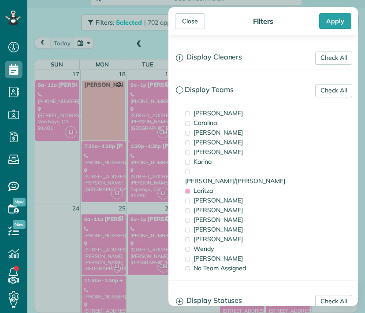
click at [208, 163] on span "Karina" at bounding box center [202, 162] width 18 height 8
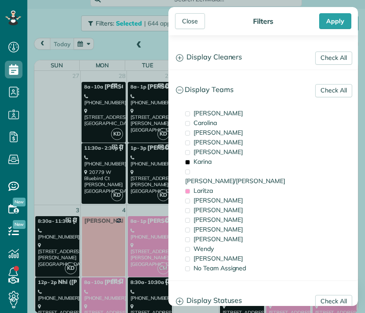
click at [208, 187] on span "Laritza" at bounding box center [202, 191] width 19 height 8
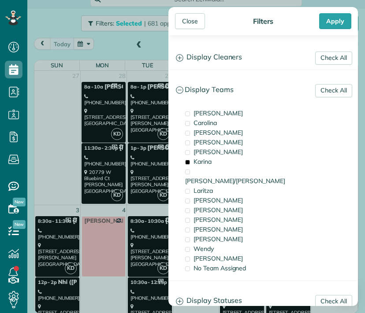
click at [187, 23] on div "Close" at bounding box center [190, 21] width 30 height 16
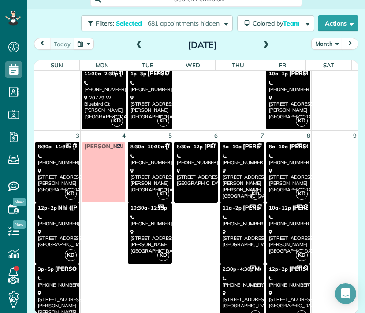
scroll to position [73, 0]
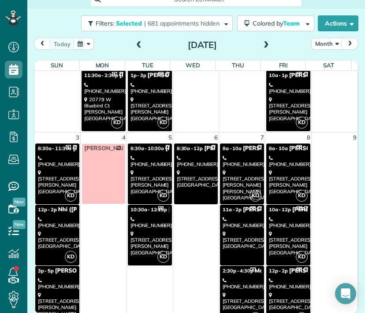
click at [195, 174] on div "[STREET_ADDRESS]" at bounding box center [196, 178] width 39 height 19
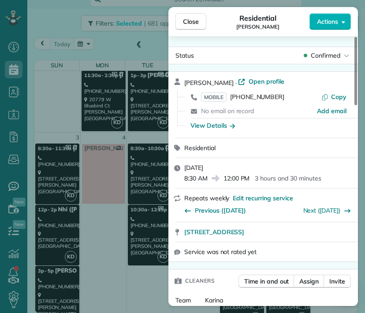
click at [329, 26] on button "Actions" at bounding box center [329, 21] width 41 height 17
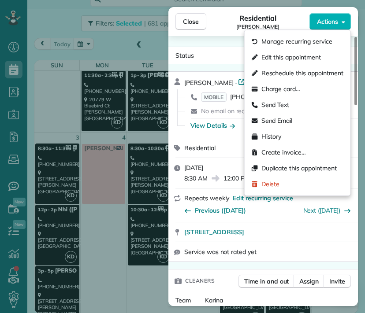
click at [316, 59] on span "Edit this appointment" at bounding box center [290, 57] width 59 height 9
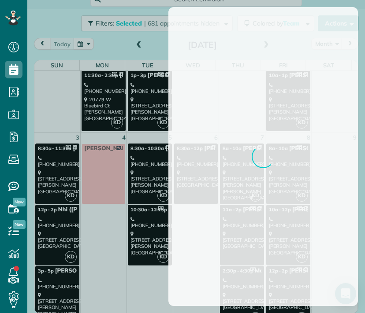
click at [309, 245] on body "Dashboard Scheduling Calendar View List View Dispatch View - Weekly scheduling …" at bounding box center [182, 156] width 365 height 313
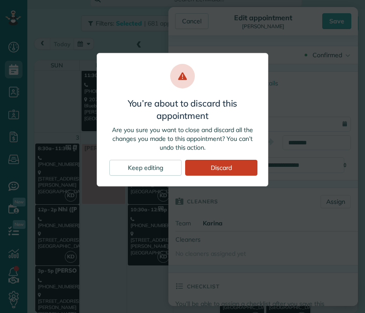
click at [148, 168] on div "Keep editing" at bounding box center [145, 168] width 72 height 16
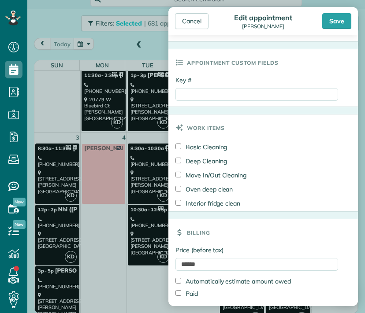
scroll to position [394, 0]
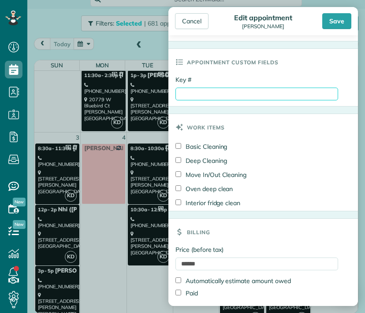
click at [214, 93] on input "Key #" at bounding box center [256, 94] width 162 height 13
type input "**********"
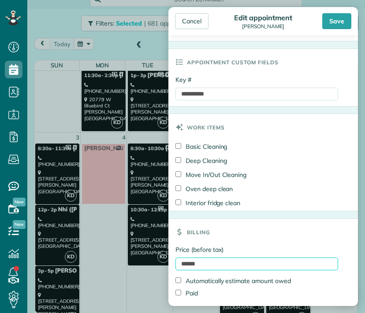
click at [188, 265] on input "******" at bounding box center [256, 264] width 162 height 13
click at [191, 266] on input "******" at bounding box center [256, 264] width 162 height 13
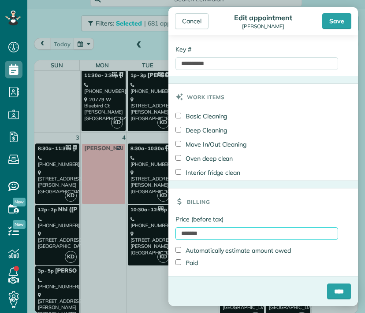
scroll to position [424, 0]
type input "*******"
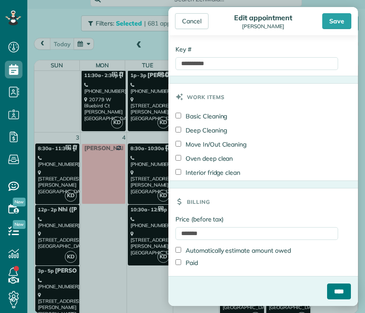
click at [329, 293] on input "****" at bounding box center [339, 292] width 24 height 16
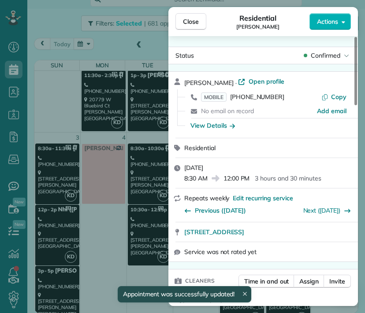
scroll to position [73, 0]
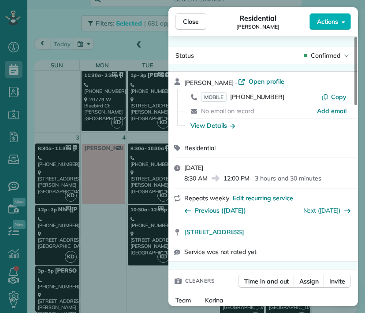
click at [192, 24] on span "Close" at bounding box center [191, 21] width 16 height 9
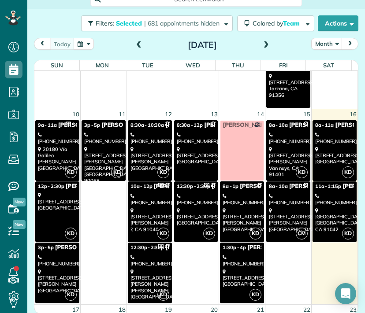
scroll to position [357, 0]
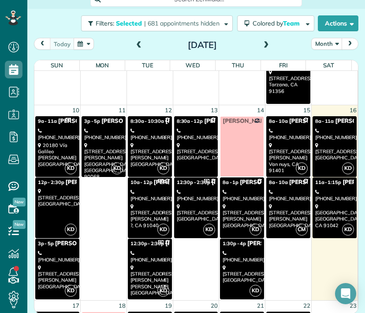
click at [194, 157] on div "[STREET_ADDRESS]" at bounding box center [196, 151] width 39 height 19
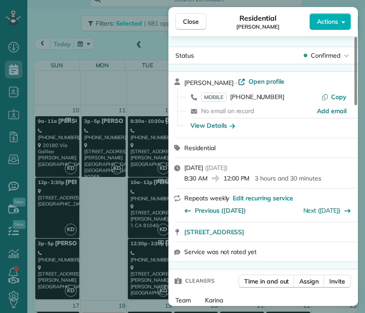
click at [327, 24] on span "Actions" at bounding box center [327, 21] width 21 height 9
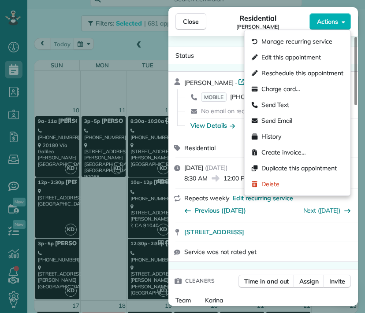
click at [328, 19] on span "Actions" at bounding box center [327, 21] width 21 height 9
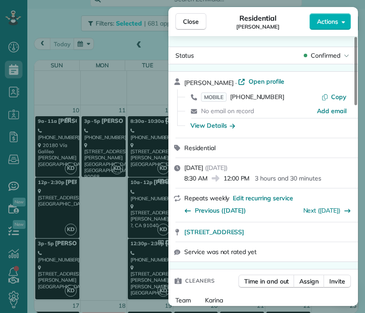
click at [324, 25] on span "Actions" at bounding box center [327, 21] width 21 height 9
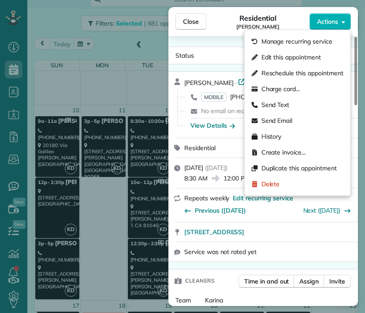
click at [312, 59] on span "Edit this appointment" at bounding box center [290, 57] width 59 height 9
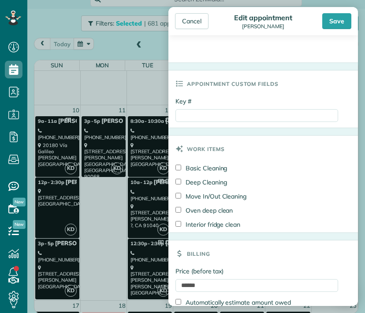
scroll to position [424, 0]
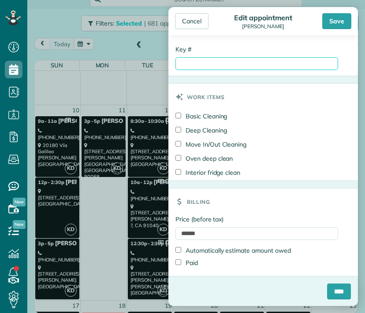
click at [209, 66] on input "Key #" at bounding box center [256, 63] width 162 height 13
type input "**********"
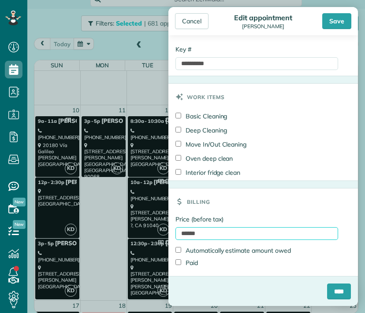
click at [188, 232] on input "******" at bounding box center [256, 233] width 162 height 13
click at [192, 235] on input "******" at bounding box center [256, 233] width 162 height 13
type input "*******"
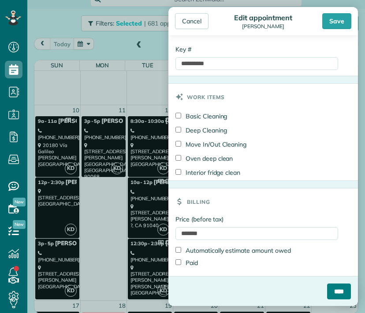
click at [330, 294] on input "****" at bounding box center [339, 292] width 24 height 16
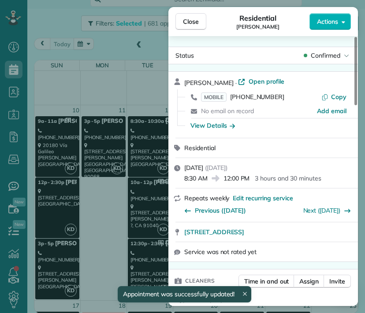
scroll to position [357, 0]
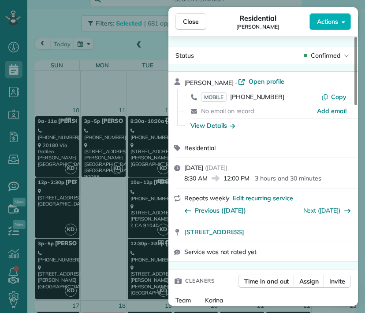
click at [192, 25] on span "Close" at bounding box center [191, 21] width 16 height 9
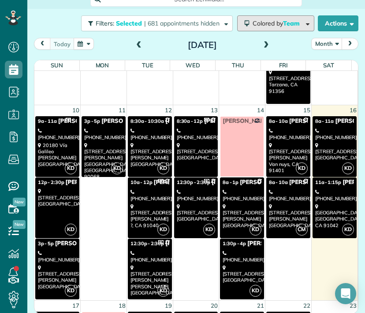
click at [283, 24] on span "Team" at bounding box center [292, 23] width 18 height 8
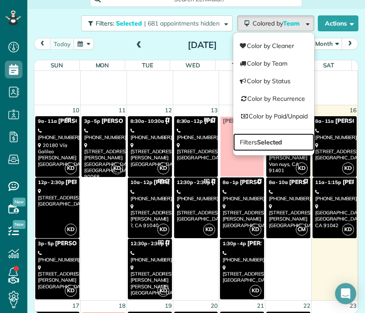
click at [265, 136] on link "Filters Selected" at bounding box center [273, 142] width 81 height 18
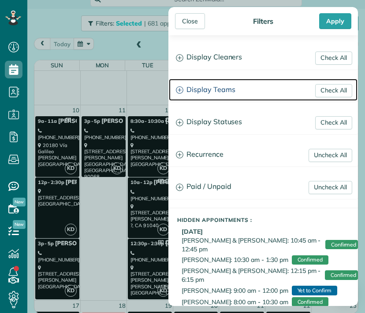
click at [225, 87] on h3 "Display Teams" at bounding box center [263, 90] width 188 height 22
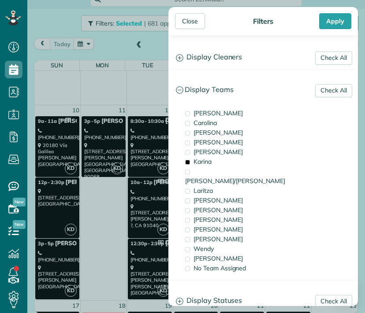
click at [207, 161] on span "Karina" at bounding box center [202, 162] width 18 height 8
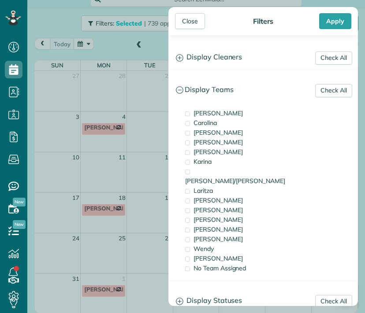
click at [209, 196] on span "[PERSON_NAME]" at bounding box center [217, 200] width 49 height 8
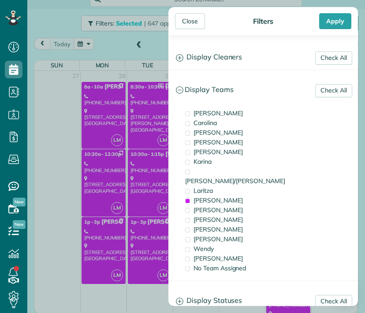
click at [195, 23] on div "Close" at bounding box center [190, 21] width 30 height 16
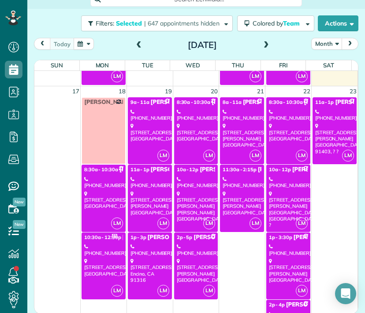
scroll to position [832, 0]
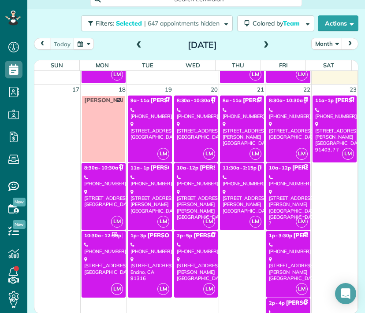
click at [95, 189] on div "[STREET_ADDRESS]" at bounding box center [103, 198] width 39 height 19
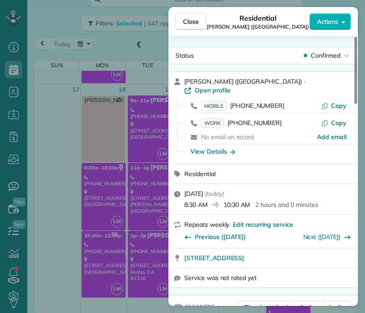
drag, startPoint x: 184, startPoint y: 27, endPoint x: 131, endPoint y: 104, distance: 93.2
click at [184, 27] on button "Close" at bounding box center [190, 21] width 31 height 17
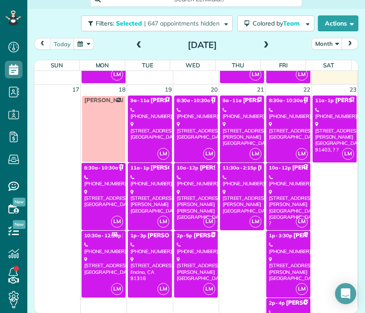
click at [104, 248] on div "[PHONE_NUMBER]" at bounding box center [103, 248] width 39 height 13
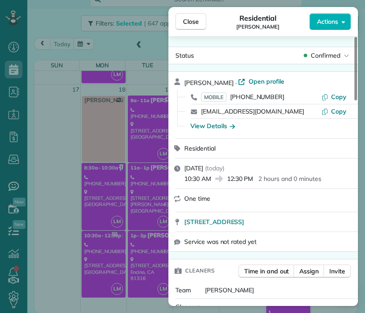
click at [192, 21] on span "Close" at bounding box center [191, 21] width 16 height 9
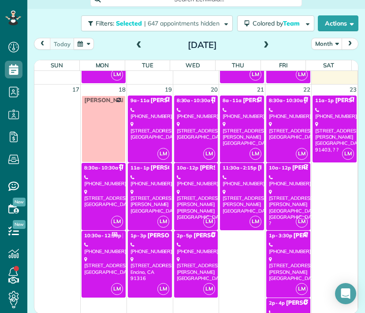
click at [150, 125] on div "[STREET_ADDRESS]" at bounding box center [149, 130] width 39 height 19
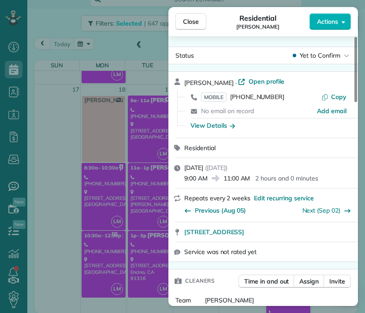
click at [194, 16] on button "Close" at bounding box center [190, 21] width 31 height 17
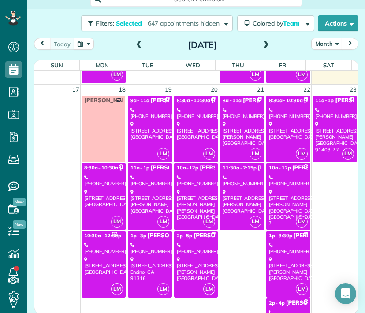
click at [141, 219] on link "LM 11a - 1p [PERSON_NAME] [PHONE_NUMBER] [STREET_ADDRESS][PERSON_NAME]" at bounding box center [150, 196] width 44 height 67
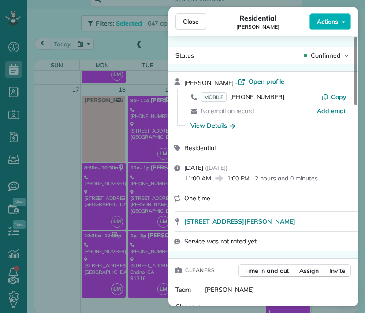
click at [287, 223] on span "[STREET_ADDRESS][PERSON_NAME]" at bounding box center [239, 221] width 111 height 9
click at [196, 25] on span "Close" at bounding box center [191, 21] width 16 height 9
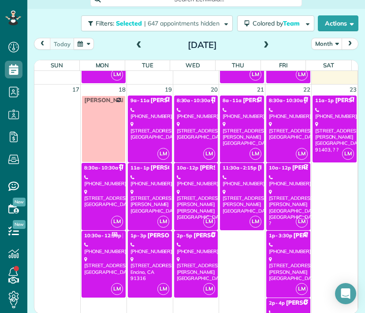
click at [147, 242] on div "[PHONE_NUMBER]" at bounding box center [149, 248] width 39 height 13
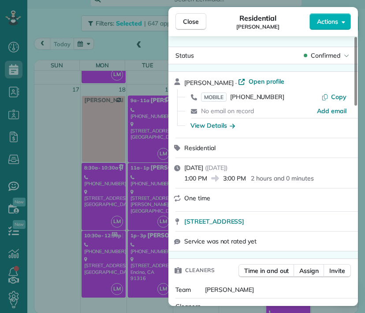
click at [186, 15] on button "Close" at bounding box center [190, 21] width 31 height 17
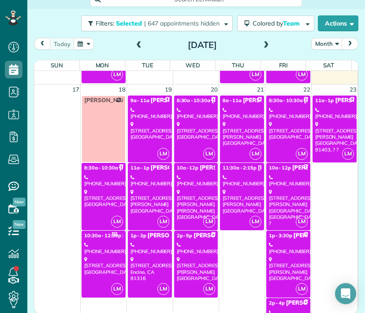
click at [177, 130] on div "[STREET_ADDRESS]" at bounding box center [196, 130] width 39 height 19
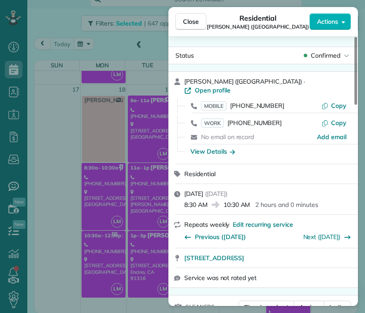
click at [193, 22] on span "Close" at bounding box center [191, 21] width 16 height 9
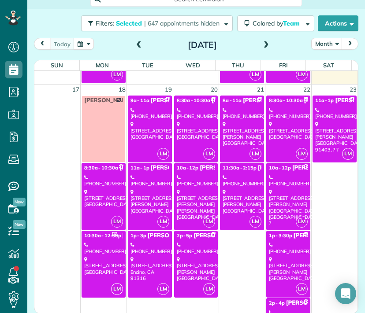
click at [197, 189] on div "[STREET_ADDRESS][PERSON_NAME][PERSON_NAME]" at bounding box center [196, 204] width 39 height 31
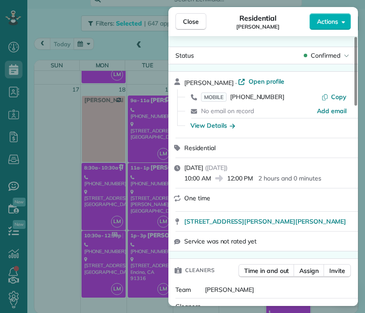
click at [185, 24] on span "Close" at bounding box center [191, 21] width 16 height 9
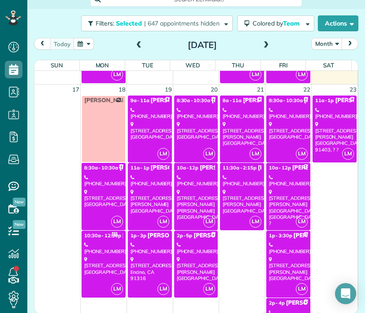
click at [194, 250] on div "[PHONE_NUMBER]" at bounding box center [196, 248] width 39 height 13
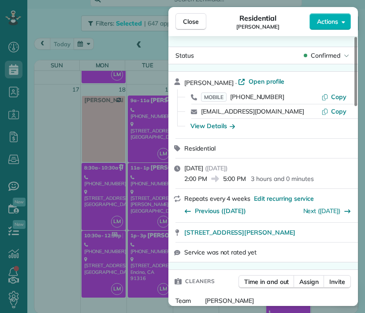
click at [186, 22] on span "Close" at bounding box center [191, 21] width 16 height 9
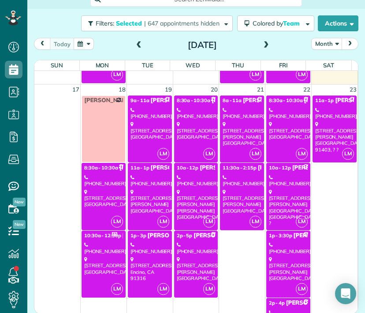
click at [236, 133] on div "[STREET_ADDRESS][PERSON_NAME]" at bounding box center [241, 133] width 39 height 25
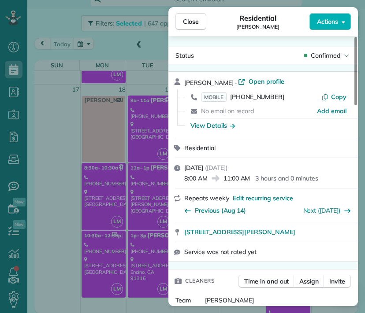
click at [181, 25] on button "Close" at bounding box center [190, 21] width 31 height 17
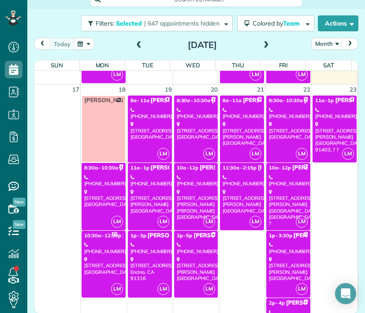
click at [226, 189] on div "[STREET_ADDRESS][PERSON_NAME]" at bounding box center [241, 201] width 39 height 25
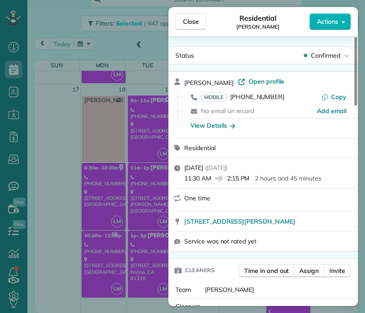
click at [199, 43] on div "Status Confirmed [PERSON_NAME] · Open profile MOBILE [PHONE_NUMBER] Copy No ema…" at bounding box center [262, 171] width 189 height 270
click at [195, 22] on span "Close" at bounding box center [191, 21] width 16 height 9
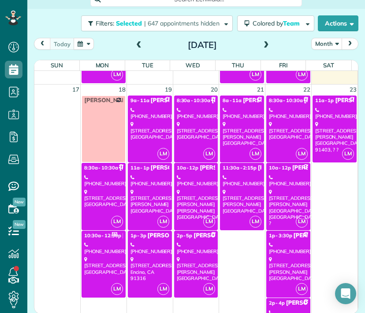
click at [269, 137] on div "[STREET_ADDRESS]" at bounding box center [288, 130] width 39 height 19
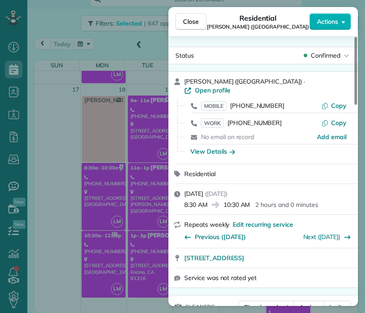
click at [188, 21] on span "Close" at bounding box center [191, 21] width 16 height 9
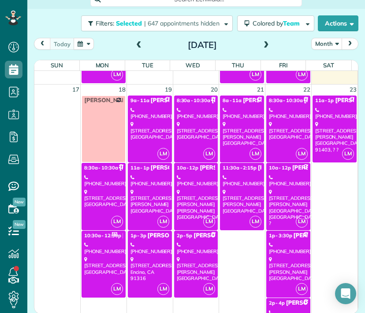
click at [280, 174] on div "[PHONE_NUMBER]" at bounding box center [288, 180] width 39 height 13
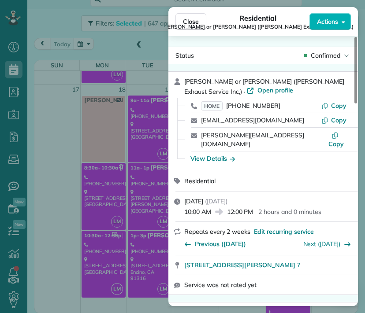
click at [192, 22] on span "Close" at bounding box center [191, 21] width 16 height 9
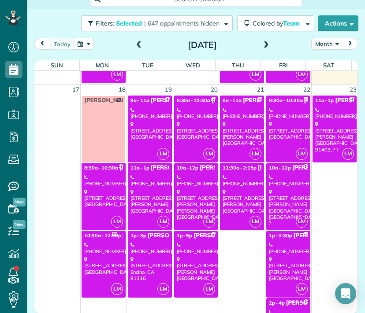
click at [278, 248] on div "[PHONE_NUMBER]" at bounding box center [288, 248] width 39 height 13
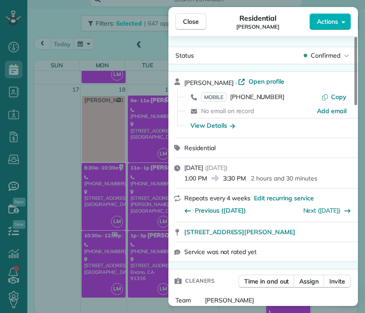
click at [192, 26] on button "Close" at bounding box center [190, 21] width 31 height 17
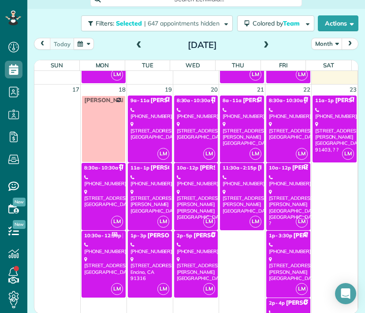
click at [285, 247] on div "[PHONE_NUMBER]" at bounding box center [288, 248] width 39 height 13
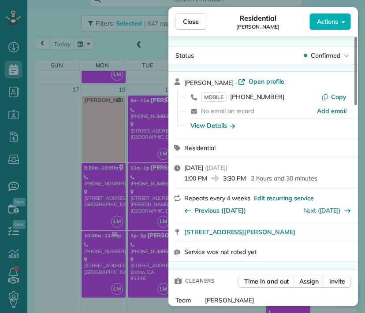
click at [192, 21] on span "Close" at bounding box center [191, 21] width 16 height 9
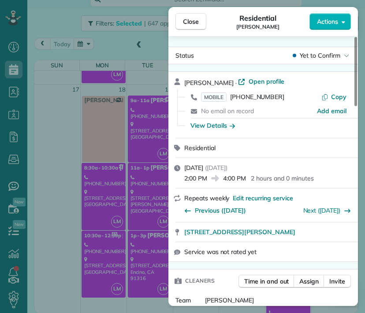
click at [191, 25] on span "Close" at bounding box center [191, 21] width 16 height 9
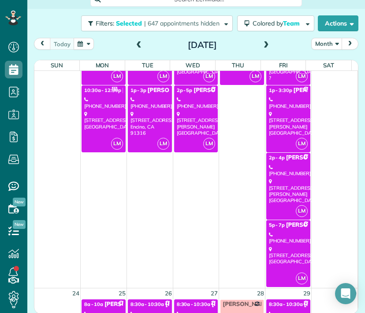
scroll to position [981, 0]
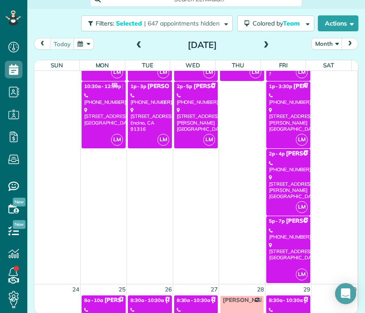
click at [279, 243] on div "[STREET_ADDRESS]" at bounding box center [288, 251] width 39 height 19
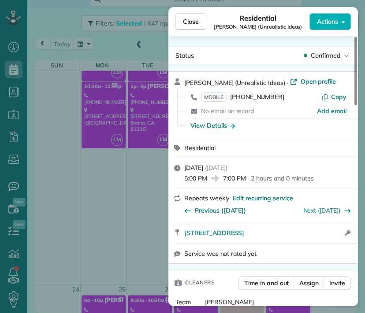
click at [194, 18] on span "Close" at bounding box center [191, 21] width 16 height 9
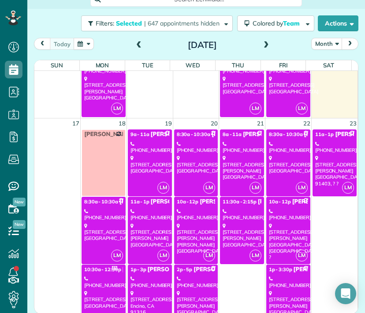
scroll to position [796, 0]
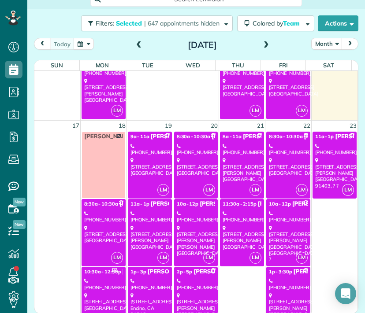
click at [318, 162] on div "[STREET_ADDRESS][PERSON_NAME], ? ?" at bounding box center [334, 172] width 39 height 31
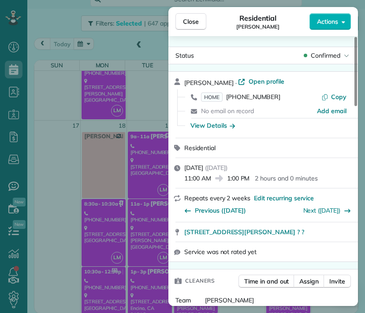
click at [188, 20] on span "Close" at bounding box center [191, 21] width 16 height 9
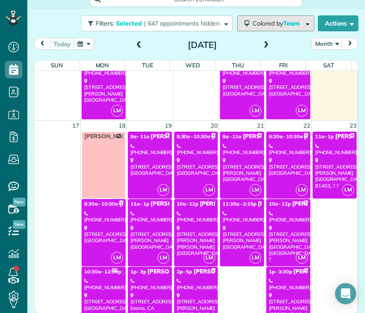
click at [255, 21] on span "Colored by Team" at bounding box center [277, 23] width 50 height 8
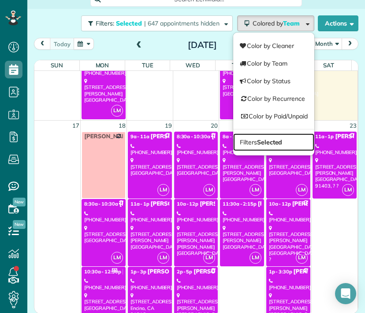
click at [257, 139] on strong "Selected" at bounding box center [270, 142] width 26 height 8
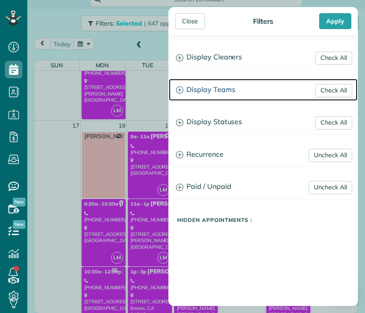
click at [226, 90] on h3 "Display Teams" at bounding box center [263, 90] width 188 height 22
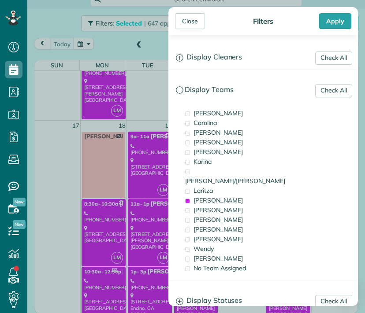
click at [209, 196] on span "[PERSON_NAME]" at bounding box center [217, 200] width 49 height 8
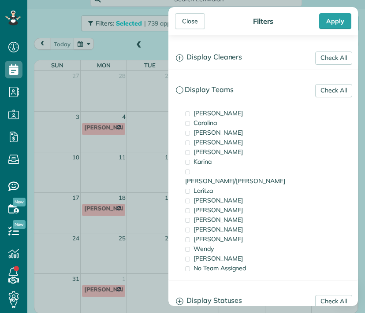
click at [209, 205] on div "[PERSON_NAME]" at bounding box center [227, 210] width 88 height 10
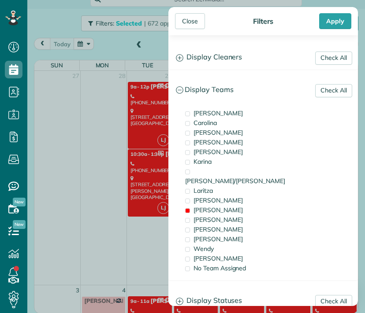
click at [197, 16] on div "Close" at bounding box center [190, 21] width 30 height 16
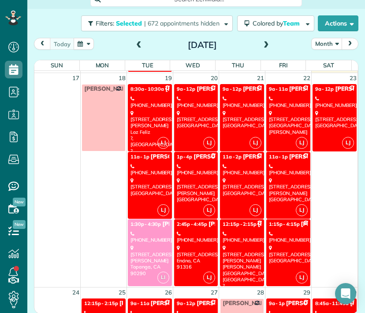
scroll to position [709, 0]
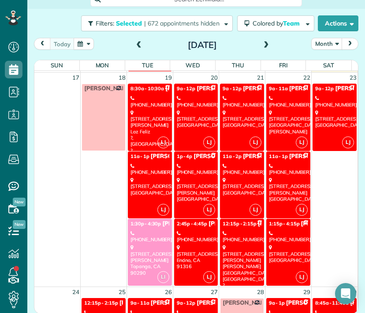
click at [136, 118] on div "[STREET_ADDRESS][PERSON_NAME] Loz Feliz ?, [GEOGRAPHIC_DATA] ?" at bounding box center [149, 132] width 39 height 44
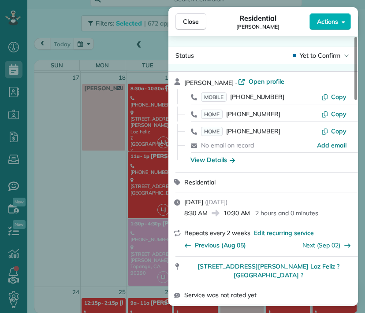
click at [195, 23] on span "Close" at bounding box center [191, 21] width 16 height 9
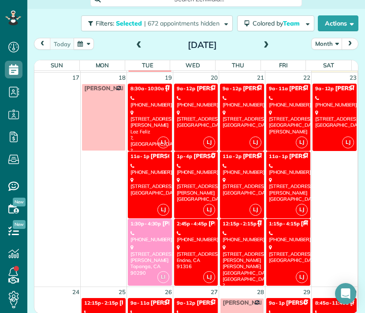
click at [155, 163] on div "[PHONE_NUMBER]" at bounding box center [149, 169] width 39 height 13
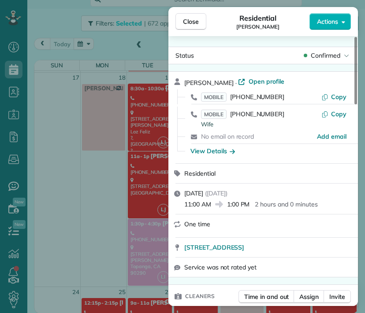
click at [244, 249] on span "[STREET_ADDRESS]" at bounding box center [214, 247] width 60 height 9
click at [151, 222] on div "Close Residential [PERSON_NAME] Actions Status Confirmed [PERSON_NAME] · Open p…" at bounding box center [182, 156] width 365 height 313
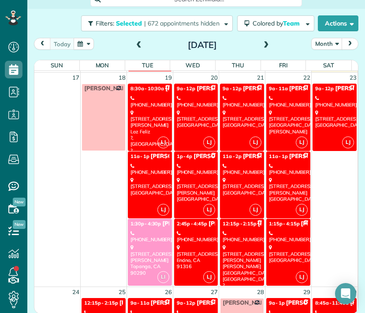
click at [151, 230] on div "[PHONE_NUMBER]" at bounding box center [149, 236] width 39 height 13
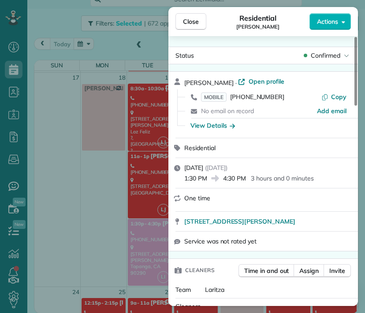
click at [192, 24] on span "Close" at bounding box center [191, 21] width 16 height 9
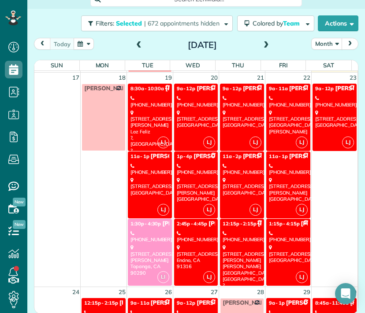
click at [195, 96] on div "[PHONE_NUMBER]" at bounding box center [196, 101] width 39 height 13
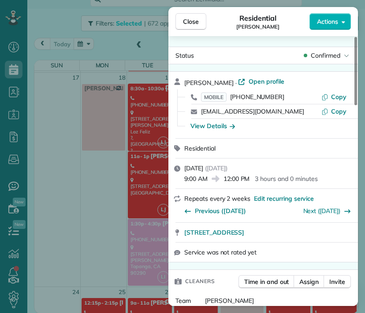
click at [191, 18] on span "Close" at bounding box center [191, 21] width 16 height 9
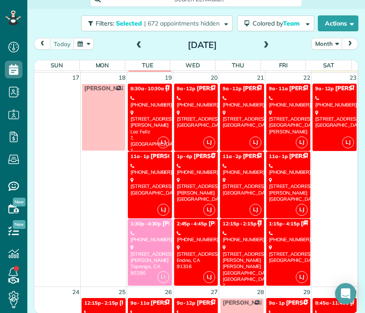
click at [186, 165] on div "[PHONE_NUMBER]" at bounding box center [196, 169] width 39 height 13
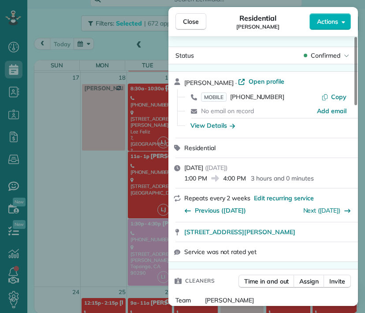
click at [201, 20] on button "Close" at bounding box center [190, 21] width 31 height 17
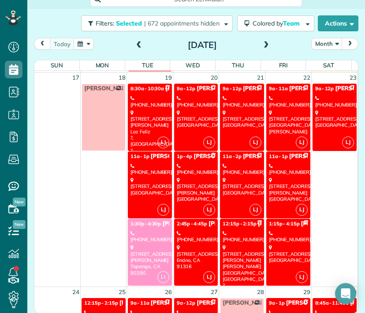
click at [194, 236] on div "[PHONE_NUMBER]" at bounding box center [196, 236] width 39 height 13
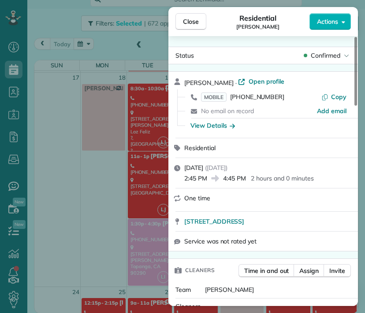
click at [185, 15] on button "Close" at bounding box center [190, 21] width 31 height 17
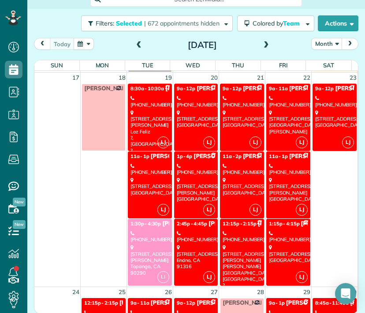
click at [227, 117] on div "[STREET_ADDRESS]" at bounding box center [241, 119] width 39 height 19
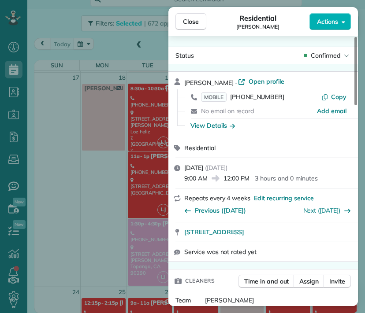
click at [190, 22] on span "Close" at bounding box center [191, 21] width 16 height 9
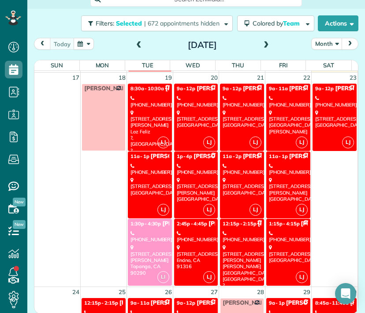
click at [231, 167] on div "[PHONE_NUMBER]" at bounding box center [241, 169] width 39 height 13
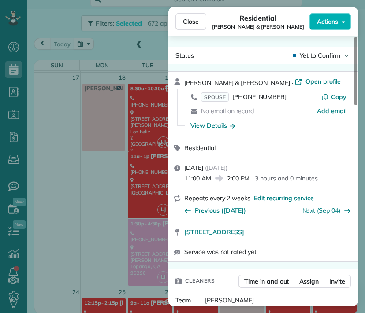
click at [192, 16] on button "Close" at bounding box center [190, 21] width 31 height 17
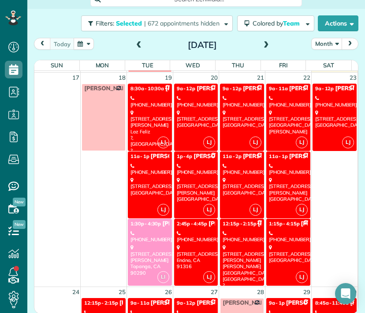
click at [236, 233] on div "[PHONE_NUMBER]" at bounding box center [241, 236] width 39 height 13
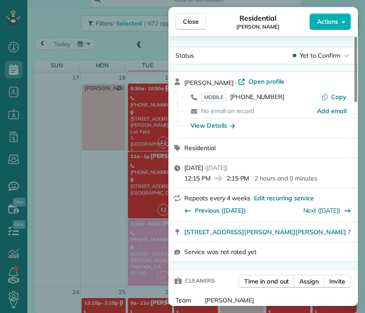
click at [193, 26] on button "Close" at bounding box center [190, 21] width 31 height 17
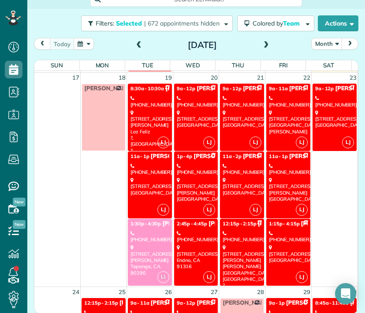
click at [271, 142] on link "LJ 9a - 11a [PERSON_NAME] [PHONE_NUMBER] [STREET_ADDRESS][PERSON_NAME]" at bounding box center [288, 117] width 44 height 67
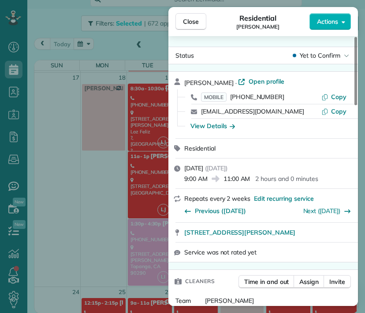
click at [199, 18] on button "Close" at bounding box center [190, 21] width 31 height 17
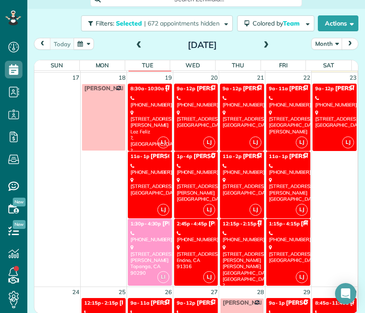
click at [275, 193] on div "[STREET_ADDRESS][PERSON_NAME]" at bounding box center [288, 189] width 39 height 25
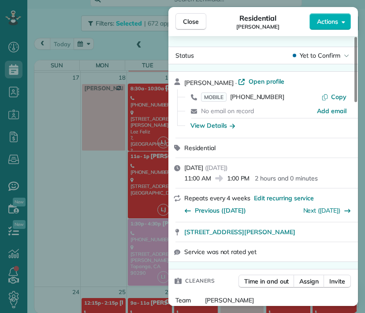
click at [196, 25] on span "Close" at bounding box center [191, 21] width 16 height 9
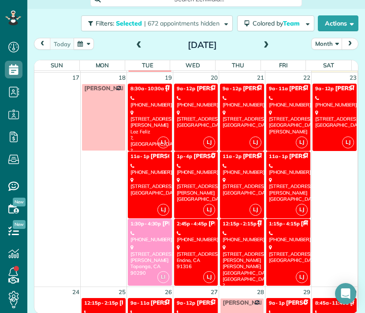
click at [281, 234] on div "[PHONE_NUMBER]" at bounding box center [288, 236] width 39 height 13
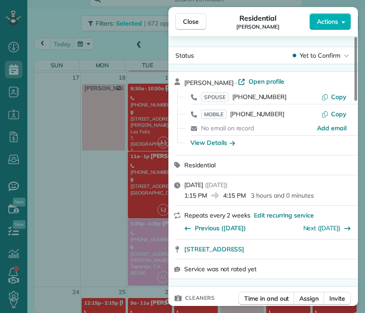
click at [195, 20] on span "Close" at bounding box center [191, 21] width 16 height 9
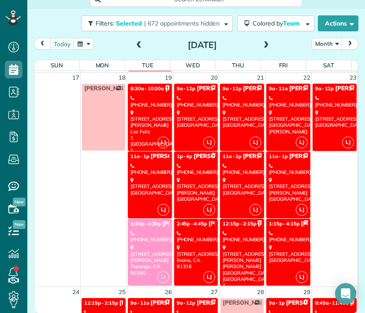
click at [315, 129] on div "[STREET_ADDRESS]" at bounding box center [334, 119] width 39 height 19
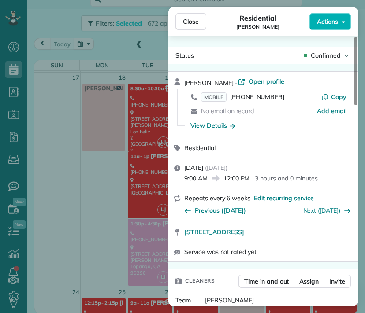
click at [188, 25] on span "Close" at bounding box center [191, 21] width 16 height 9
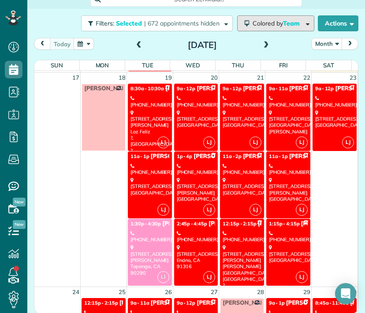
click at [254, 27] on button "Colored by Team" at bounding box center [275, 23] width 77 height 16
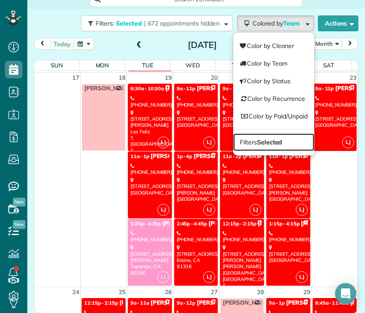
click at [262, 138] on strong "Selected" at bounding box center [270, 142] width 26 height 8
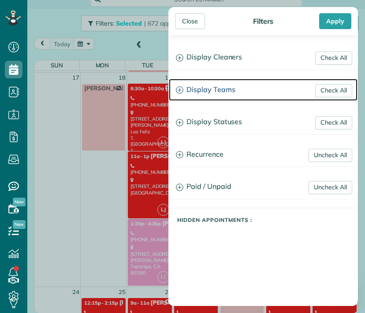
click at [203, 87] on h3 "Display Teams" at bounding box center [263, 90] width 188 height 22
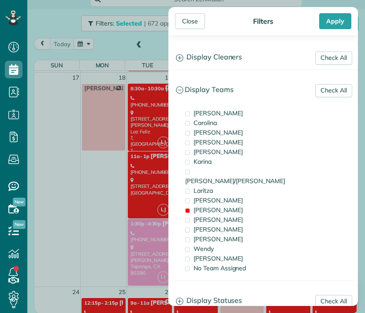
click at [192, 205] on div "[PERSON_NAME]" at bounding box center [227, 210] width 88 height 10
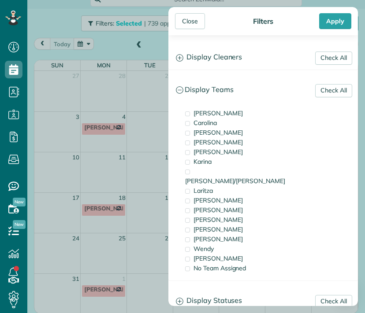
click at [196, 187] on span "Laritza" at bounding box center [202, 191] width 19 height 8
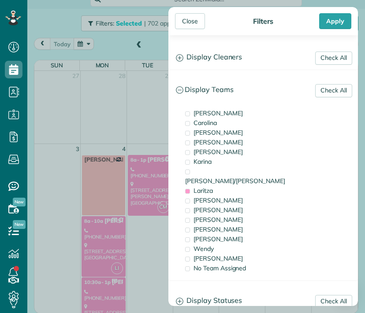
click at [199, 16] on div "Close" at bounding box center [190, 21] width 30 height 16
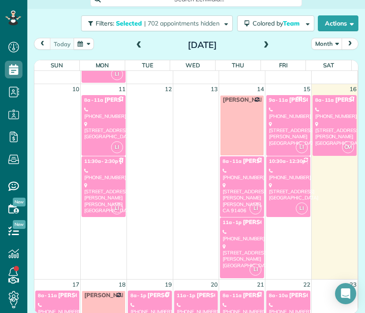
scroll to position [255, 0]
click at [232, 175] on div "[PHONE_NUMBER]" at bounding box center [241, 174] width 39 height 13
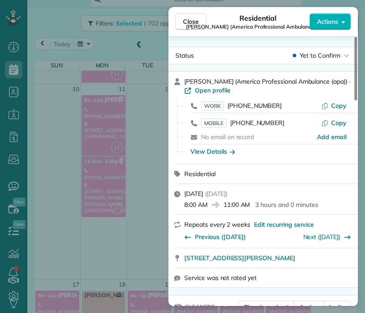
click at [324, 23] on span "Actions" at bounding box center [327, 21] width 21 height 9
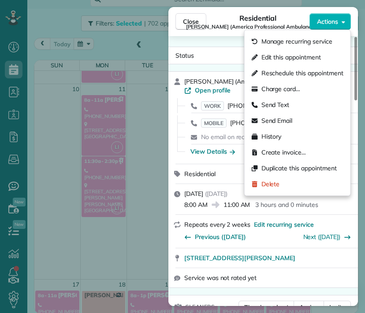
click at [313, 55] on span "Edit this appointment" at bounding box center [290, 57] width 59 height 9
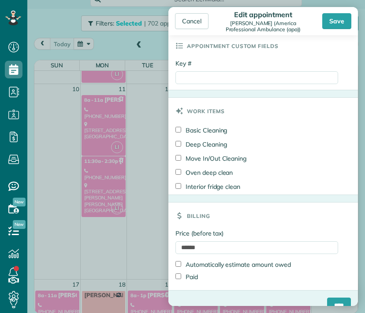
scroll to position [431, 0]
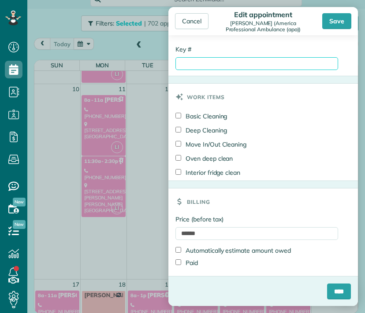
click at [184, 64] on input "Key #" at bounding box center [256, 63] width 162 height 13
type input "**********"
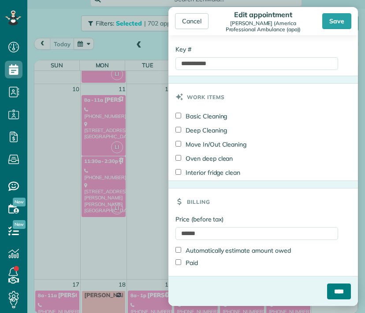
click at [327, 296] on input "****" at bounding box center [339, 292] width 24 height 16
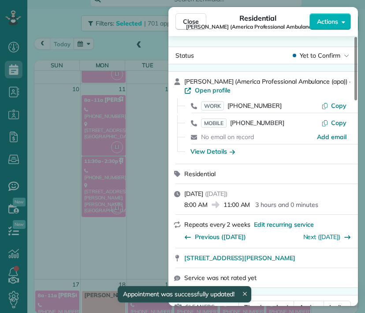
scroll to position [255, 0]
click at [190, 25] on span "Close" at bounding box center [191, 21] width 16 height 9
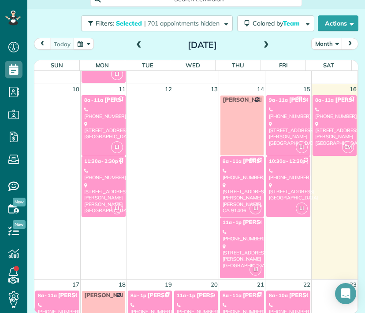
click at [231, 237] on div "[PHONE_NUMBER]" at bounding box center [241, 235] width 39 height 13
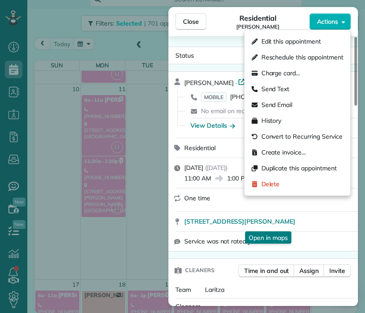
click at [328, 22] on span "Actions" at bounding box center [327, 21] width 21 height 9
click at [317, 40] on span "Edit this appointment" at bounding box center [290, 41] width 59 height 9
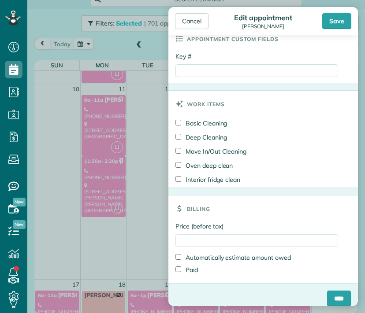
scroll to position [423, 0]
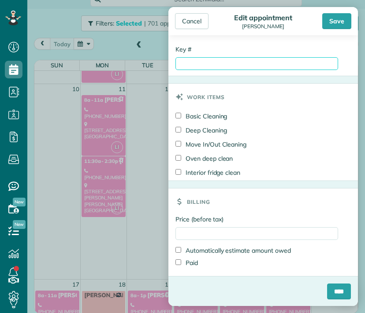
click at [189, 63] on input "Key #" at bounding box center [256, 63] width 162 height 13
type input "****"
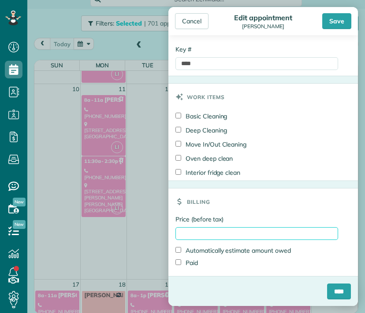
click at [187, 233] on input "Price (before tax)" at bounding box center [256, 233] width 162 height 13
type input "*****"
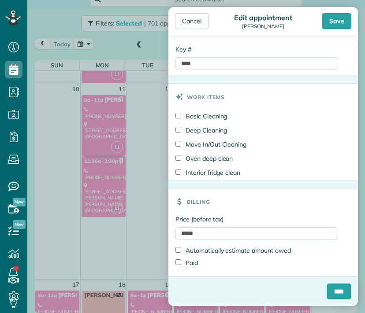
click at [191, 261] on label "Paid" at bounding box center [186, 262] width 22 height 9
click at [329, 293] on input "****" at bounding box center [339, 292] width 24 height 16
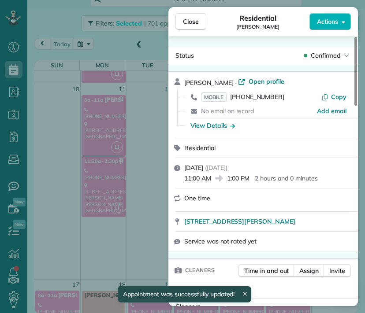
scroll to position [255, 0]
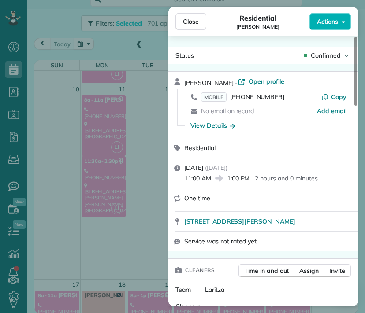
click at [194, 20] on span "Close" at bounding box center [191, 21] width 16 height 9
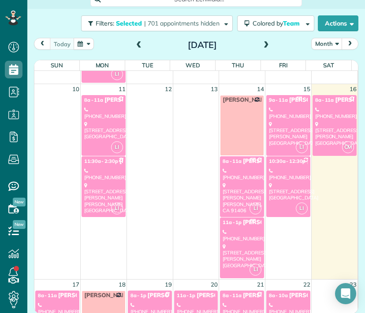
click at [282, 173] on div "[PHONE_NUMBER]" at bounding box center [288, 174] width 39 height 13
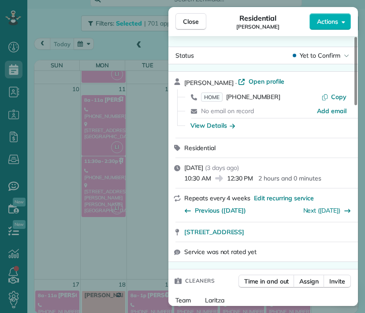
click at [325, 21] on span "Actions" at bounding box center [327, 21] width 21 height 9
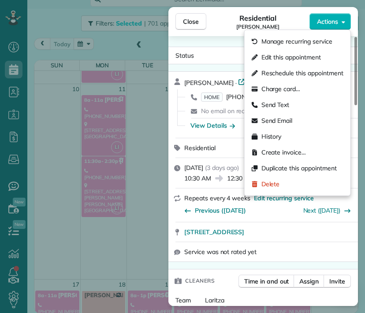
click at [298, 53] on span "Edit this appointment" at bounding box center [290, 57] width 59 height 9
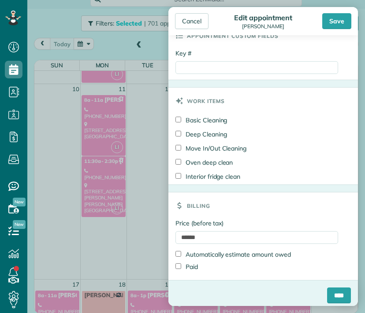
scroll to position [423, 0]
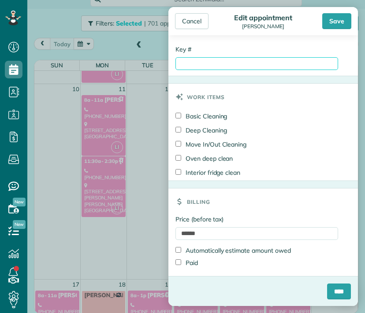
click at [197, 64] on input "Key #" at bounding box center [256, 63] width 162 height 13
type input "**********"
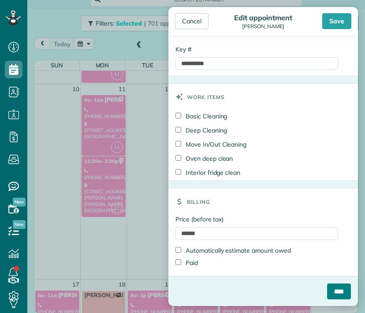
click at [327, 291] on input "****" at bounding box center [339, 292] width 24 height 16
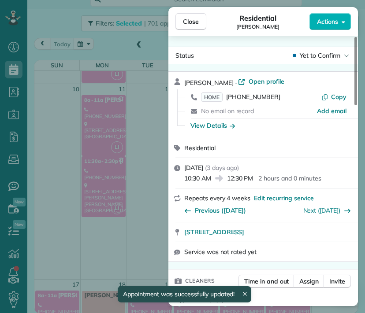
scroll to position [255, 0]
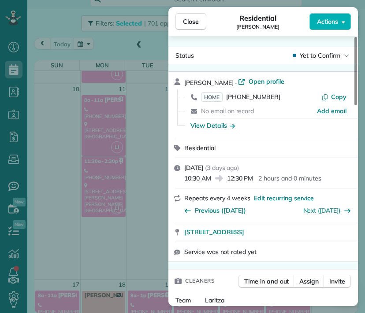
click at [190, 27] on button "Close" at bounding box center [190, 21] width 31 height 17
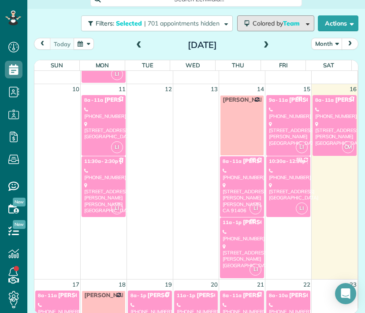
click at [275, 28] on button "Colored by Team" at bounding box center [275, 23] width 77 height 16
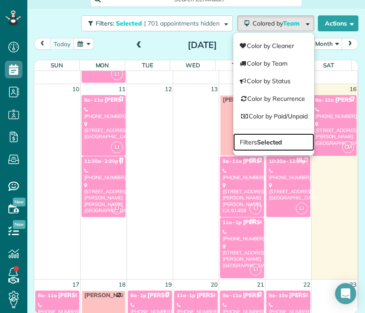
click at [262, 142] on strong "Selected" at bounding box center [270, 142] width 26 height 8
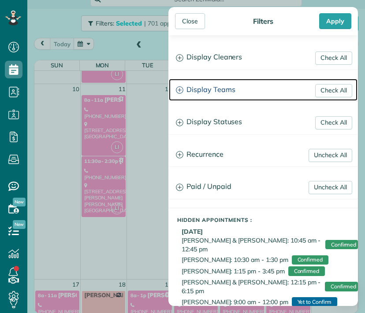
click at [230, 89] on h3 "Display Teams" at bounding box center [263, 90] width 188 height 22
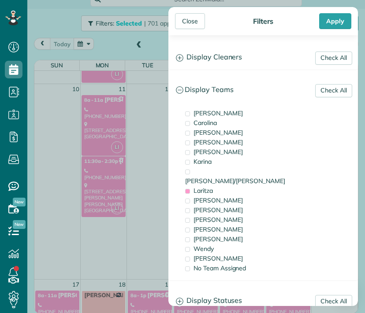
click at [214, 186] on div "Laritza" at bounding box center [227, 191] width 88 height 10
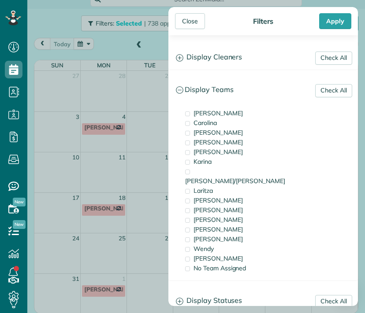
click at [208, 205] on div "[PERSON_NAME]" at bounding box center [227, 210] width 88 height 10
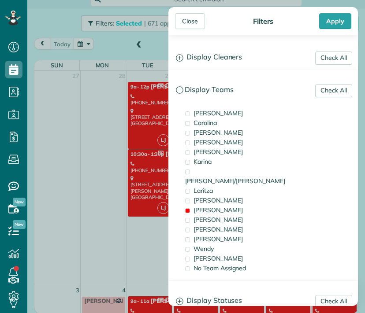
click at [192, 18] on div "Close" at bounding box center [190, 21] width 30 height 16
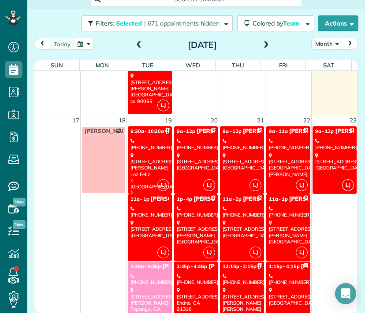
scroll to position [670, 0]
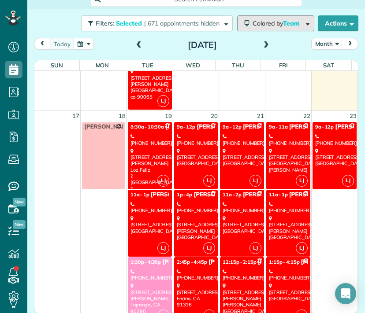
click at [268, 24] on span "Colored by Team" at bounding box center [277, 23] width 50 height 8
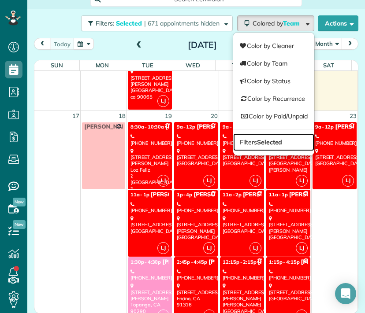
click at [271, 142] on strong "Selected" at bounding box center [270, 142] width 26 height 8
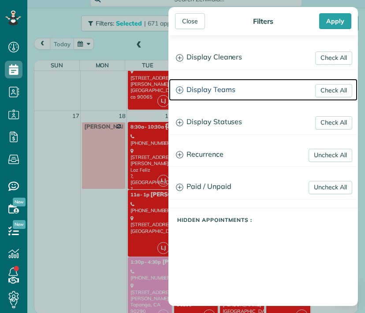
click at [211, 88] on h3 "Display Teams" at bounding box center [263, 90] width 188 height 22
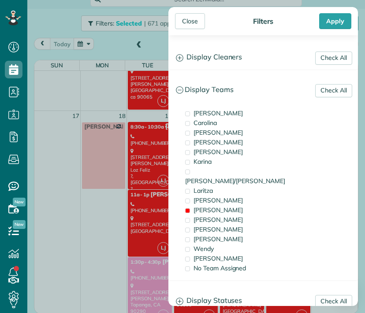
click at [203, 206] on span "[PERSON_NAME]" at bounding box center [217, 210] width 49 height 8
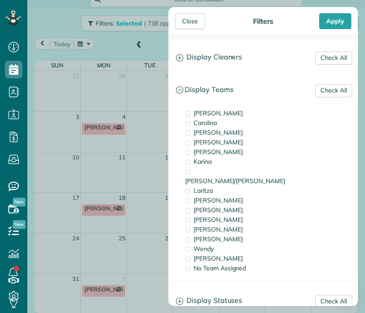
scroll to position [0, 0]
click at [204, 216] on span "[PERSON_NAME]" at bounding box center [217, 220] width 49 height 8
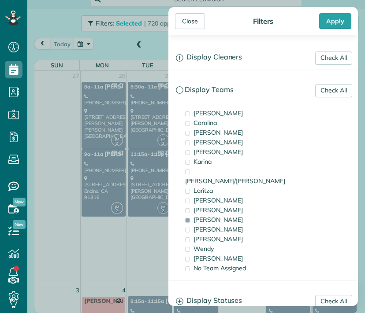
click at [188, 25] on div "Close" at bounding box center [190, 21] width 30 height 16
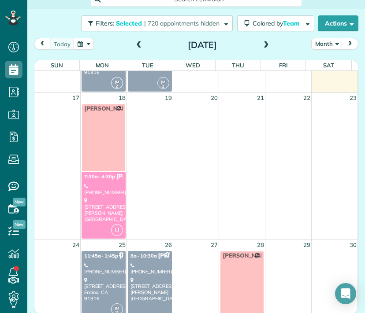
scroll to position [495, 0]
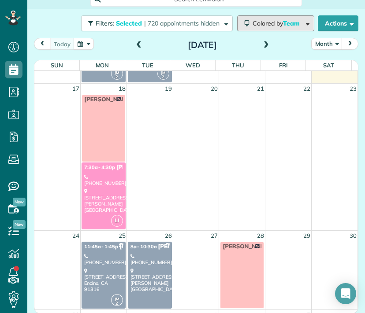
click at [255, 23] on span "Colored by Team" at bounding box center [277, 23] width 50 height 8
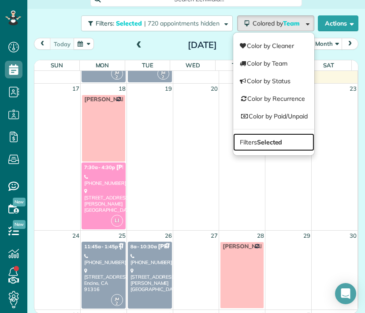
click at [262, 142] on strong "Selected" at bounding box center [270, 142] width 26 height 8
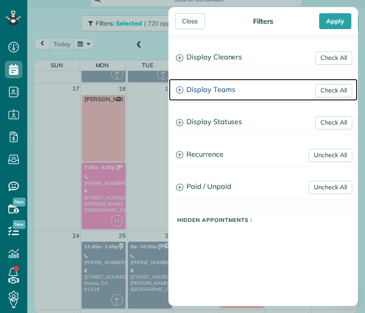
click at [203, 85] on h3 "Display Teams" at bounding box center [263, 90] width 188 height 22
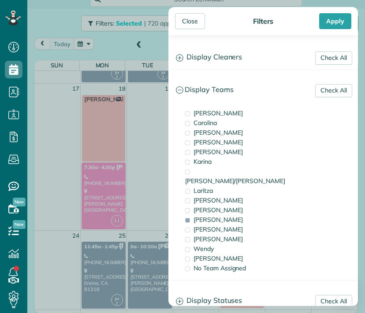
click at [202, 216] on span "[PERSON_NAME]" at bounding box center [217, 220] width 49 height 8
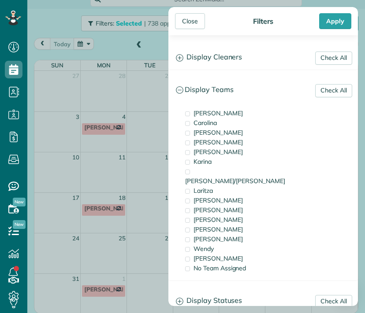
scroll to position [0, 0]
click at [205, 235] on span "[PERSON_NAME]" at bounding box center [217, 239] width 49 height 8
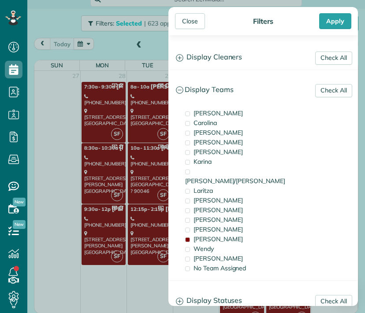
click at [184, 23] on div "Close" at bounding box center [190, 21] width 30 height 16
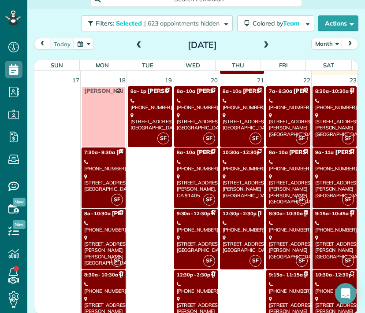
scroll to position [949, 0]
click at [93, 173] on div "[STREET_ADDRESS]" at bounding box center [103, 182] width 39 height 19
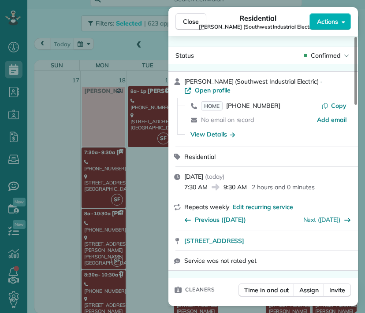
click at [105, 224] on div "Close Residential [PERSON_NAME] (Southwest Industrial Electric) Actions Status …" at bounding box center [182, 156] width 365 height 313
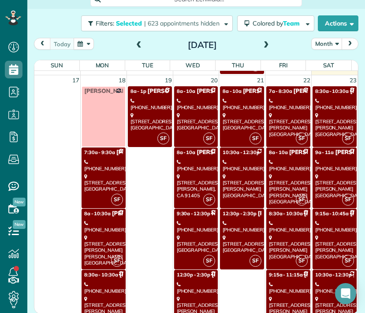
click at [105, 224] on div "[PHONE_NUMBER]" at bounding box center [103, 226] width 39 height 13
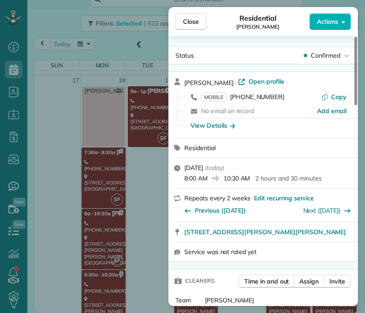
click at [103, 281] on div "Close Residential [PERSON_NAME] Actions Status Confirmed [PERSON_NAME] · Open p…" at bounding box center [182, 156] width 365 height 313
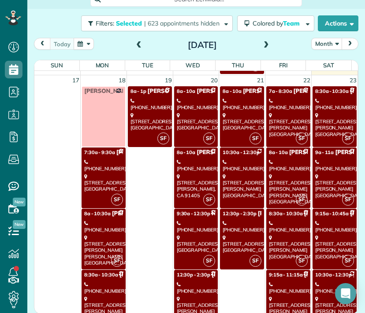
click at [103, 281] on div "[PHONE_NUMBER]" at bounding box center [103, 287] width 39 height 13
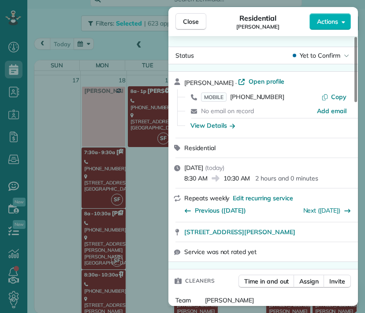
click at [192, 22] on span "Close" at bounding box center [191, 21] width 16 height 9
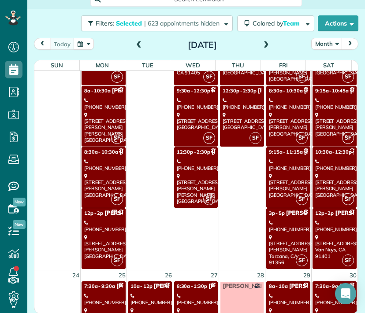
scroll to position [1074, 0]
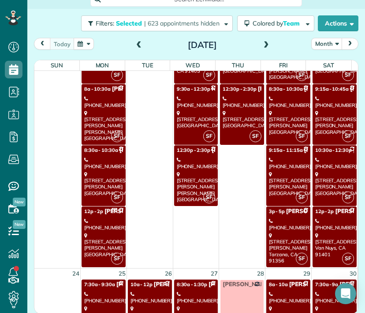
click at [97, 236] on div "[STREET_ADDRESS][PERSON_NAME]" at bounding box center [103, 244] width 39 height 25
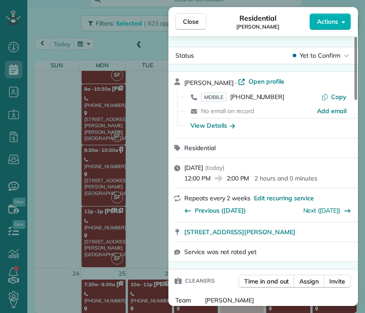
click at [193, 18] on span "Close" at bounding box center [191, 21] width 16 height 9
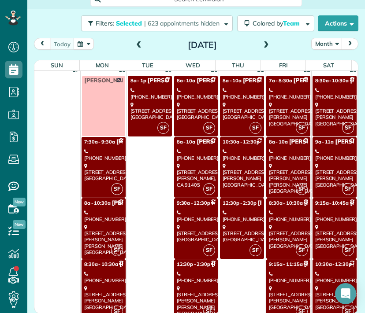
scroll to position [956, 0]
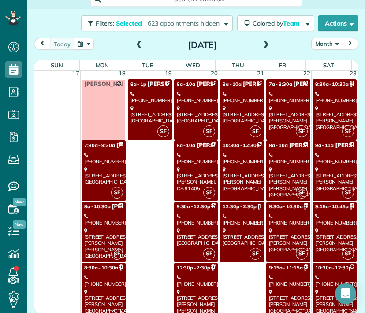
click at [139, 113] on div "[STREET_ADDRESS]" at bounding box center [149, 114] width 39 height 19
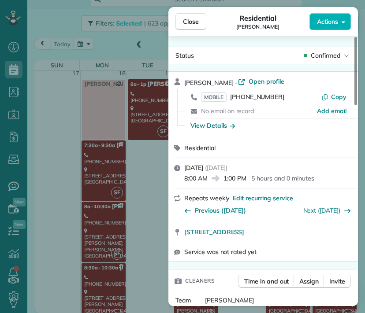
click at [197, 18] on span "Close" at bounding box center [191, 21] width 16 height 9
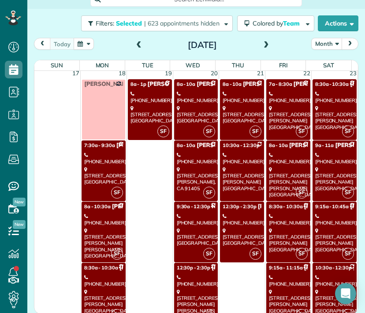
click at [193, 95] on div "[PHONE_NUMBER]" at bounding box center [196, 97] width 39 height 13
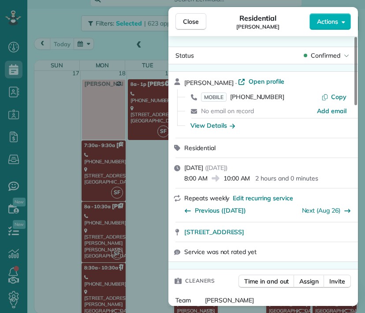
click at [244, 235] on span "[STREET_ADDRESS]" at bounding box center [214, 232] width 60 height 9
click at [201, 22] on button "Close" at bounding box center [190, 21] width 31 height 17
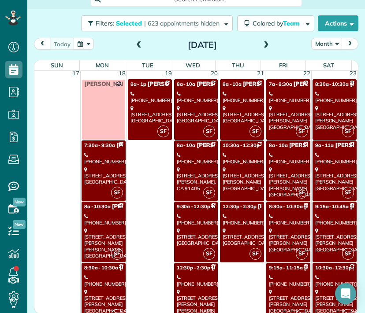
click at [185, 153] on div "[PHONE_NUMBER]" at bounding box center [196, 158] width 39 height 13
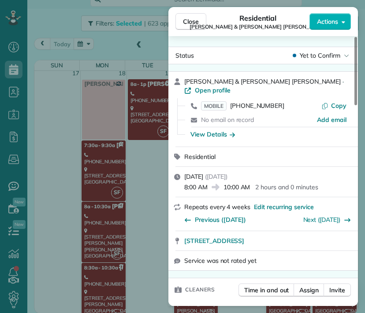
click at [184, 24] on span "Close" at bounding box center [191, 21] width 16 height 9
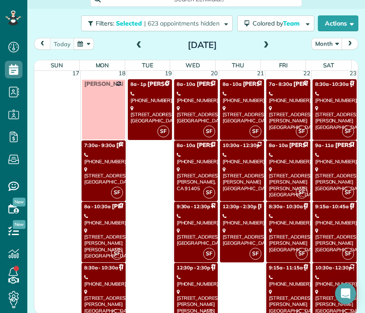
click at [191, 220] on div "[PHONE_NUMBER]" at bounding box center [196, 219] width 39 height 13
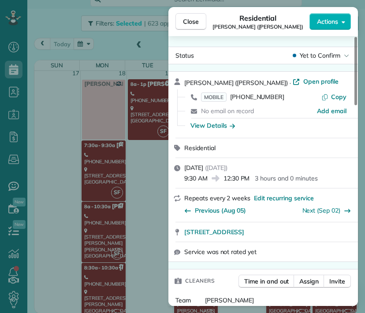
click at [244, 233] on span "[STREET_ADDRESS]" at bounding box center [214, 232] width 60 height 9
click at [200, 22] on button "Close" at bounding box center [190, 21] width 31 height 17
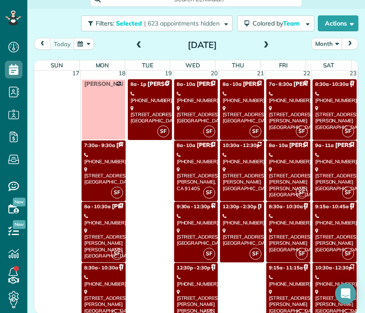
click at [190, 278] on div "[PHONE_NUMBER]" at bounding box center [196, 280] width 39 height 13
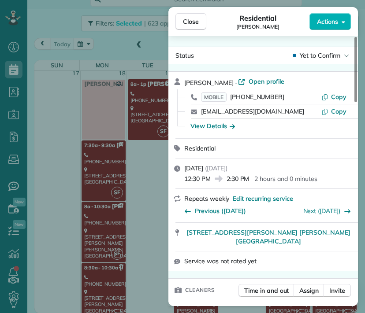
click at [196, 27] on button "Close" at bounding box center [190, 21] width 31 height 17
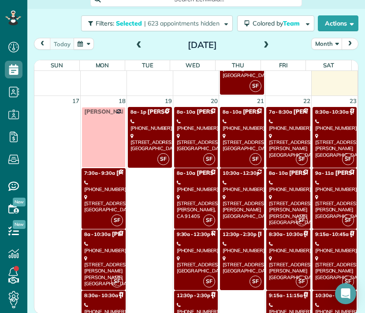
scroll to position [927, 0]
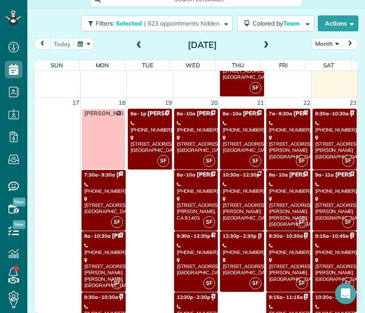
click at [223, 146] on div "[STREET_ADDRESS]" at bounding box center [241, 144] width 39 height 19
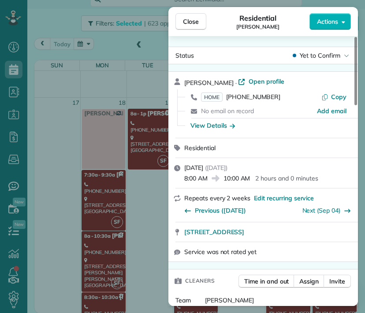
click at [191, 25] on span "Close" at bounding box center [191, 21] width 16 height 9
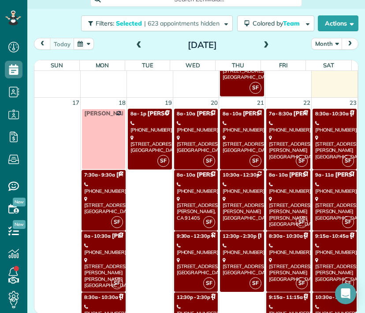
click at [233, 177] on link "10:30a - 12:30p [PERSON_NAME] [PHONE_NUMBER] [STREET_ADDRESS][PERSON_NAME]" at bounding box center [242, 200] width 44 height 61
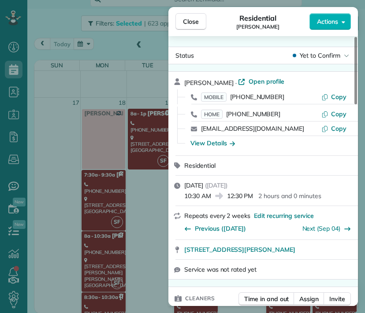
click at [188, 20] on span "Close" at bounding box center [191, 21] width 16 height 9
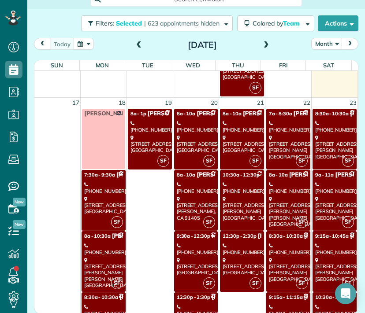
click at [237, 257] on div "[STREET_ADDRESS]" at bounding box center [241, 266] width 39 height 19
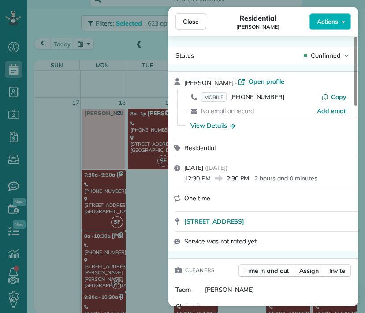
click at [198, 17] on span "Close" at bounding box center [191, 21] width 16 height 9
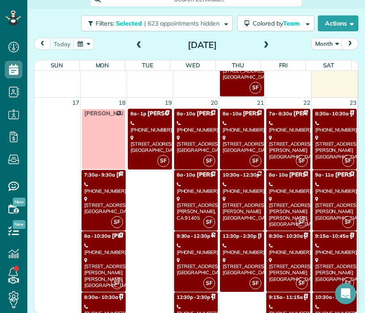
click at [273, 151] on div "[STREET_ADDRESS][PERSON_NAME]" at bounding box center [288, 147] width 39 height 25
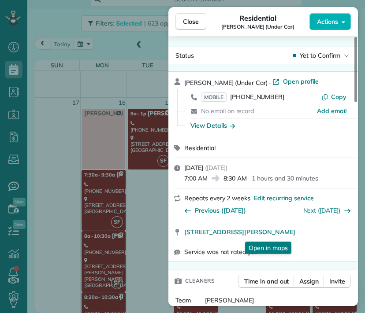
click at [272, 234] on span "[STREET_ADDRESS][PERSON_NAME]" at bounding box center [239, 232] width 111 height 9
click at [200, 20] on button "Close" at bounding box center [190, 21] width 31 height 17
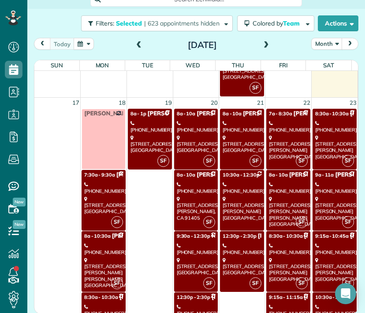
click at [275, 183] on div "[PHONE_NUMBER]" at bounding box center [288, 187] width 39 height 13
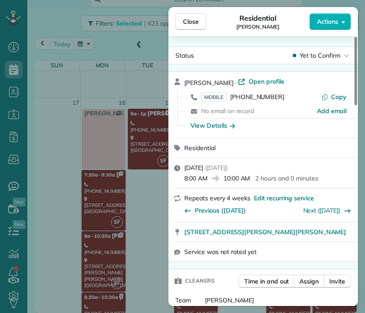
click at [190, 23] on span "Close" at bounding box center [191, 21] width 16 height 9
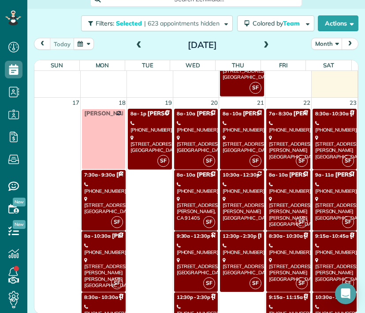
click at [278, 250] on div "[PHONE_NUMBER]" at bounding box center [288, 249] width 39 height 13
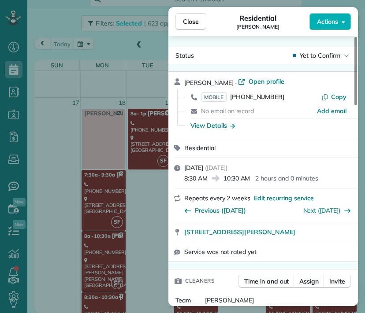
click at [197, 20] on span "Close" at bounding box center [191, 21] width 16 height 9
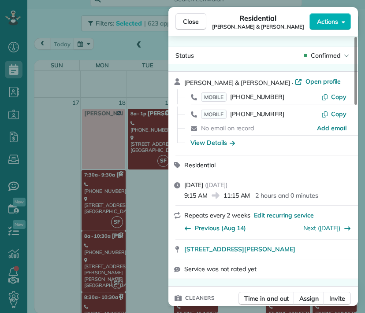
click at [195, 21] on span "Close" at bounding box center [191, 21] width 16 height 9
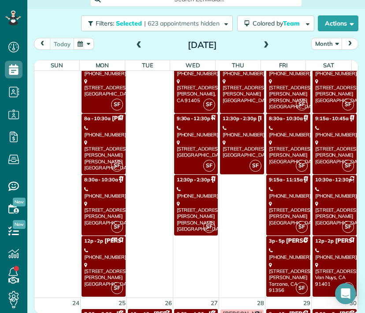
scroll to position [1060, 0]
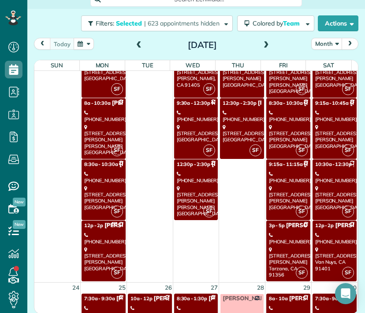
click at [280, 252] on div "[STREET_ADDRESS][PERSON_NAME]" at bounding box center [288, 262] width 39 height 31
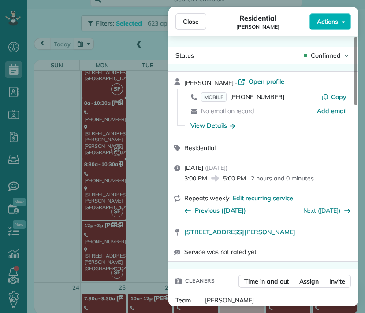
click at [198, 20] on span "Close" at bounding box center [191, 21] width 16 height 9
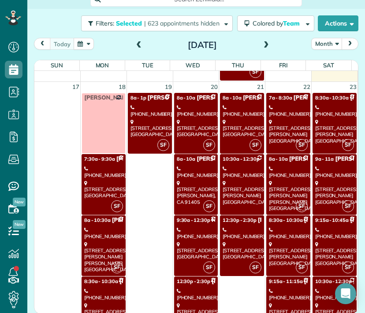
scroll to position [944, 0]
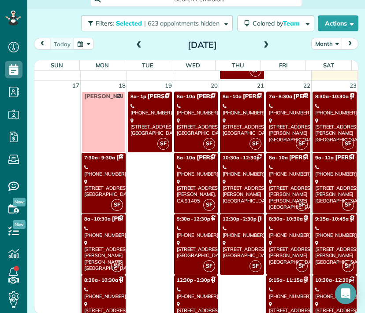
click at [326, 111] on div "[PHONE_NUMBER]" at bounding box center [334, 109] width 39 height 13
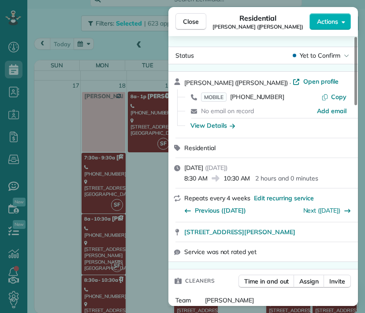
click at [189, 20] on span "Close" at bounding box center [191, 21] width 16 height 9
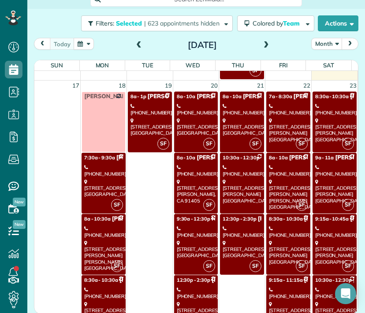
click at [325, 164] on div "[PHONE_NUMBER]" at bounding box center [334, 170] width 39 height 13
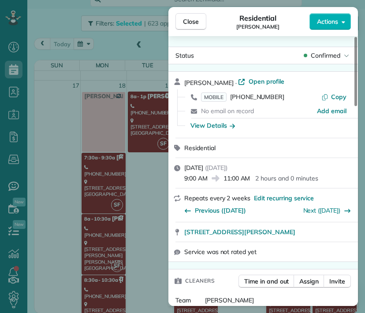
click at [201, 21] on button "Close" at bounding box center [190, 21] width 31 height 17
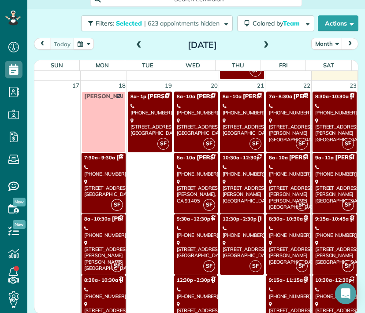
click at [331, 242] on div "[STREET_ADDRESS][PERSON_NAME]" at bounding box center [334, 252] width 39 height 25
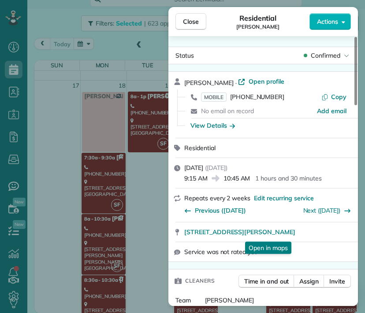
click at [238, 235] on span "[STREET_ADDRESS][PERSON_NAME]" at bounding box center [239, 232] width 111 height 9
click at [196, 23] on span "Close" at bounding box center [191, 21] width 16 height 9
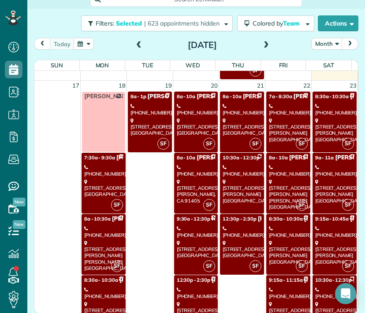
click at [320, 287] on div "[PHONE_NUMBER]" at bounding box center [334, 293] width 39 height 13
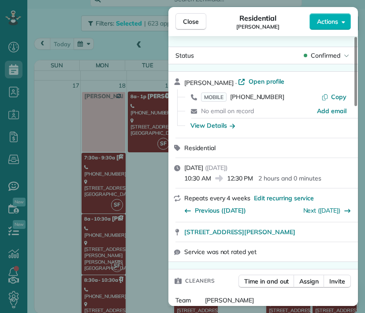
click at [187, 15] on button "Close" at bounding box center [190, 21] width 31 height 17
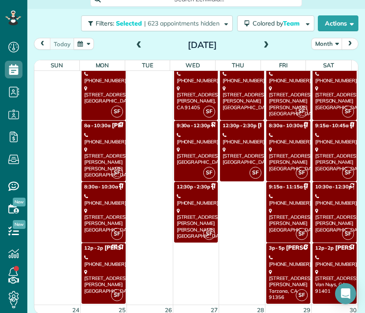
scroll to position [1046, 0]
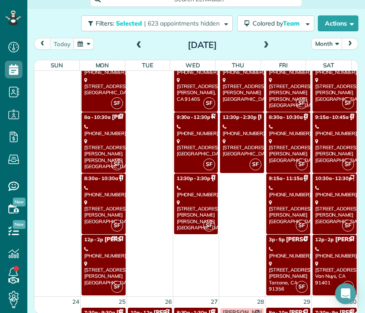
click at [315, 261] on div "[STREET_ADDRESS]" at bounding box center [334, 273] width 39 height 25
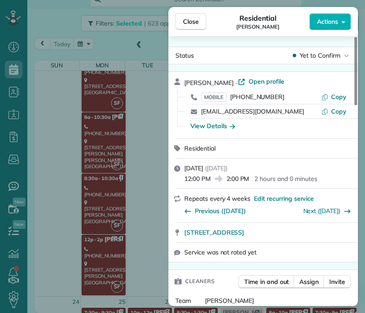
click at [201, 21] on button "Close" at bounding box center [190, 21] width 31 height 17
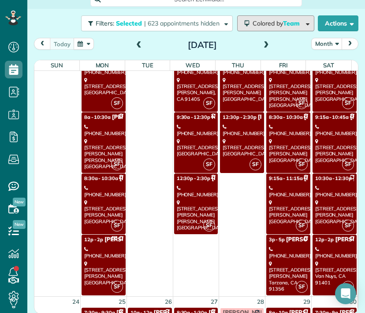
click at [270, 21] on span "Colored by Team" at bounding box center [277, 23] width 50 height 8
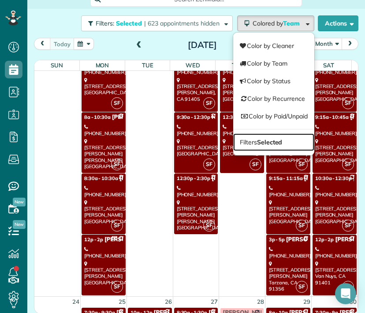
click at [257, 144] on strong "Selected" at bounding box center [270, 142] width 26 height 8
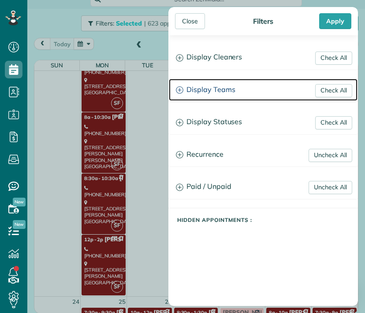
click at [226, 83] on h3 "Display Teams" at bounding box center [263, 90] width 188 height 22
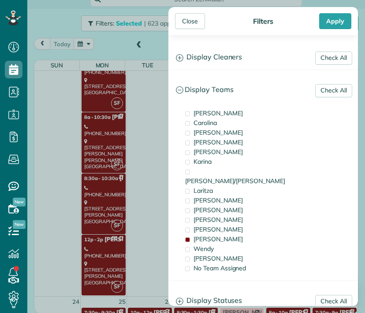
click at [199, 235] on span "[PERSON_NAME]" at bounding box center [217, 239] width 49 height 8
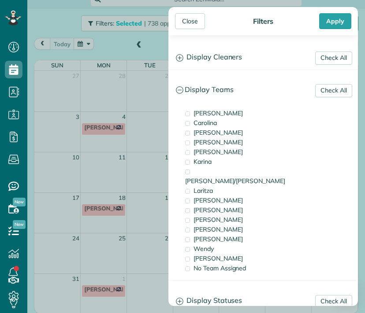
click at [202, 245] on span "Wendy" at bounding box center [203, 249] width 20 height 8
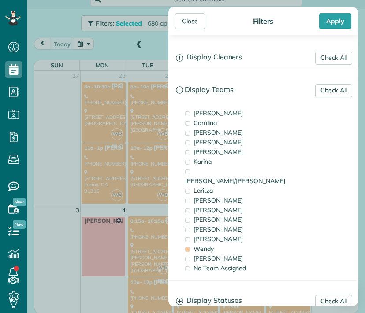
click at [192, 21] on div "Close" at bounding box center [190, 21] width 30 height 16
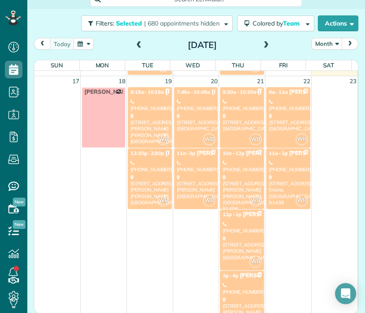
scroll to position [512, 0]
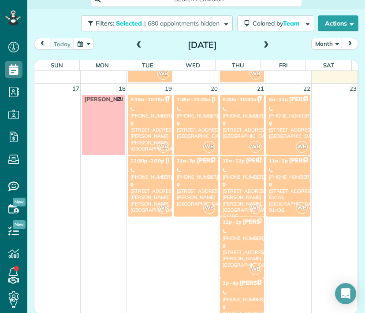
click at [144, 114] on div "[PHONE_NUMBER]" at bounding box center [149, 112] width 39 height 13
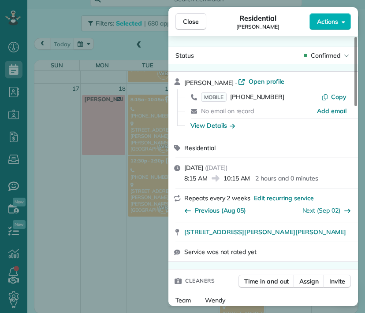
click at [190, 24] on span "Close" at bounding box center [191, 21] width 16 height 9
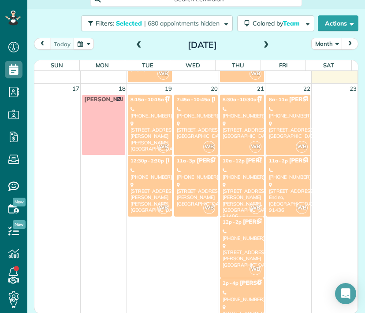
click at [134, 169] on div "[PHONE_NUMBER]" at bounding box center [149, 173] width 39 height 13
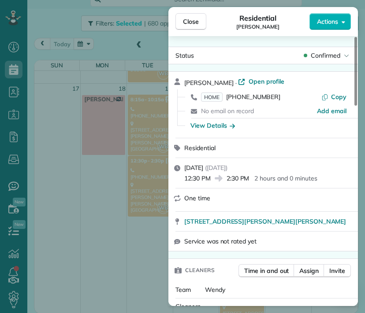
click at [183, 25] on span "Close" at bounding box center [191, 21] width 16 height 9
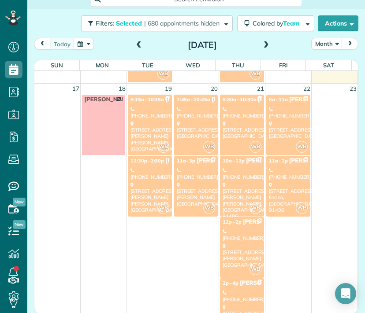
click at [186, 127] on div "[STREET_ADDRESS]" at bounding box center [196, 130] width 39 height 19
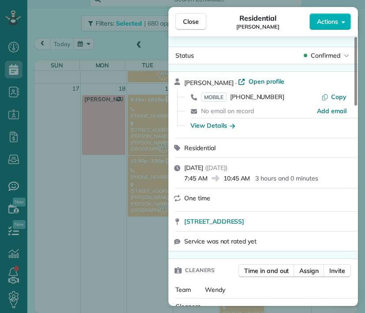
click at [197, 26] on button "Close" at bounding box center [190, 21] width 31 height 17
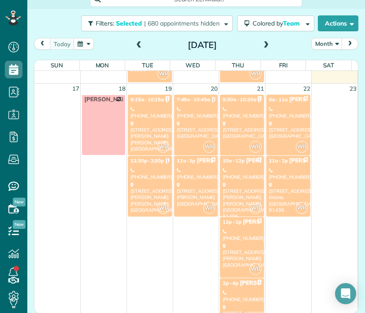
click at [205, 178] on link "WB 11a - 3p [PERSON_NAME] [PHONE_NUMBER] [STREET_ADDRESS][PERSON_NAME]" at bounding box center [196, 186] width 44 height 61
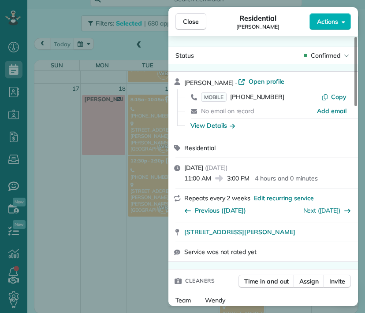
click at [194, 22] on span "Close" at bounding box center [191, 21] width 16 height 9
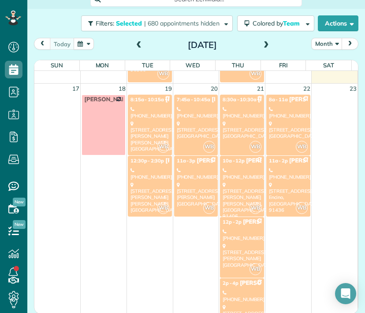
click at [232, 128] on div "[STREET_ADDRESS]" at bounding box center [241, 130] width 39 height 19
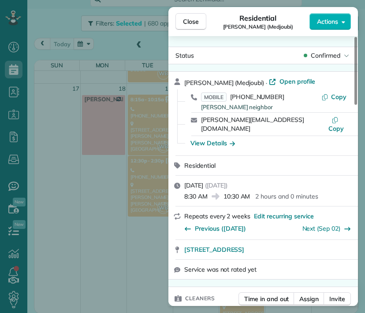
click at [188, 17] on span "Close" at bounding box center [191, 21] width 16 height 9
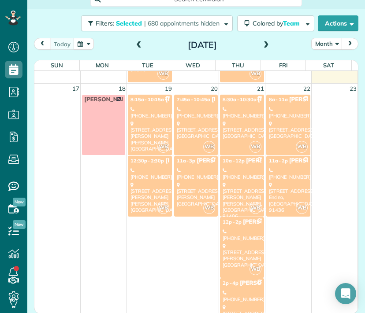
click at [233, 176] on div "[PHONE_NUMBER]" at bounding box center [241, 173] width 39 height 13
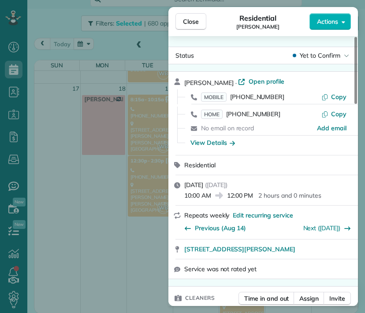
click at [199, 27] on button "Close" at bounding box center [190, 21] width 31 height 17
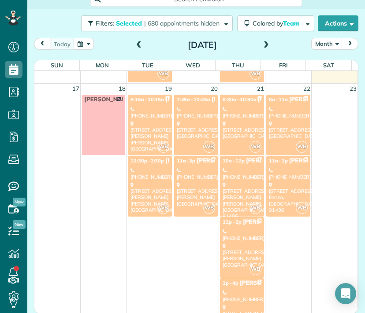
click at [230, 235] on div "[PHONE_NUMBER]" at bounding box center [241, 234] width 39 height 13
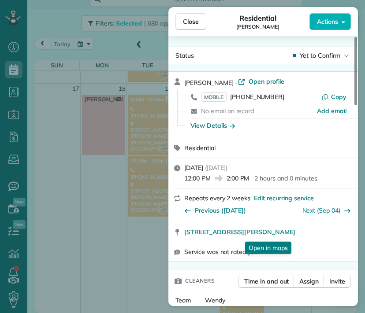
click at [191, 18] on span "Close" at bounding box center [191, 21] width 16 height 9
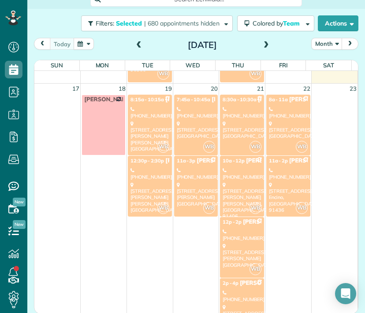
click at [235, 290] on div "[PHONE_NUMBER]" at bounding box center [241, 296] width 39 height 13
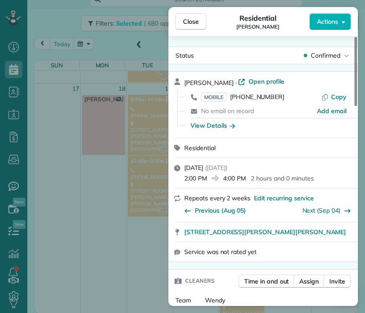
click at [191, 25] on span "Close" at bounding box center [191, 21] width 16 height 9
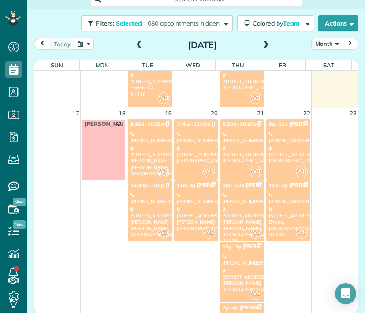
scroll to position [487, 0]
click at [289, 125] on span "[PERSON_NAME] & [PERSON_NAME]" at bounding box center [340, 124] width 103 height 7
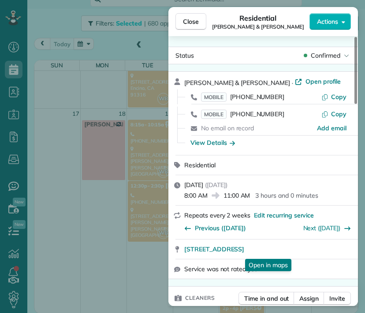
click at [244, 250] on span "[STREET_ADDRESS]" at bounding box center [214, 249] width 60 height 9
click at [189, 22] on span "Close" at bounding box center [191, 21] width 16 height 9
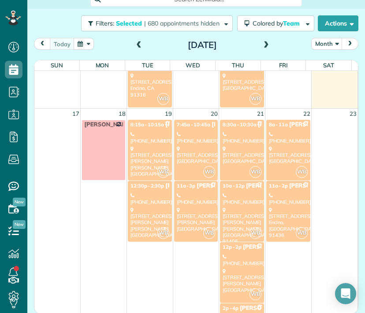
click at [276, 202] on div "[PHONE_NUMBER]" at bounding box center [288, 198] width 39 height 13
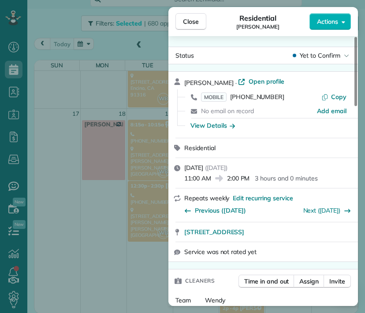
click at [196, 20] on span "Close" at bounding box center [191, 21] width 16 height 9
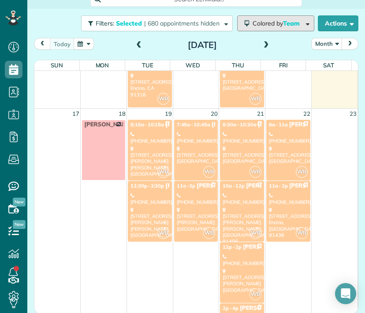
click at [270, 21] on span "Colored by Team" at bounding box center [277, 23] width 50 height 8
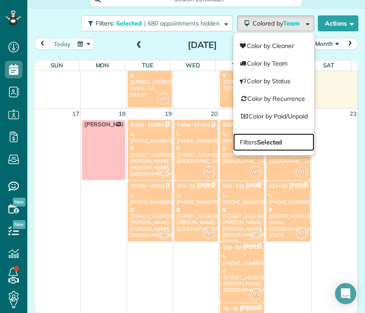
click at [269, 138] on strong "Selected" at bounding box center [270, 142] width 26 height 8
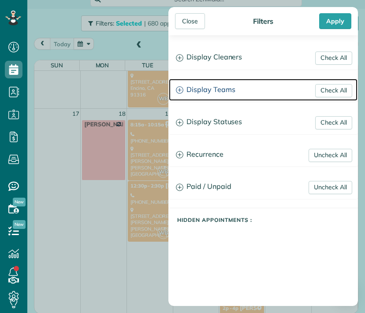
click at [217, 89] on h3 "Display Teams" at bounding box center [263, 90] width 188 height 22
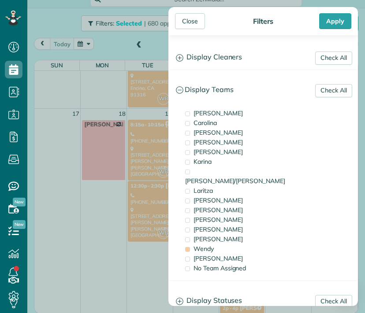
click at [211, 245] on span "Wendy" at bounding box center [203, 249] width 20 height 8
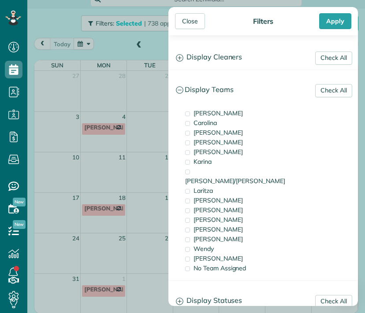
click at [210, 254] on div "[PERSON_NAME]" at bounding box center [227, 259] width 88 height 10
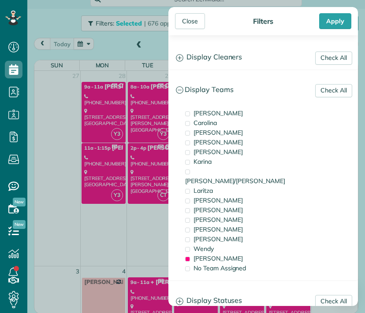
click at [189, 25] on div "Close" at bounding box center [190, 21] width 30 height 16
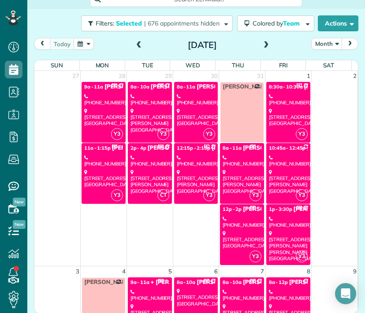
drag, startPoint x: 189, startPoint y: 25, endPoint x: 131, endPoint y: 179, distance: 164.8
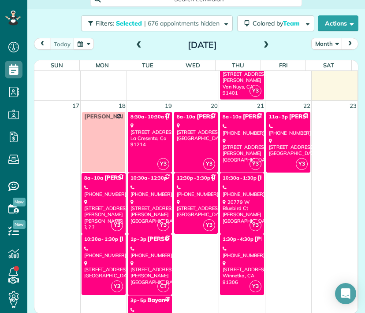
scroll to position [618, 0]
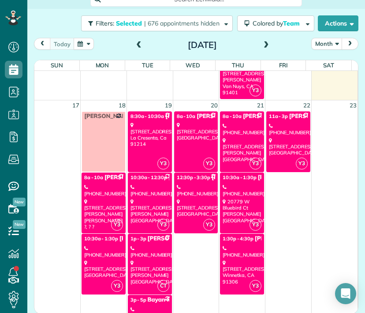
click at [106, 191] on div "[PHONE_NUMBER]" at bounding box center [103, 190] width 39 height 13
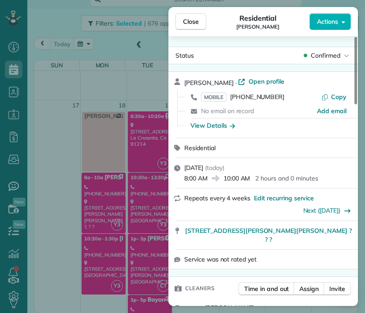
click at [99, 252] on div "Close Residential [PERSON_NAME] Actions Status Confirmed [PERSON_NAME] · Open p…" at bounding box center [182, 156] width 365 height 313
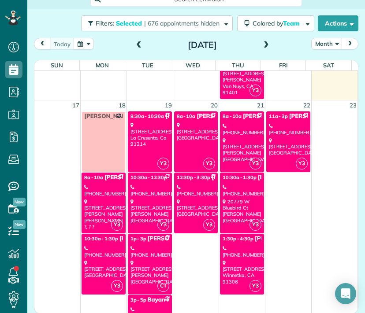
click at [106, 251] on div "[PHONE_NUMBER]" at bounding box center [103, 251] width 39 height 13
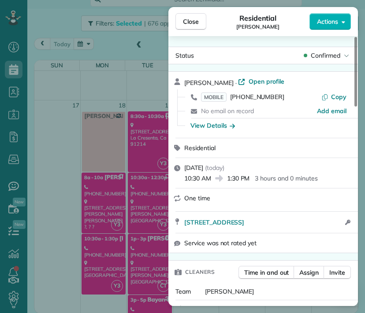
click at [203, 15] on button "Close" at bounding box center [190, 21] width 31 height 17
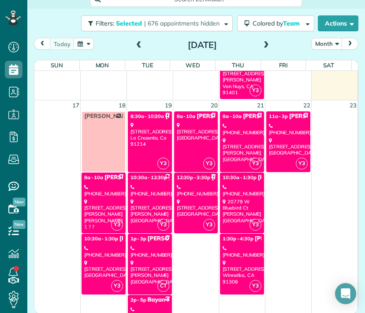
click at [153, 143] on div "[STREET_ADDRESS]" at bounding box center [149, 134] width 39 height 25
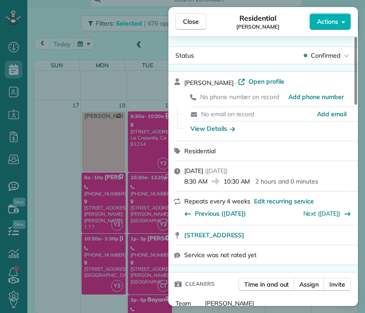
click at [187, 23] on span "Close" at bounding box center [191, 21] width 16 height 9
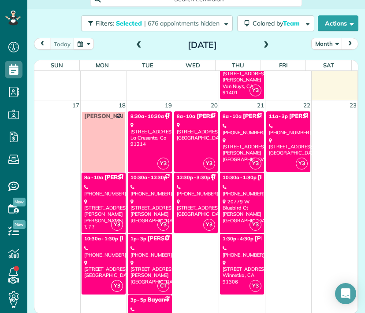
click at [144, 207] on div "[STREET_ADDRESS][PERSON_NAME]" at bounding box center [149, 211] width 39 height 25
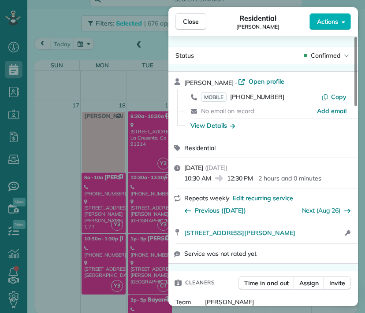
click at [195, 17] on span "Close" at bounding box center [191, 21] width 16 height 9
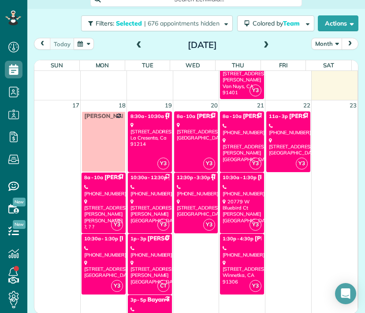
click at [226, 141] on div "[STREET_ADDRESS][PERSON_NAME]" at bounding box center [241, 149] width 39 height 25
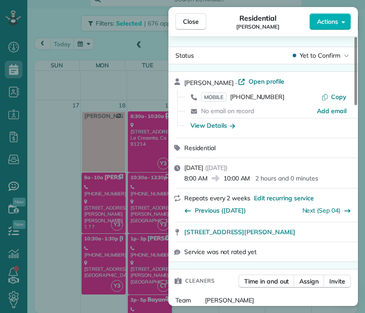
click at [195, 23] on span "Close" at bounding box center [191, 21] width 16 height 9
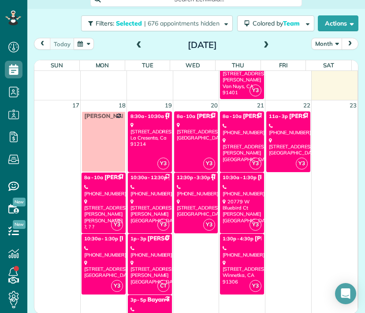
click at [145, 195] on link "Y3 10:30a - 12:30p [PERSON_NAME] [PHONE_NUMBER] [STREET_ADDRESS][PERSON_NAME]" at bounding box center [150, 203] width 44 height 61
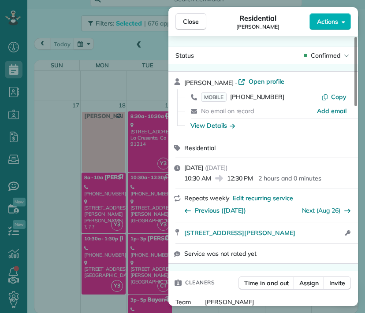
click at [188, 25] on span "Close" at bounding box center [191, 21] width 16 height 9
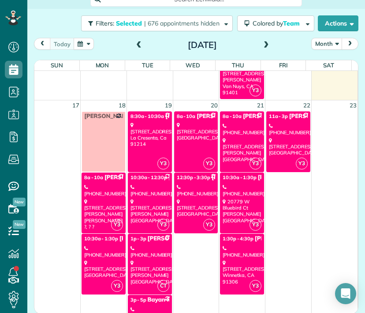
click at [151, 253] on div "[PHONE_NUMBER]" at bounding box center [149, 251] width 39 height 13
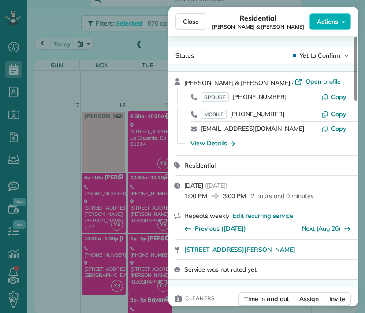
click at [189, 26] on button "Close" at bounding box center [190, 21] width 31 height 17
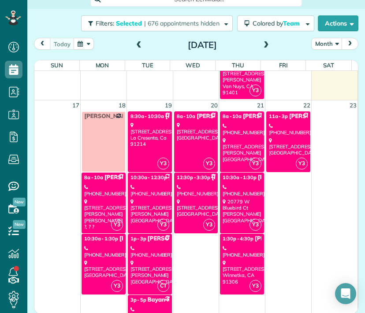
click at [149, 296] on span "Bayan Mogharabi" at bounding box center [171, 299] width 49 height 7
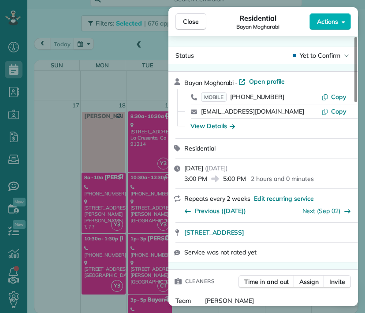
click at [190, 22] on span "Close" at bounding box center [191, 21] width 16 height 9
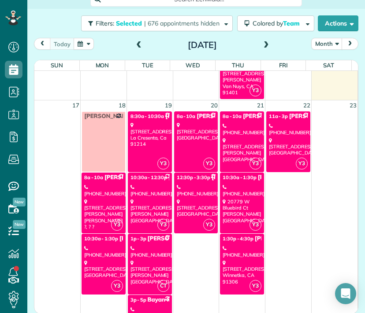
click at [200, 138] on div "[STREET_ADDRESS]" at bounding box center [196, 131] width 39 height 19
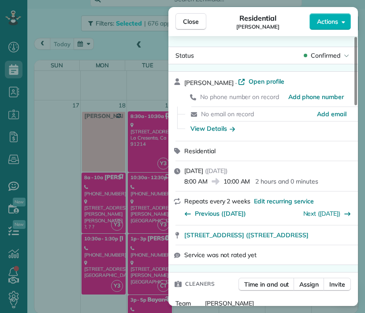
click at [203, 18] on button "Close" at bounding box center [190, 21] width 31 height 17
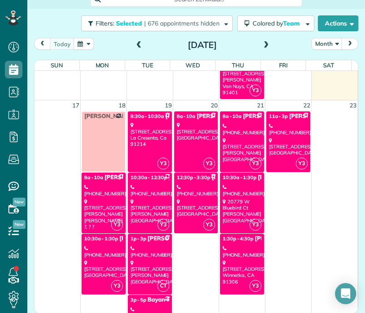
click at [188, 191] on div "[PHONE_NUMBER]" at bounding box center [196, 190] width 39 height 13
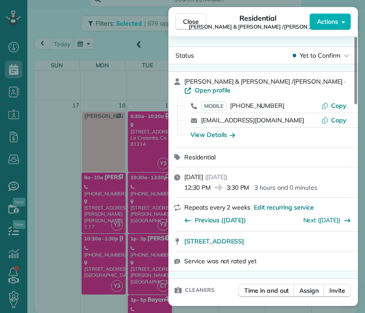
click at [195, 24] on span "Close" at bounding box center [191, 21] width 16 height 9
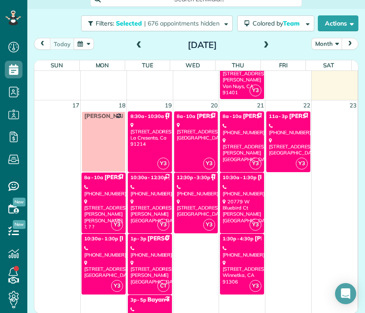
click at [229, 180] on link "Y3 10:30a - 1:30p [PERSON_NAME] [PHONE_NUMBER] 20779 [STREET_ADDRESS][PERSON_NA…" at bounding box center [242, 203] width 44 height 61
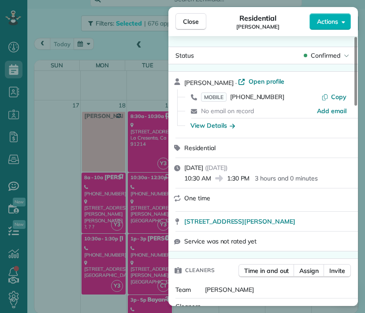
click at [185, 25] on span "Close" at bounding box center [191, 21] width 16 height 9
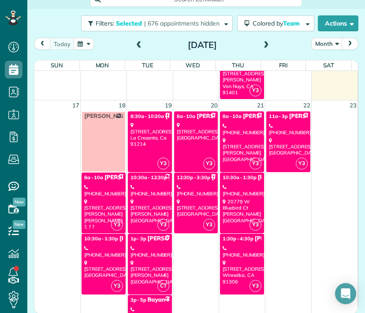
click at [241, 240] on link "Y3 1:30p - 4:30p [PERSON_NAME] Investment LLC [PHONE_NUMBER] [STREET_ADDRESS]" at bounding box center [242, 264] width 44 height 61
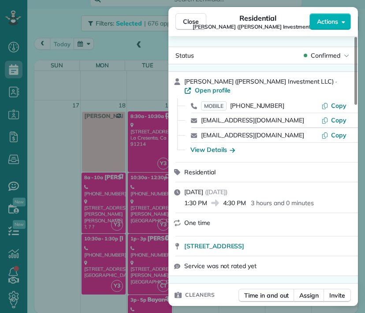
click at [194, 22] on span "Close" at bounding box center [191, 21] width 16 height 9
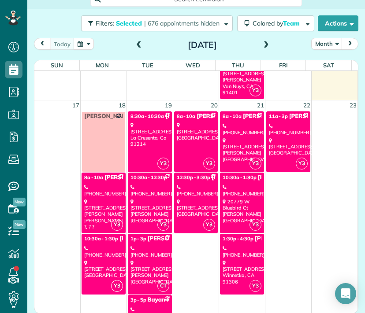
click at [269, 143] on div "[STREET_ADDRESS]" at bounding box center [288, 146] width 39 height 19
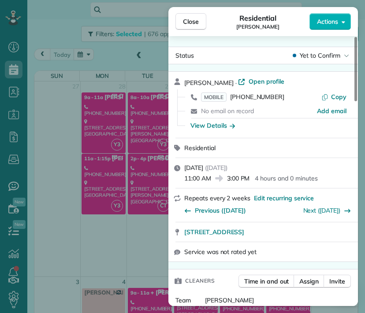
scroll to position [618, 0]
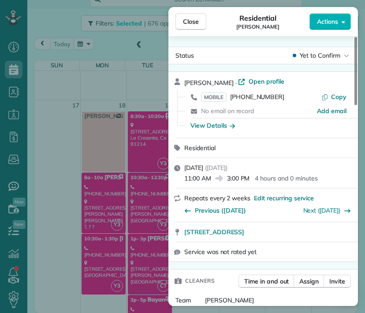
click at [194, 27] on button "Close" at bounding box center [190, 21] width 31 height 17
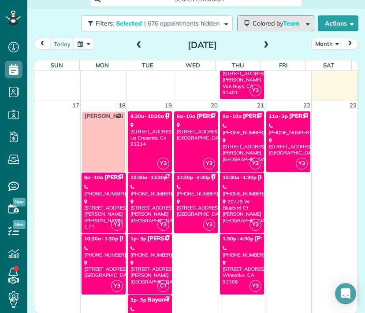
click at [283, 20] on span "Team" at bounding box center [292, 23] width 18 height 8
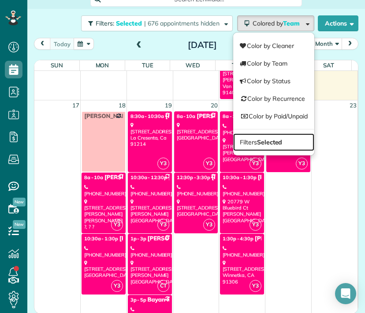
click at [276, 135] on link "Filters Selected" at bounding box center [273, 142] width 81 height 18
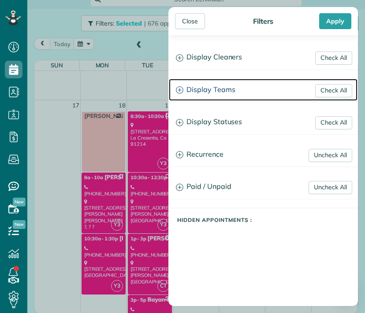
click at [226, 89] on h3 "Display Teams" at bounding box center [263, 90] width 188 height 22
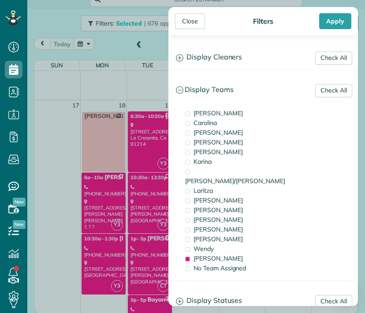
click at [197, 21] on div "Close" at bounding box center [190, 21] width 30 height 16
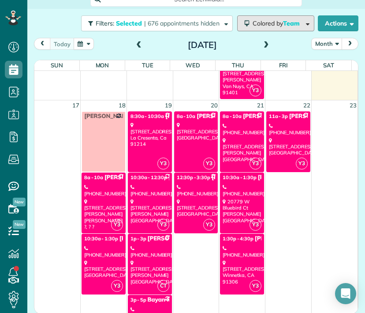
click at [259, 28] on button "Colored by Team" at bounding box center [275, 23] width 77 height 16
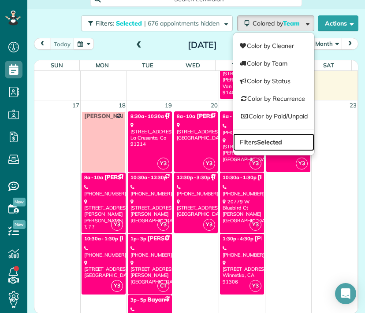
click at [269, 143] on strong "Selected" at bounding box center [270, 142] width 26 height 8
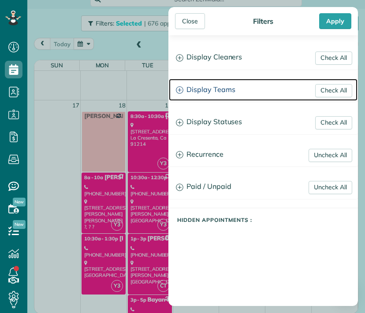
click at [227, 90] on h3 "Display Teams" at bounding box center [263, 90] width 188 height 22
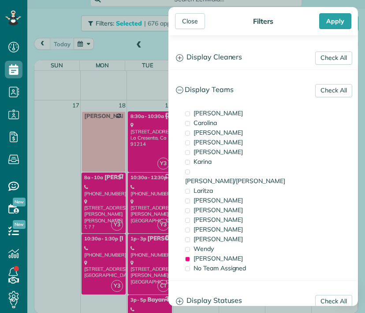
click at [197, 254] on span "[PERSON_NAME]" at bounding box center [217, 258] width 49 height 8
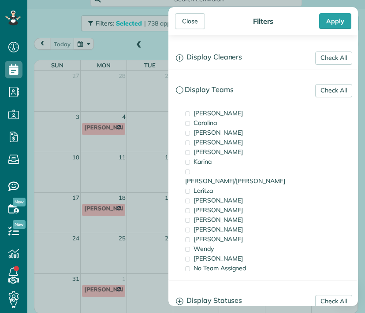
click at [211, 152] on span "[PERSON_NAME]" at bounding box center [217, 152] width 49 height 8
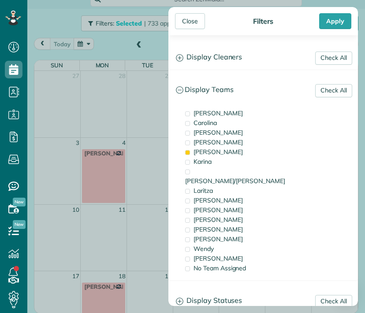
click at [195, 22] on div "Close" at bounding box center [190, 21] width 30 height 16
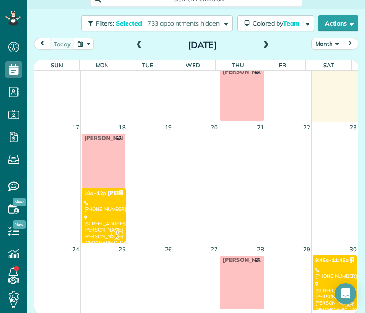
scroll to position [151, 0]
